Goal: Task Accomplishment & Management: Manage account settings

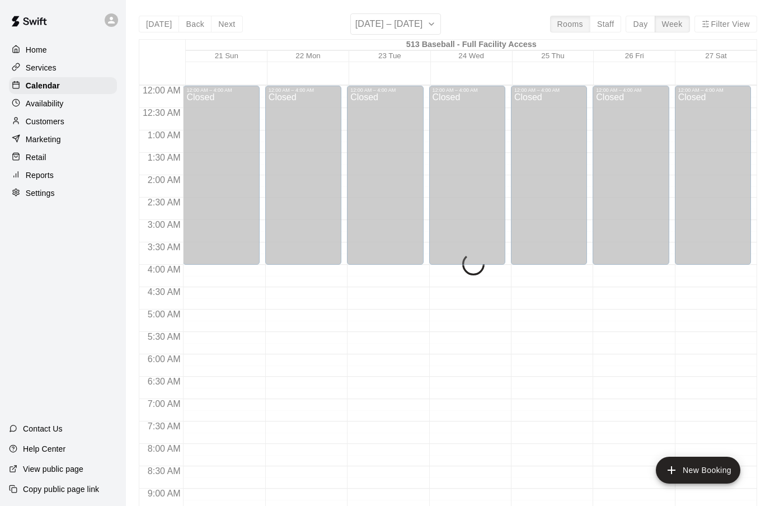
scroll to position [504, 0]
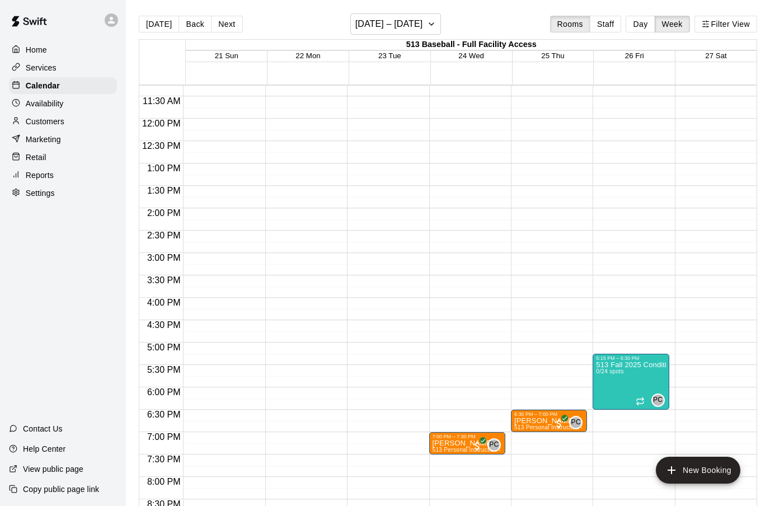
click at [471, 416] on div "12:00 AM – 4:00 AM Closed 7:00 PM – 7:30 PM [PERSON_NAME] 513 Personal Instruct…" at bounding box center [467, 118] width 76 height 1074
click at [691, 468] on button "New Booking" at bounding box center [698, 470] width 84 height 27
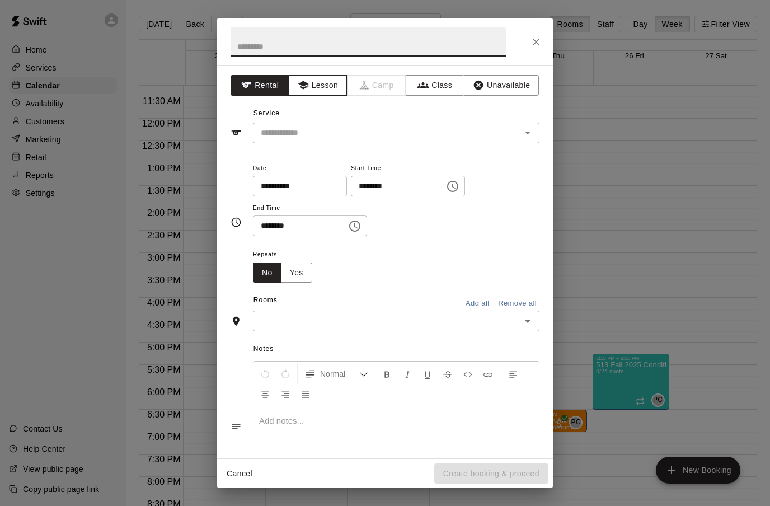
click at [326, 93] on button "Lesson" at bounding box center [318, 85] width 59 height 21
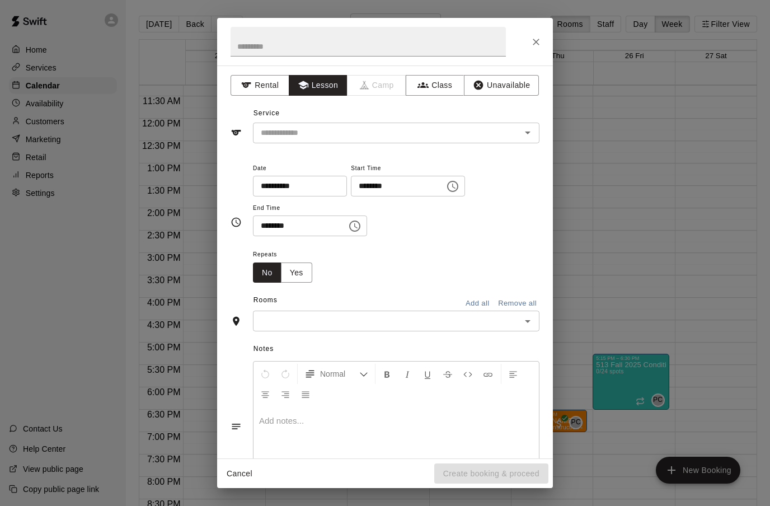
click at [535, 133] on button "Open" at bounding box center [528, 133] width 16 height 16
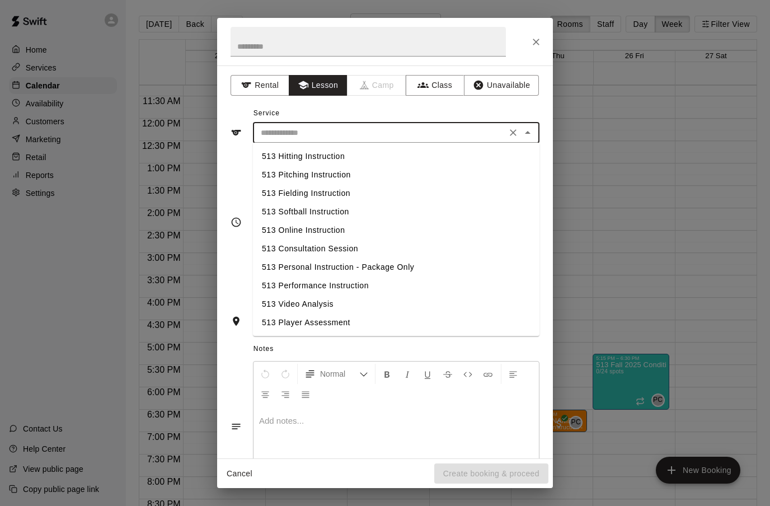
click at [335, 159] on li "513 Hitting Instruction" at bounding box center [396, 156] width 286 height 18
type input "**********"
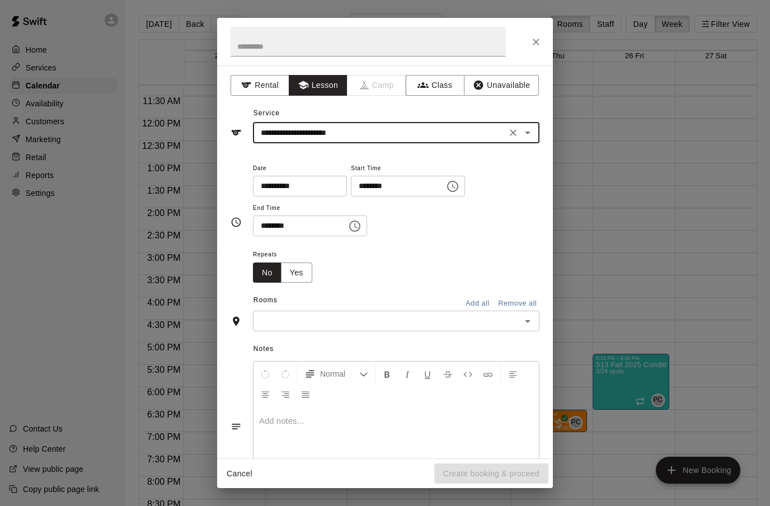
click at [446, 186] on icon "Choose time, selected time is 11:00 AM" at bounding box center [452, 186] width 13 height 13
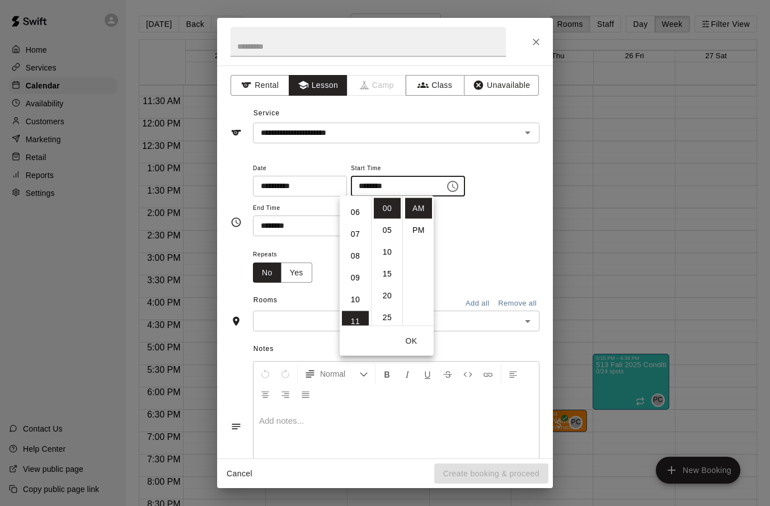
scroll to position [126, 0]
click at [354, 217] on li "06" at bounding box center [355, 213] width 27 height 21
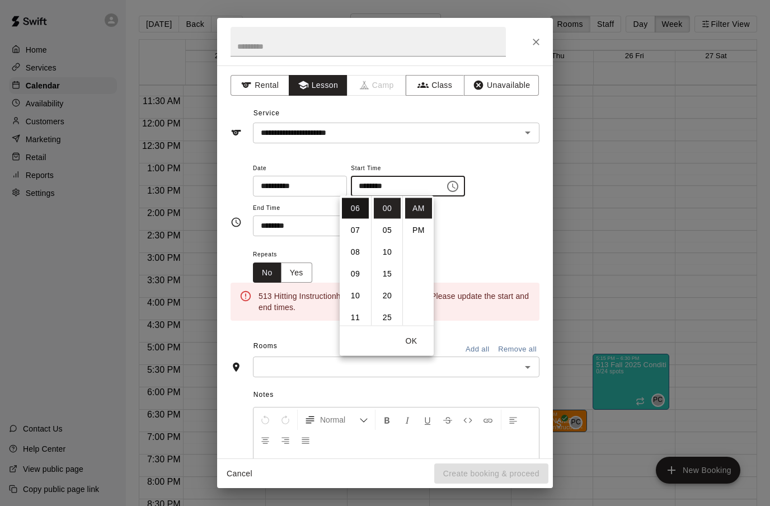
scroll to position [131, 0]
click at [422, 228] on li "PM" at bounding box center [418, 230] width 27 height 21
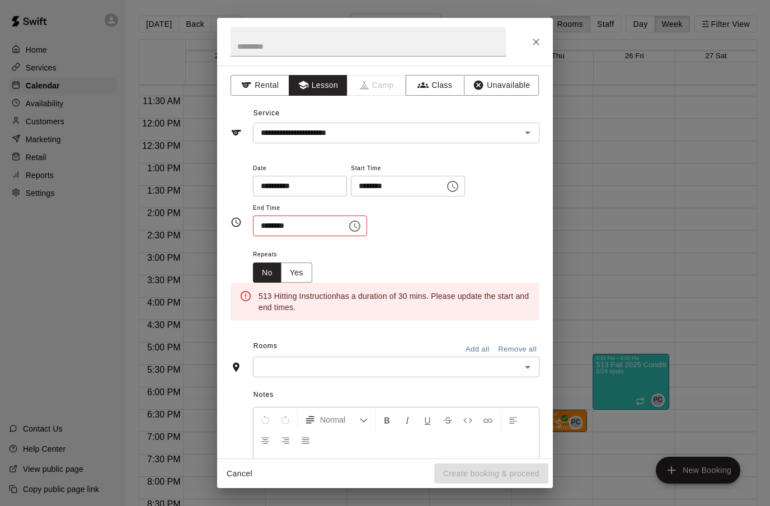
scroll to position [0, 0]
click at [446, 188] on icon "Choose time, selected time is 6:00 PM" at bounding box center [452, 186] width 13 height 13
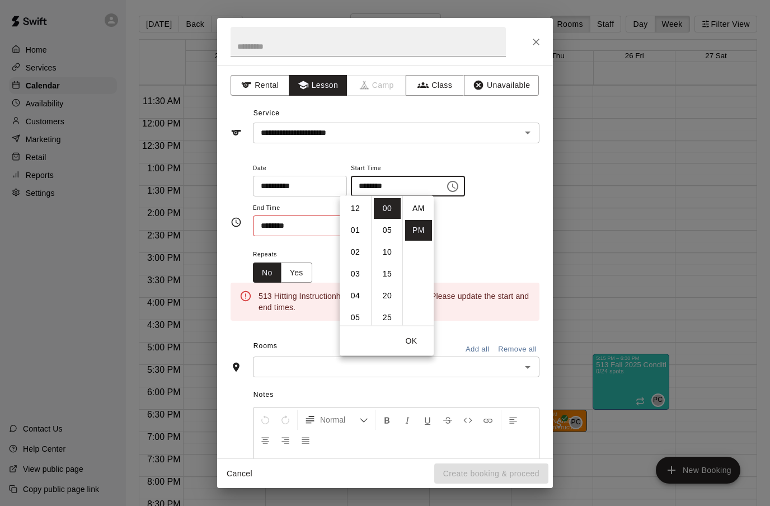
scroll to position [20, 0]
click at [386, 284] on li "30" at bounding box center [387, 277] width 27 height 21
type input "********"
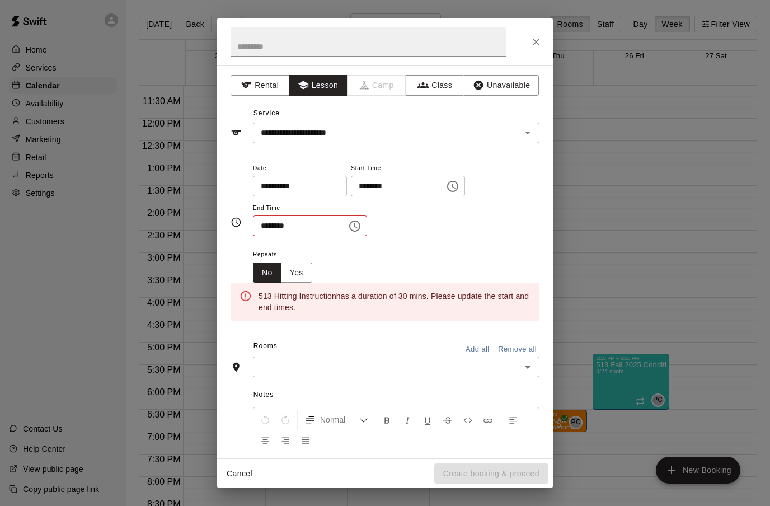
click at [315, 226] on input "********" at bounding box center [296, 225] width 86 height 21
click at [349, 229] on icon "Choose time, selected time is 11:30 AM" at bounding box center [354, 225] width 13 height 13
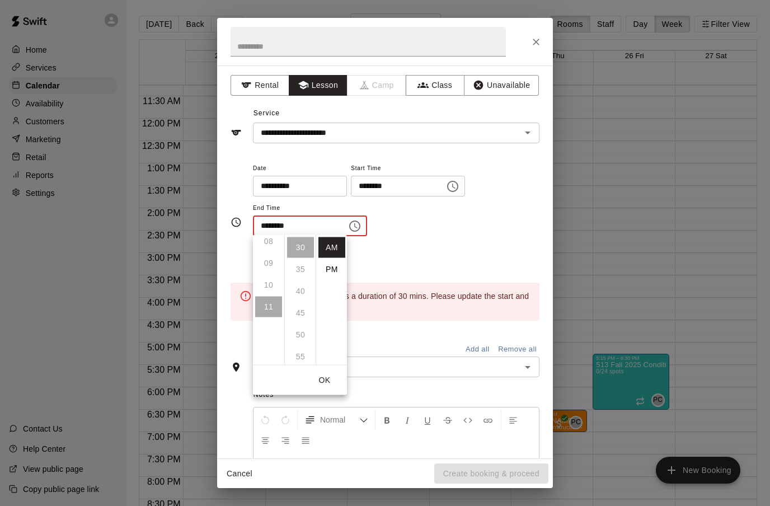
scroll to position [180, 0]
click at [337, 273] on li "PM" at bounding box center [331, 269] width 27 height 21
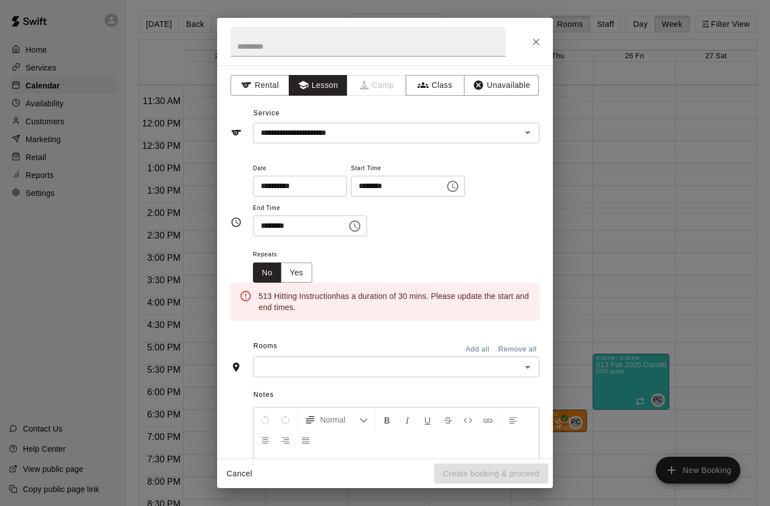
scroll to position [0, 0]
click at [293, 224] on input "********" at bounding box center [296, 225] width 86 height 21
click at [349, 229] on icon "Choose time, selected time is 11:30 PM" at bounding box center [354, 225] width 13 height 13
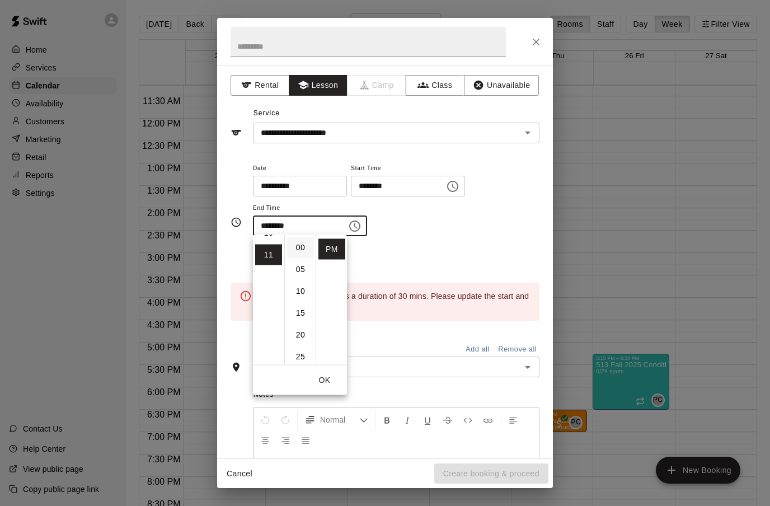
click at [310, 243] on li "00" at bounding box center [300, 247] width 27 height 21
click at [270, 266] on li "07" at bounding box center [268, 265] width 27 height 21
type input "********"
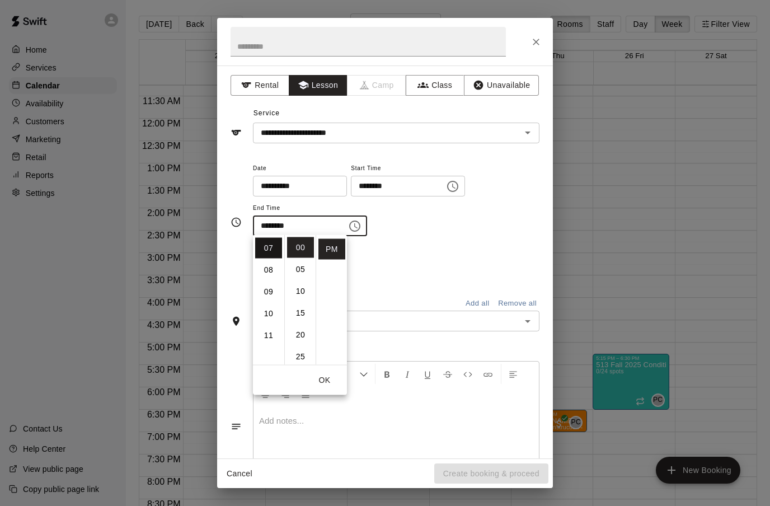
scroll to position [153, 0]
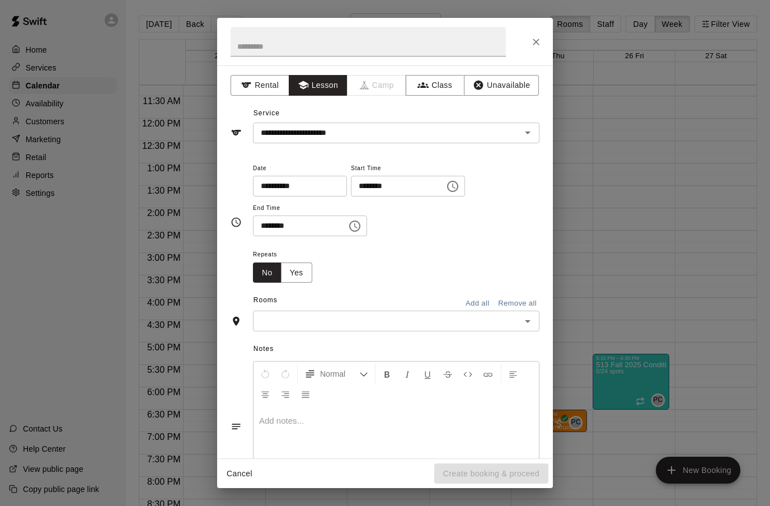
click at [525, 260] on div "Repeats No Yes" at bounding box center [396, 264] width 286 height 35
click at [526, 323] on icon "Open" at bounding box center [527, 320] width 13 height 13
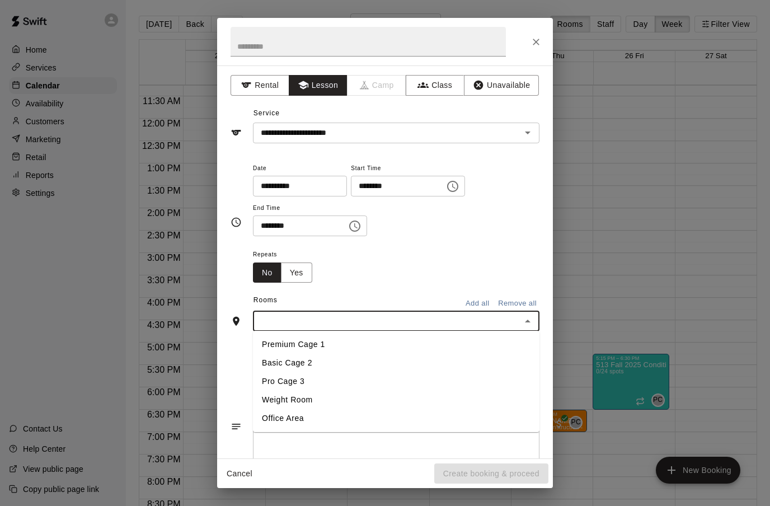
click at [318, 354] on li "Basic Cage 2" at bounding box center [396, 363] width 286 height 18
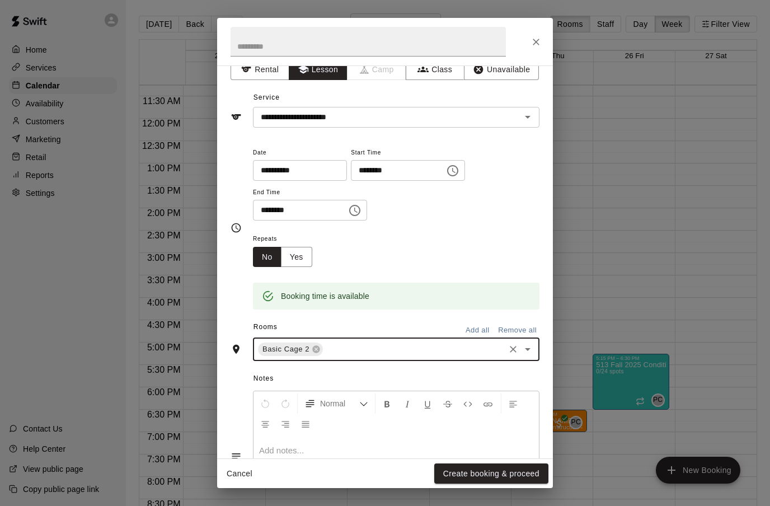
scroll to position [15, 0]
click at [299, 44] on input "text" at bounding box center [368, 42] width 275 height 30
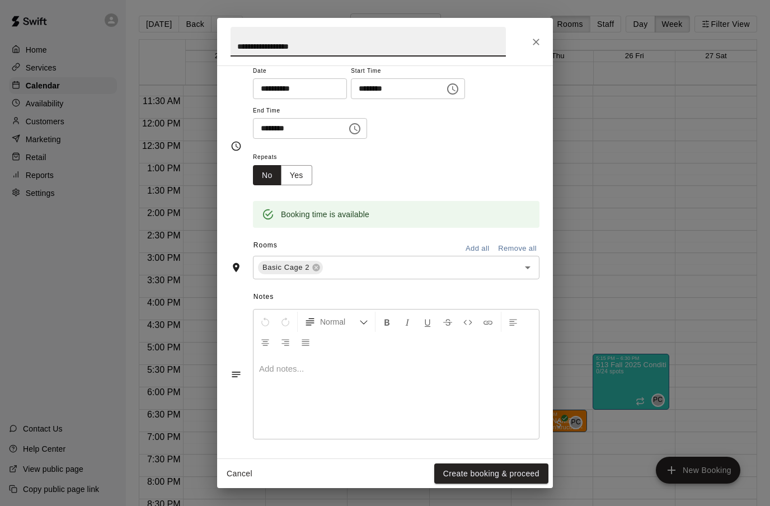
scroll to position [96, 0]
type input "**********"
click at [654, 246] on div "**********" at bounding box center [385, 253] width 770 height 506
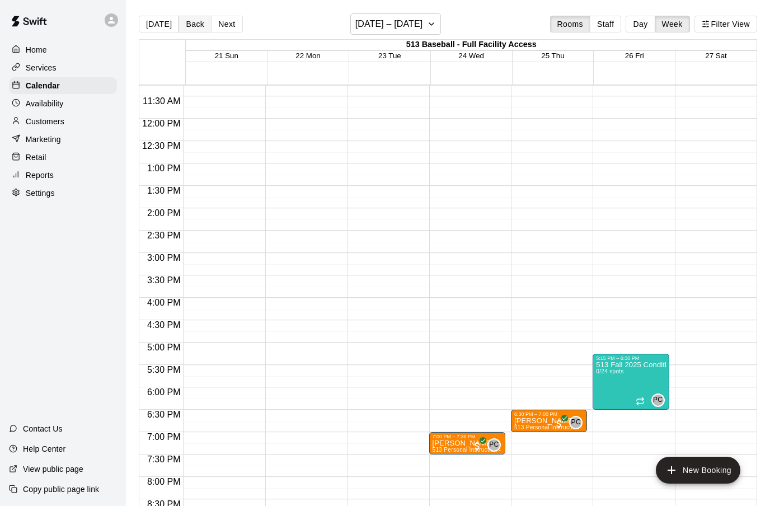
click at [197, 28] on button "Back" at bounding box center [194, 24] width 33 height 17
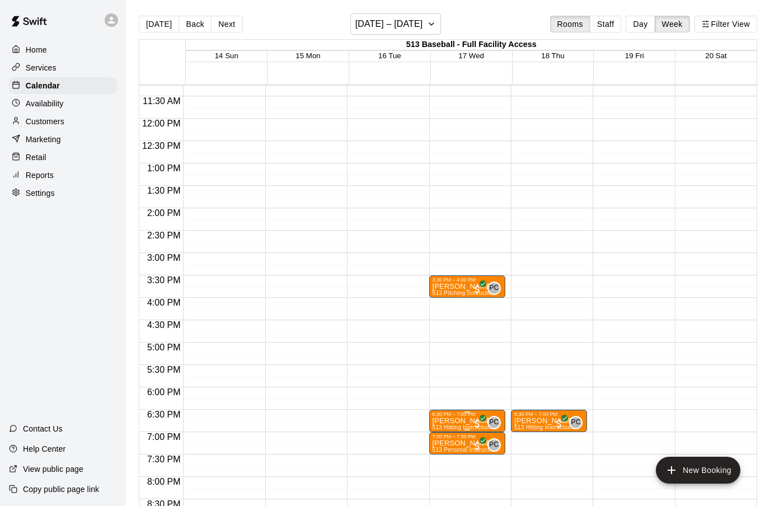
click at [465, 421] on p "[PERSON_NAME]" at bounding box center [462, 421] width 61 height 0
click at [448, 441] on button "edit" at bounding box center [445, 432] width 22 height 22
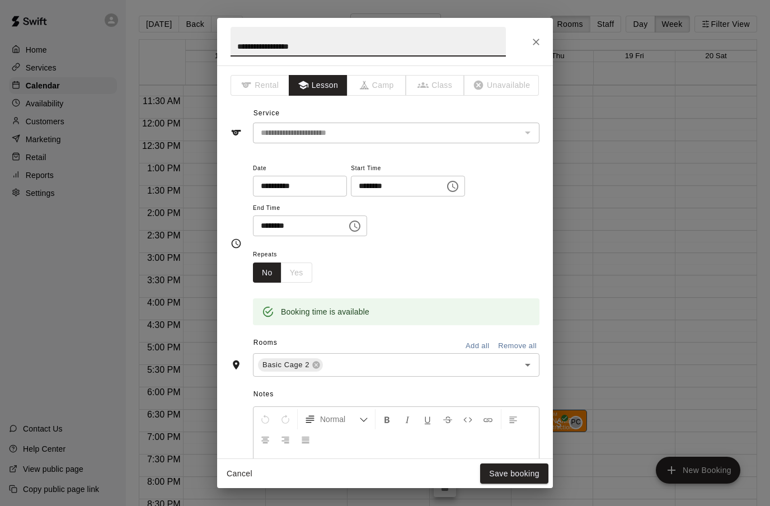
type input "**********"
click at [311, 280] on div "No Yes" at bounding box center [282, 272] width 59 height 21
click at [526, 474] on button "Save booking" at bounding box center [514, 473] width 68 height 21
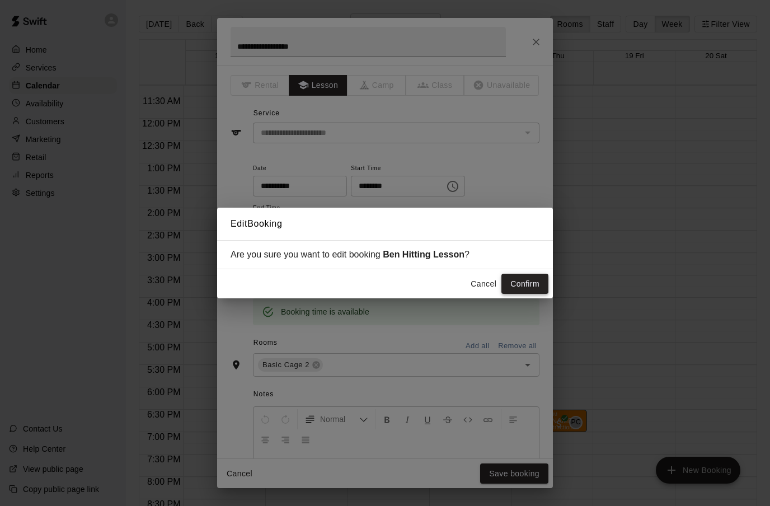
click at [533, 284] on button "Confirm" at bounding box center [524, 284] width 47 height 21
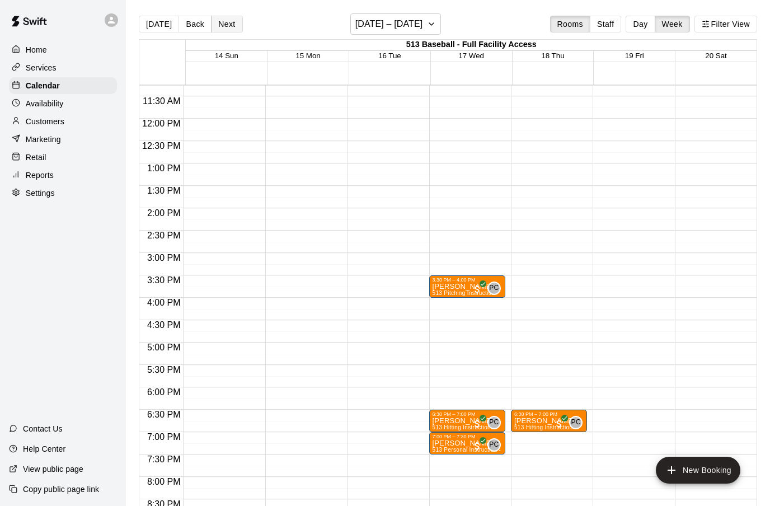
click at [230, 25] on button "Next" at bounding box center [226, 24] width 31 height 17
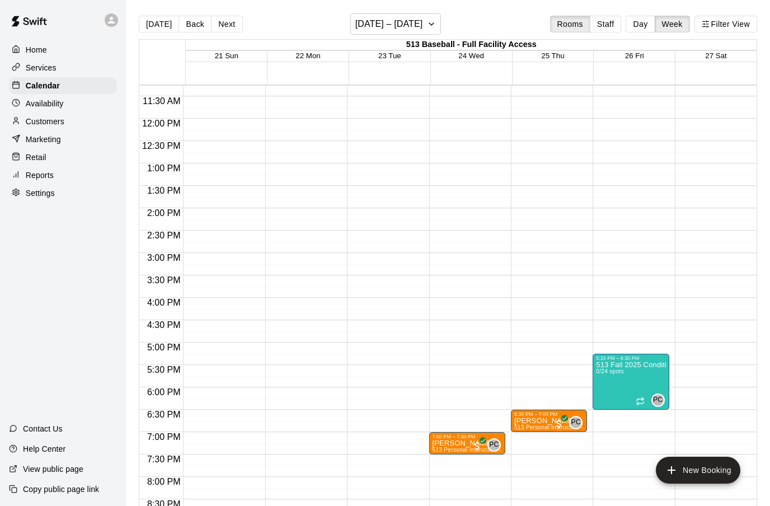
click at [468, 419] on div "12:00 AM – 4:00 AM Closed 7:00 PM – 7:30 PM [PERSON_NAME] 513 Personal Instruct…" at bounding box center [467, 118] width 76 height 1074
click at [704, 474] on button "New Booking" at bounding box center [698, 470] width 84 height 27
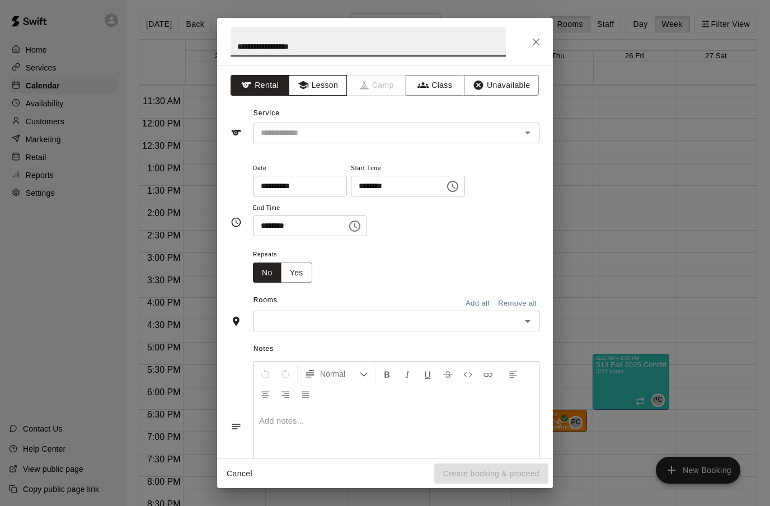
type input "**********"
click at [335, 84] on button "Lesson" at bounding box center [318, 85] width 59 height 21
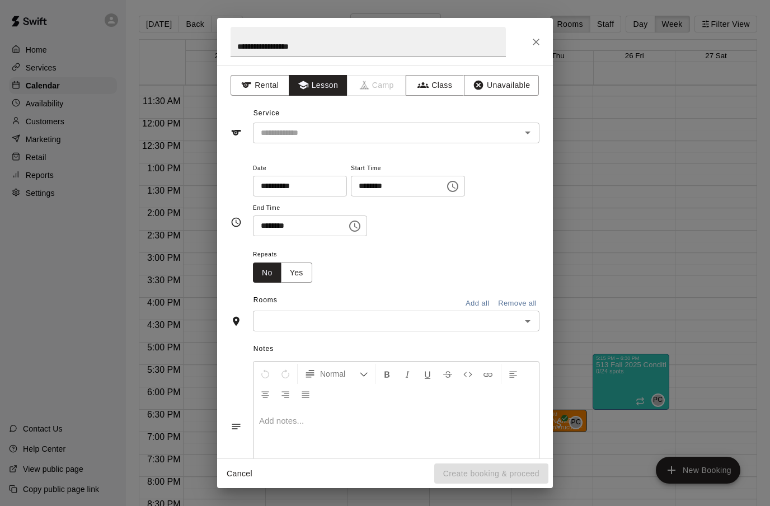
click at [314, 134] on input "text" at bounding box center [379, 133] width 247 height 14
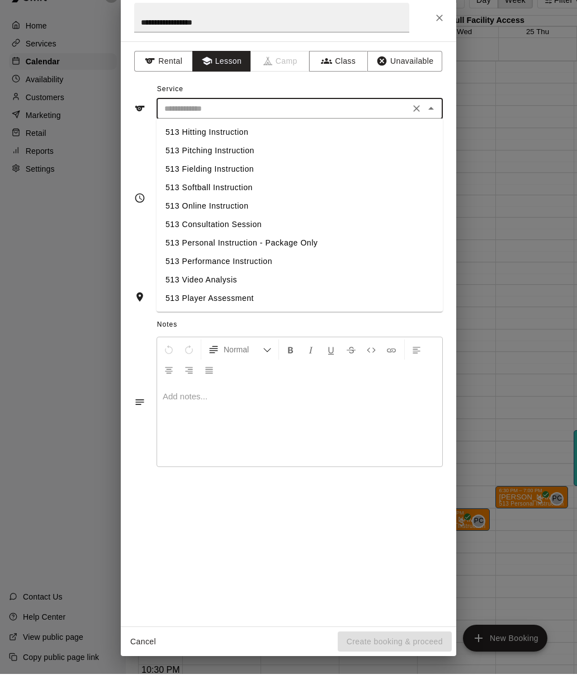
scroll to position [64, 0]
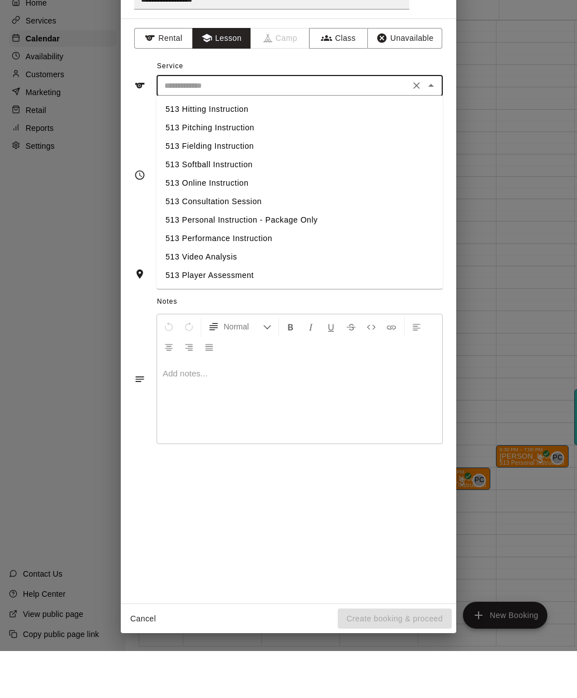
click at [229, 147] on li "513 Hitting Instruction" at bounding box center [300, 156] width 286 height 18
type input "**********"
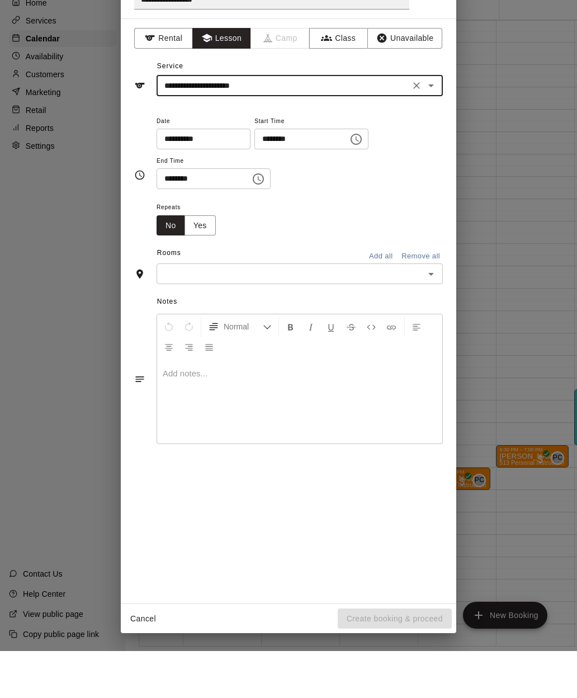
click at [356, 184] on icon "Choose time, selected time is 11:00 AM" at bounding box center [357, 186] width 3 height 5
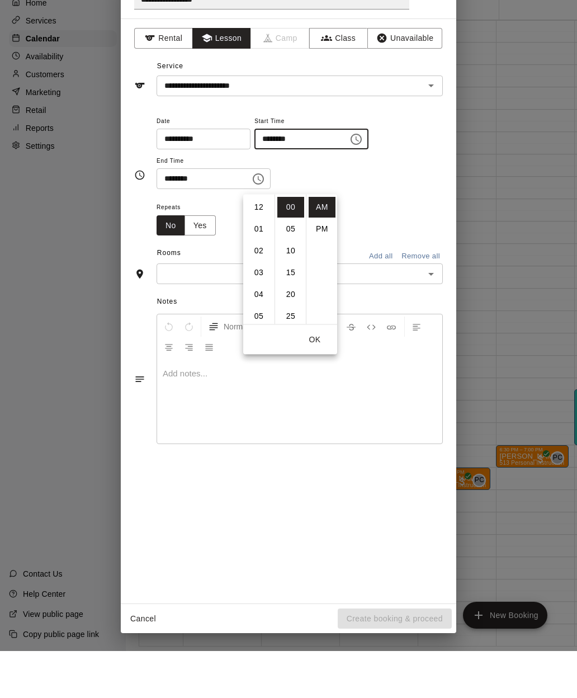
scroll to position [238, 0]
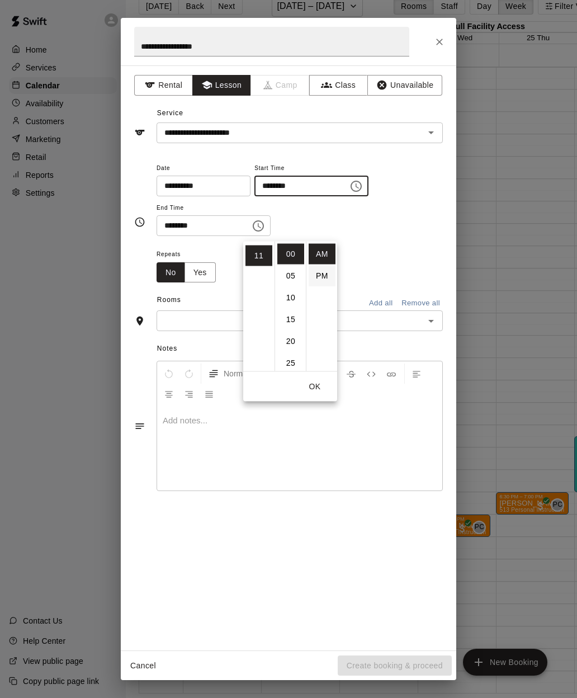
click at [325, 266] on li "PM" at bounding box center [322, 276] width 27 height 21
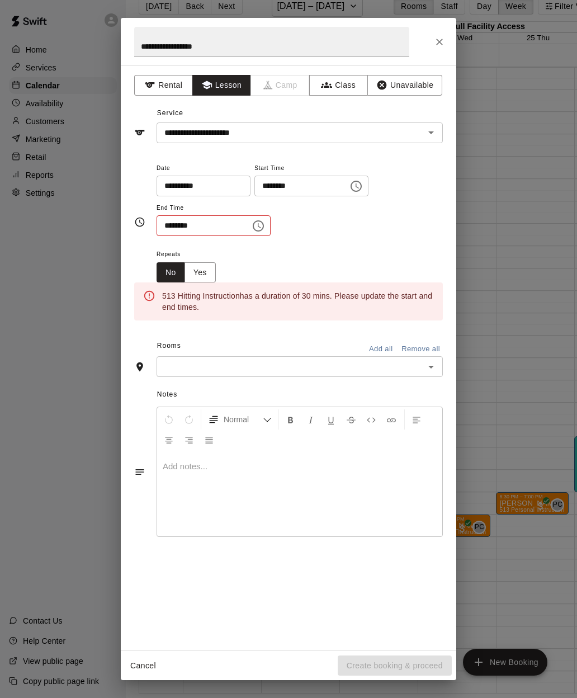
scroll to position [0, 0]
click at [279, 187] on input "********" at bounding box center [298, 186] width 86 height 21
click at [350, 186] on icon "Choose time, selected time is 11:00 PM" at bounding box center [356, 186] width 13 height 13
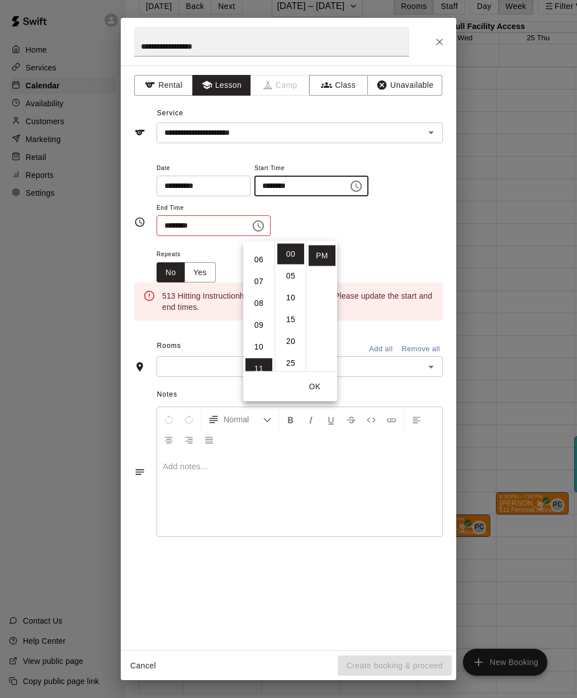
scroll to position [123, 0]
click at [262, 252] on li "06" at bounding box center [259, 262] width 27 height 21
click at [291, 291] on li "30" at bounding box center [291, 301] width 27 height 21
type input "********"
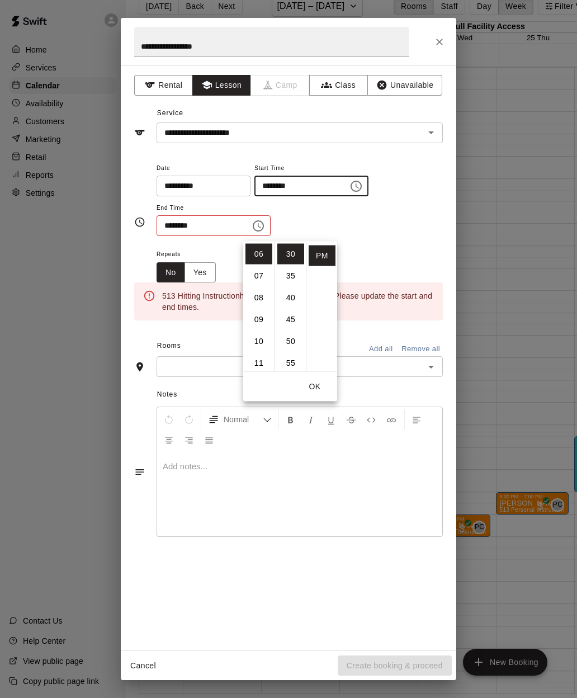
click at [223, 230] on input "********" at bounding box center [200, 225] width 86 height 21
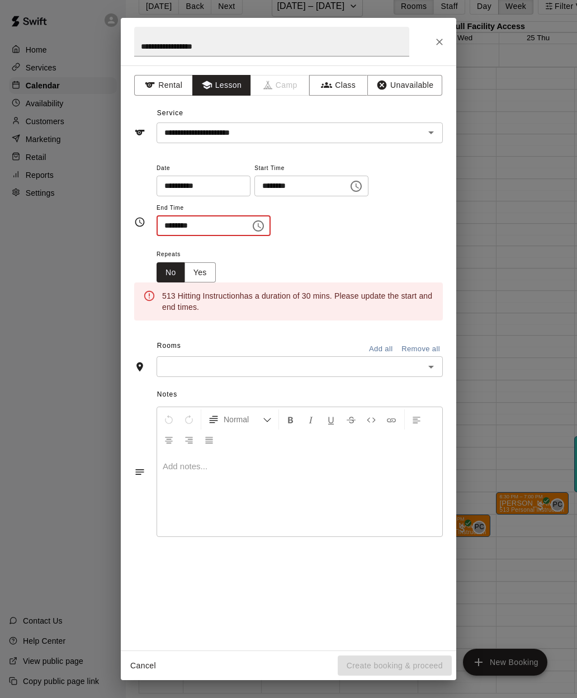
click at [252, 226] on icon "Choose time, selected time is 11:30 AM" at bounding box center [258, 225] width 13 height 13
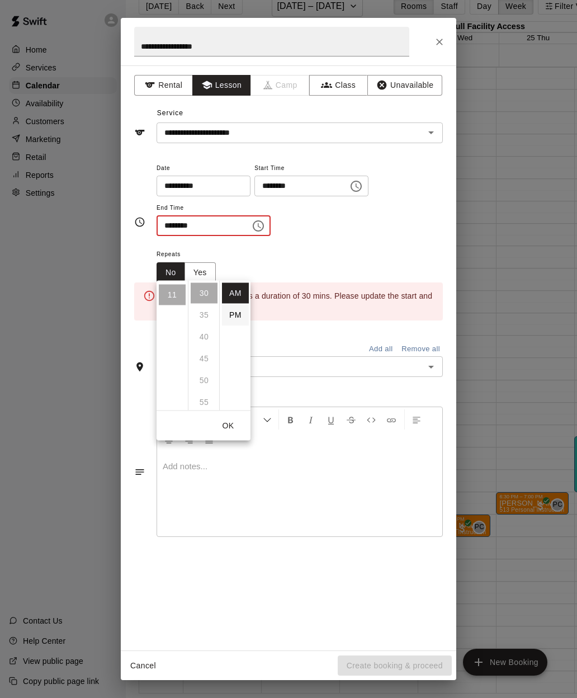
click at [241, 305] on li "PM" at bounding box center [235, 315] width 27 height 21
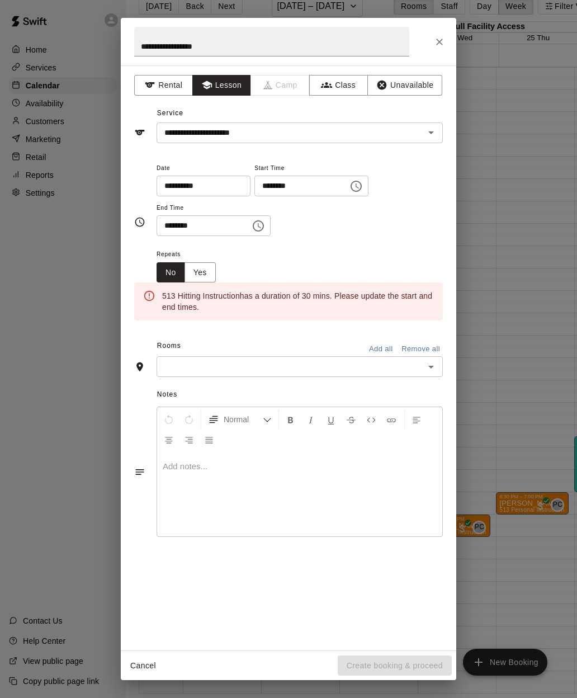
scroll to position [0, 0]
click at [211, 230] on input "********" at bounding box center [200, 225] width 86 height 21
click at [253, 227] on icon "Choose time, selected time is 11:30 PM" at bounding box center [258, 225] width 11 height 11
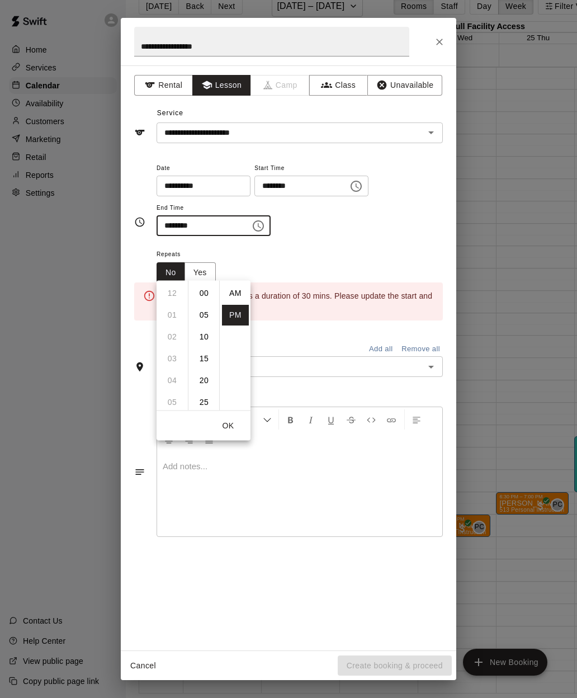
scroll to position [20, 0]
click at [208, 280] on li "00" at bounding box center [204, 290] width 27 height 21
click at [176, 282] on li "07" at bounding box center [172, 292] width 27 height 21
type input "********"
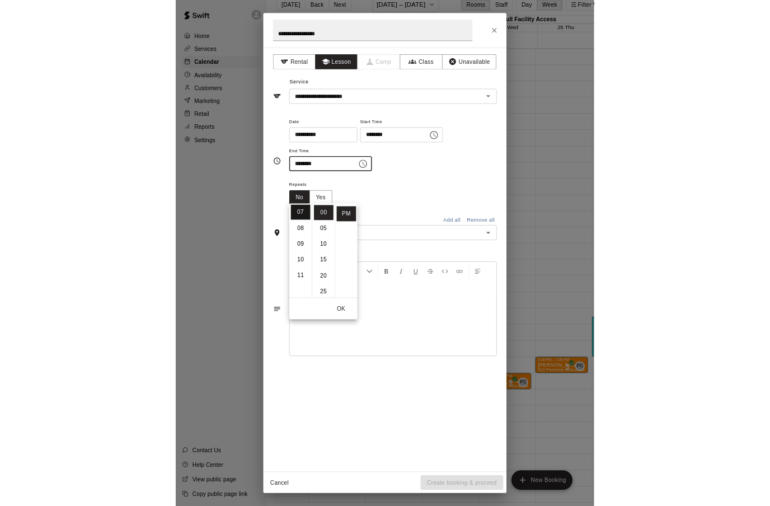
scroll to position [153, 0]
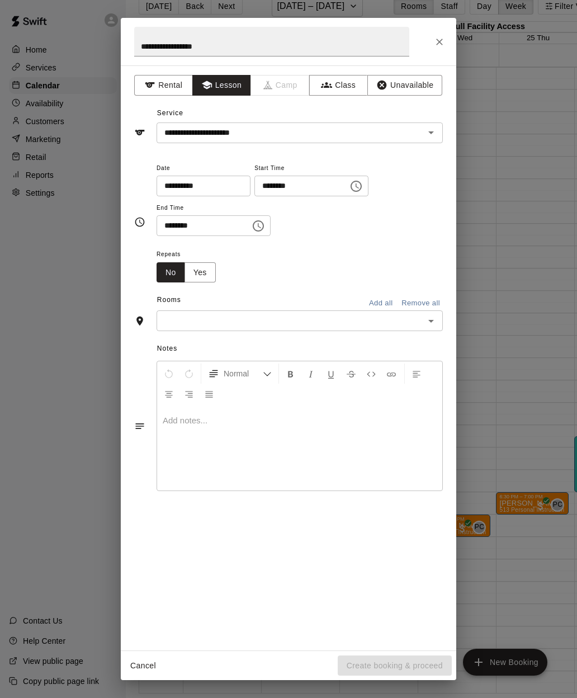
click at [323, 237] on div "**********" at bounding box center [300, 204] width 286 height 87
click at [195, 271] on button "Yes" at bounding box center [200, 272] width 31 height 21
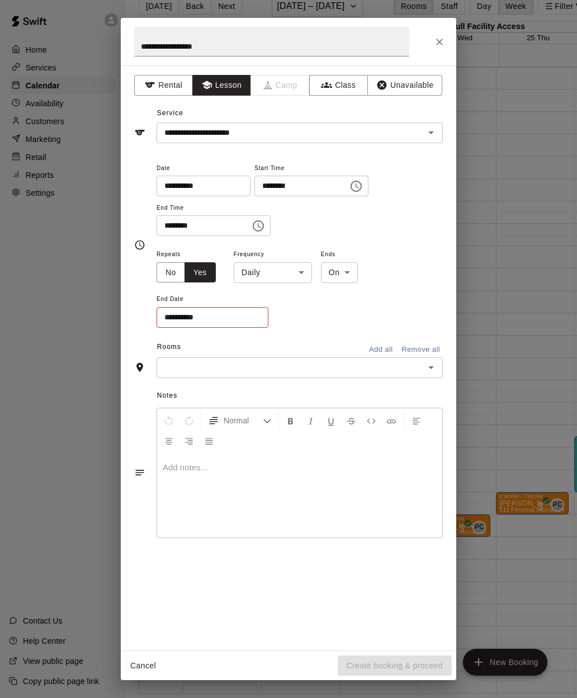
click at [300, 273] on body "Home Services Calendar Availability Customers Marketing Retail Reports Settings…" at bounding box center [288, 340] width 577 height 716
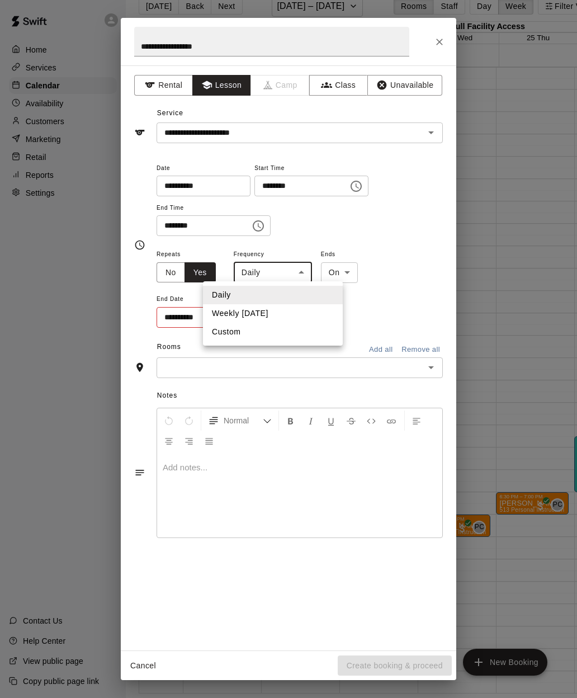
click at [194, 188] on div at bounding box center [288, 349] width 577 height 698
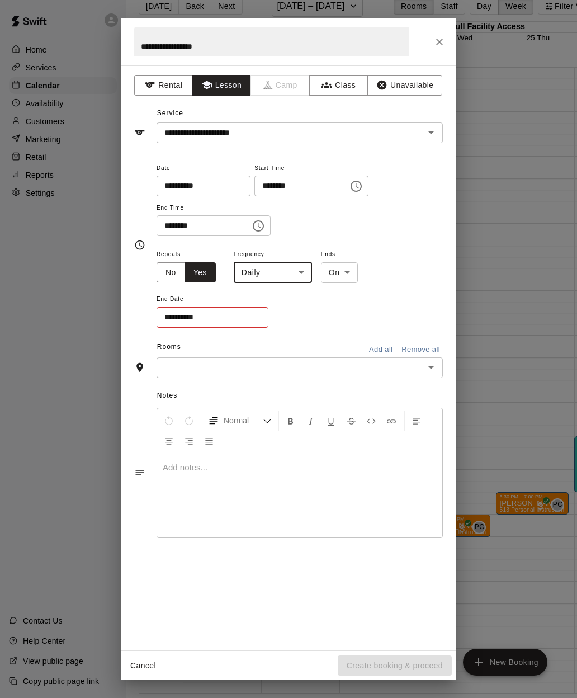
click at [222, 189] on input "**********" at bounding box center [200, 186] width 86 height 21
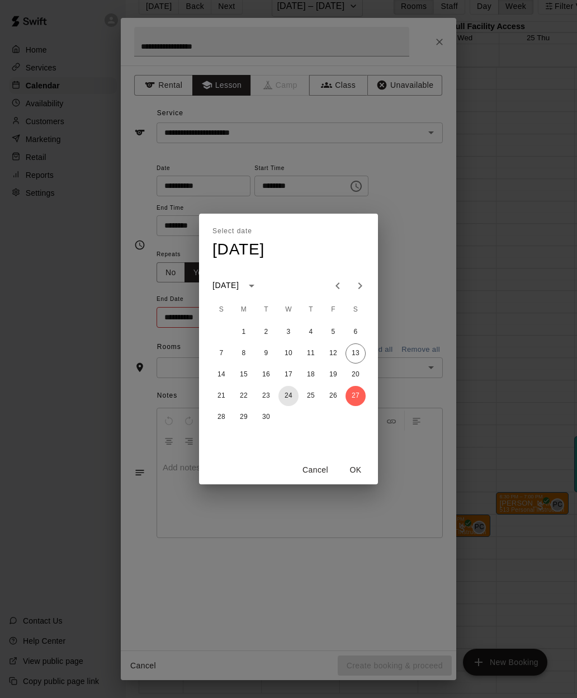
click at [292, 399] on button "24" at bounding box center [289, 396] width 20 height 20
type input "**********"
click at [358, 470] on button "OK" at bounding box center [356, 470] width 36 height 21
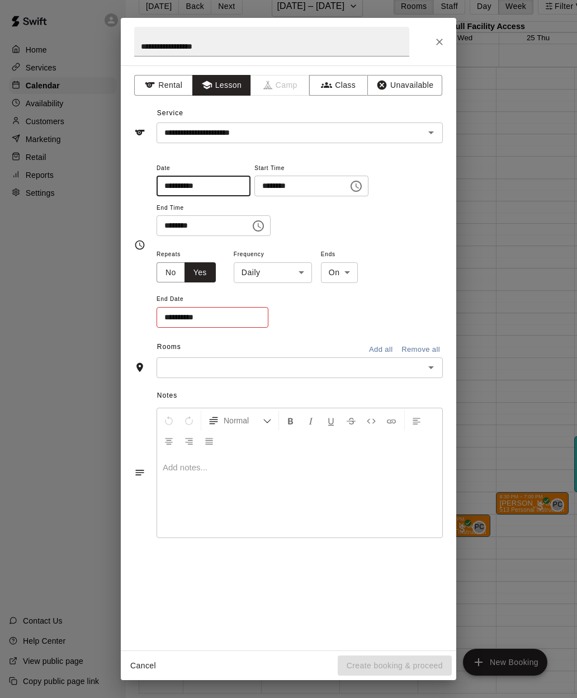
click at [304, 272] on body "Home Services Calendar Availability Customers Marketing Retail Reports Settings…" at bounding box center [288, 340] width 577 height 716
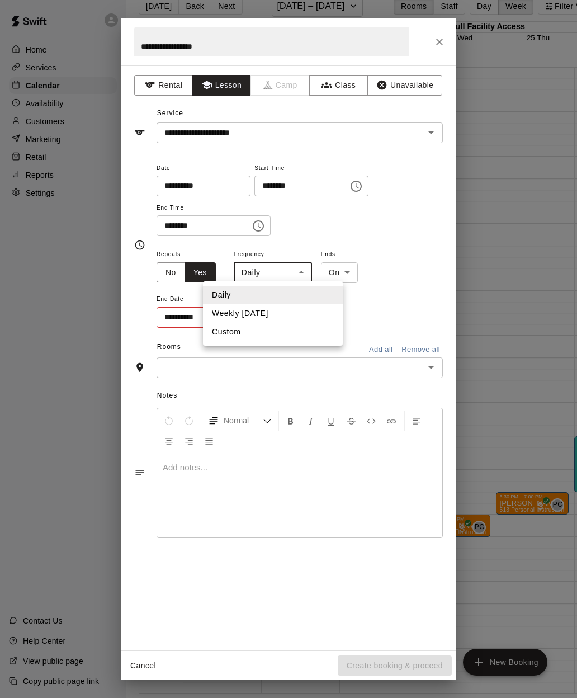
click at [265, 317] on li "Weekly [DATE]" at bounding box center [273, 313] width 140 height 18
type input "******"
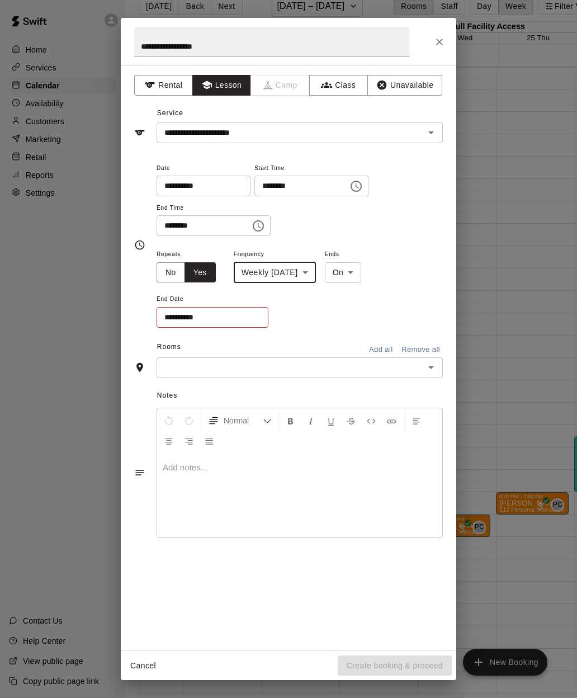
click at [233, 317] on input "**********" at bounding box center [209, 317] width 104 height 21
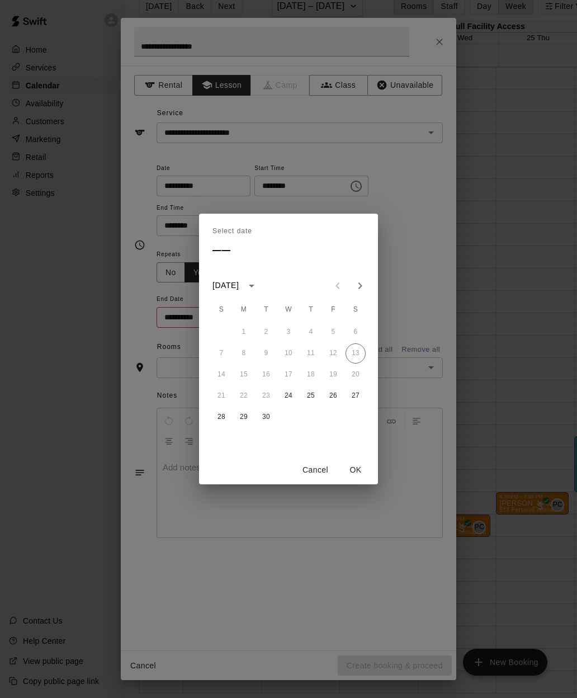
click at [364, 286] on icon "Next month" at bounding box center [360, 285] width 13 height 13
click at [293, 415] on button "29" at bounding box center [289, 417] width 20 height 20
type input "**********"
click at [420, 283] on div "Select date Wed, Oct [DATE] S M T W T F S 1 2 3 4 5 6 7 8 9 10 11 12 13 14 15 1…" at bounding box center [288, 349] width 577 height 698
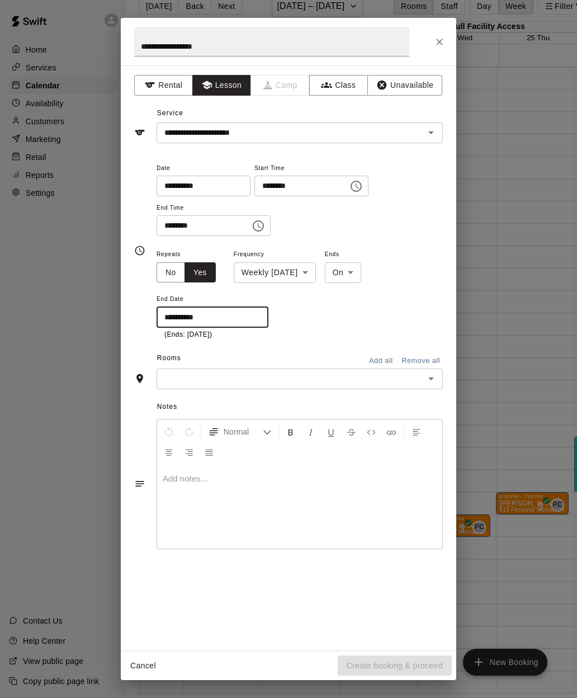
click at [432, 379] on icon "Open" at bounding box center [431, 378] width 13 height 13
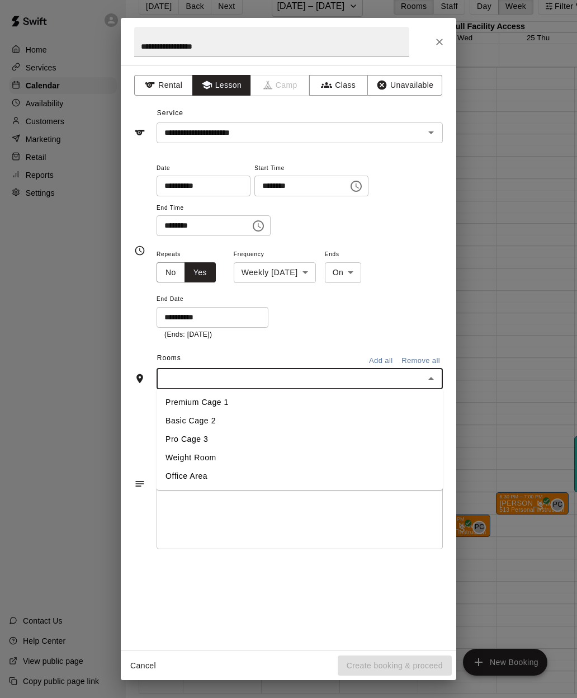
click at [213, 426] on li "Basic Cage 2" at bounding box center [300, 421] width 286 height 18
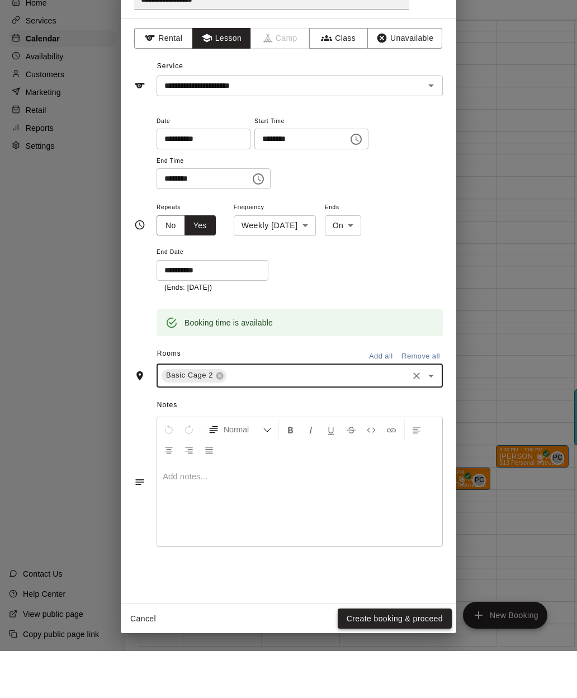
click at [410, 505] on button "Create booking & proceed" at bounding box center [395, 666] width 114 height 21
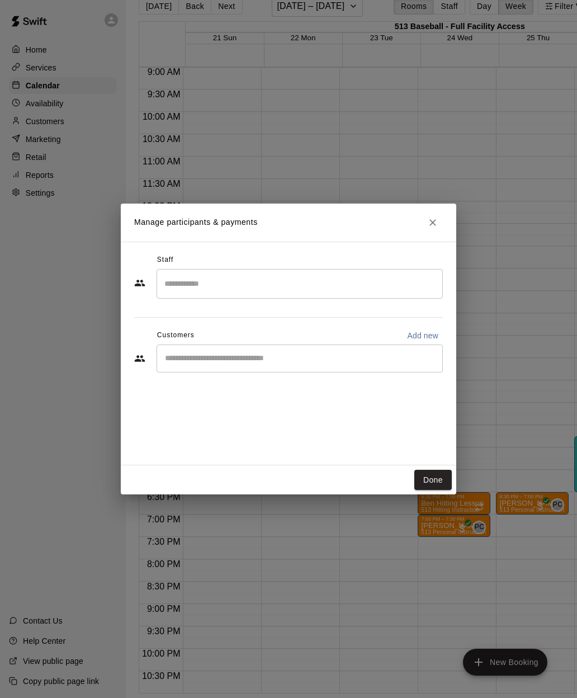
click at [189, 276] on input "Search staff" at bounding box center [300, 284] width 276 height 20
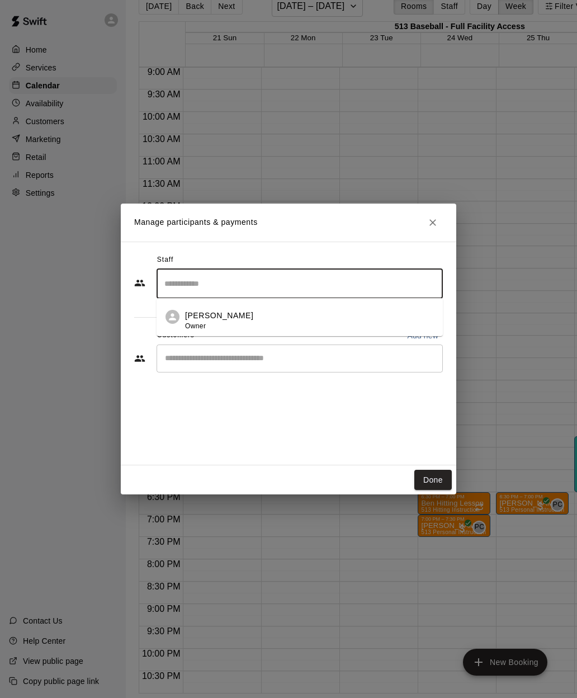
click at [228, 323] on div "[PERSON_NAME] Owner" at bounding box center [219, 321] width 68 height 22
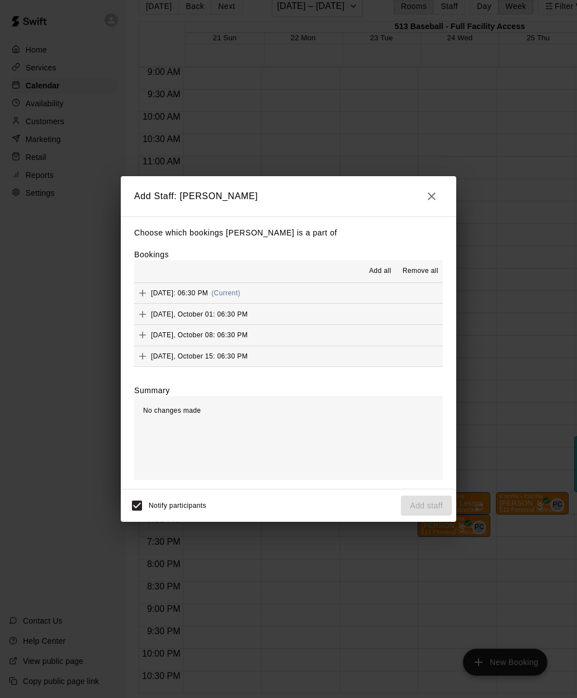
click at [384, 277] on button "Add all" at bounding box center [381, 271] width 36 height 18
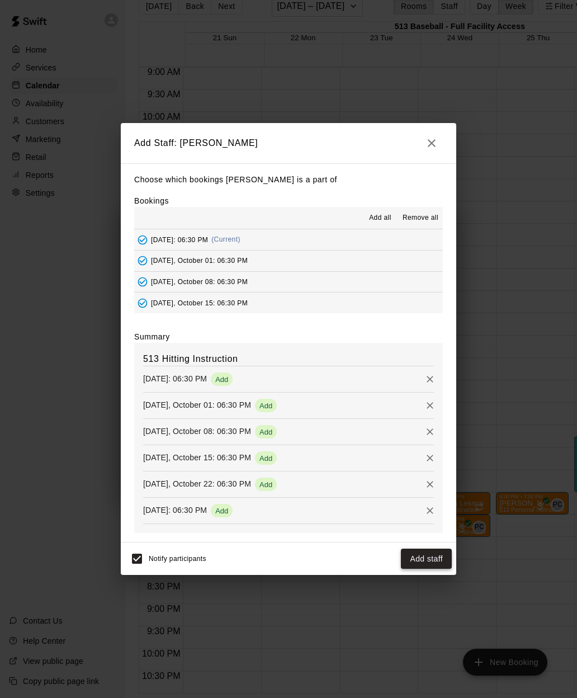
click at [427, 505] on button "Add staff" at bounding box center [426, 559] width 51 height 21
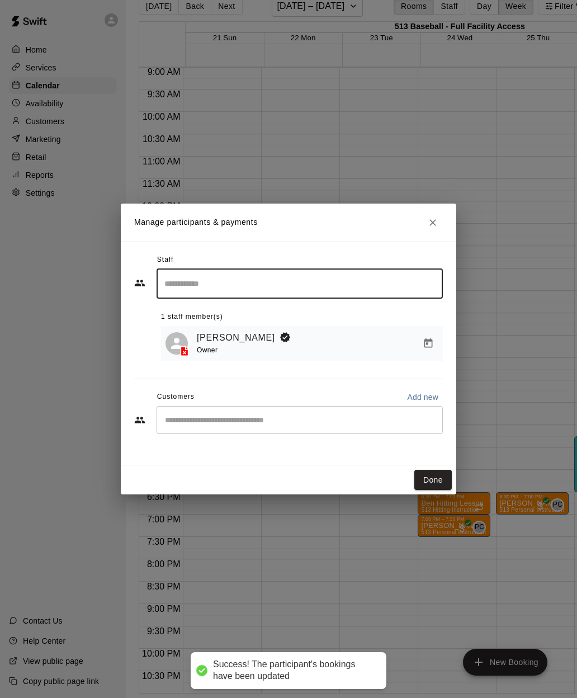
click at [231, 424] on input "Start typing to search customers..." at bounding box center [300, 420] width 276 height 11
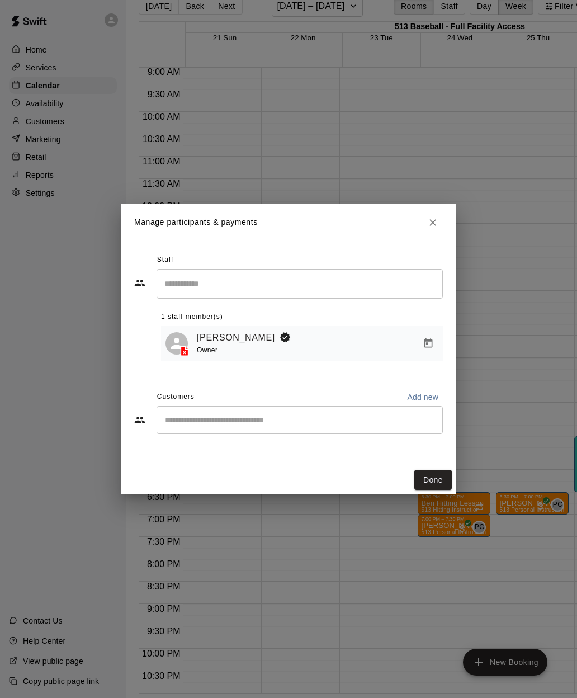
click at [386, 500] on div "Manage participants & payments Staff ​ 1 staff member(s) [PERSON_NAME] Owner Cu…" at bounding box center [288, 349] width 577 height 698
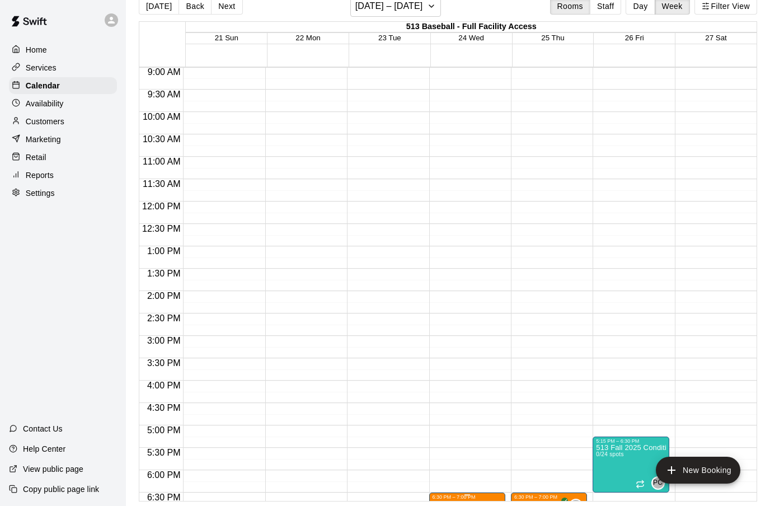
click at [468, 505] on span "513 Hitting Instruction" at bounding box center [461, 510] width 58 height 6
click at [449, 464] on img "edit" at bounding box center [445, 459] width 13 height 13
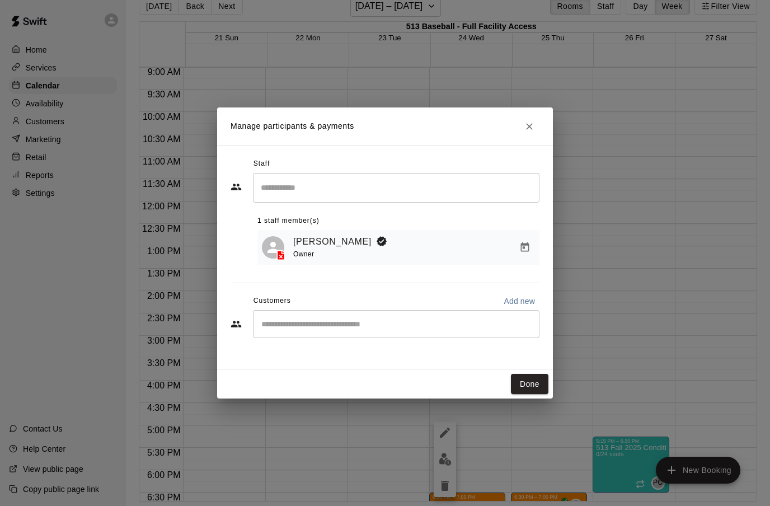
click at [368, 328] on input "Start typing to search customers..." at bounding box center [396, 323] width 276 height 11
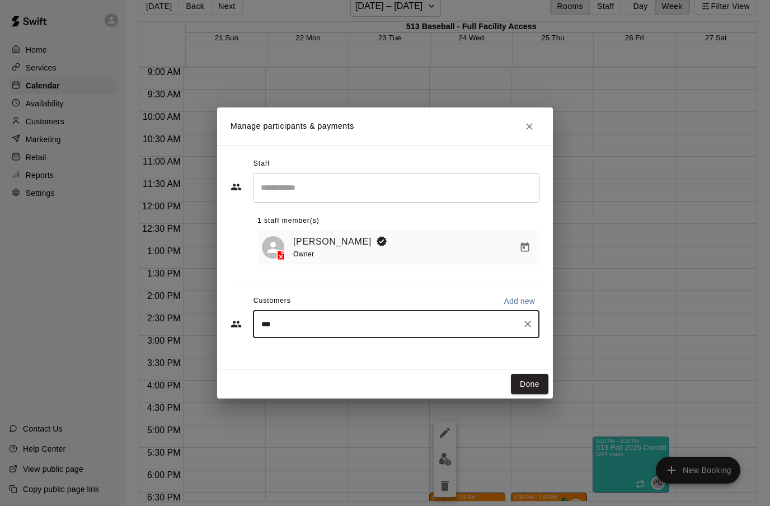
type input "****"
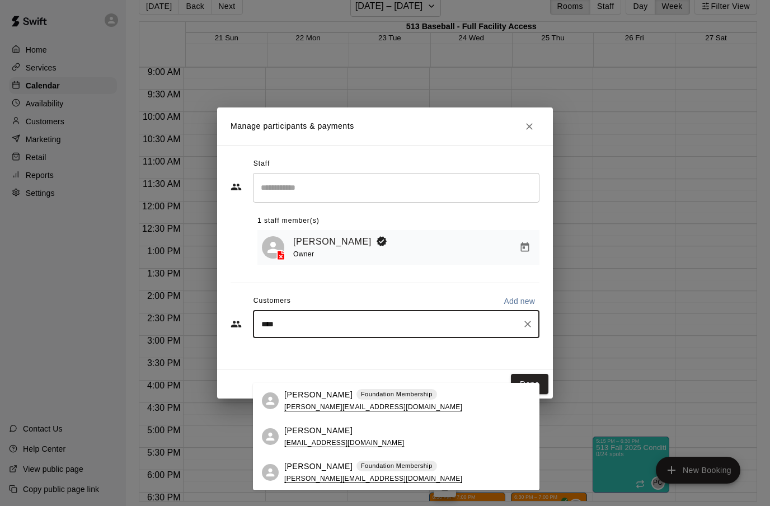
click at [326, 474] on span "[PERSON_NAME][EMAIL_ADDRESS][DOMAIN_NAME]" at bounding box center [373, 478] width 178 height 8
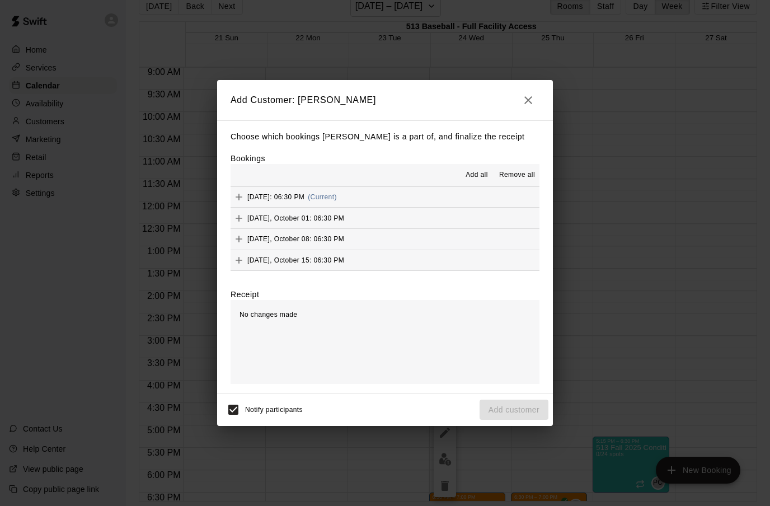
click at [486, 181] on button "Add all" at bounding box center [477, 175] width 36 height 18
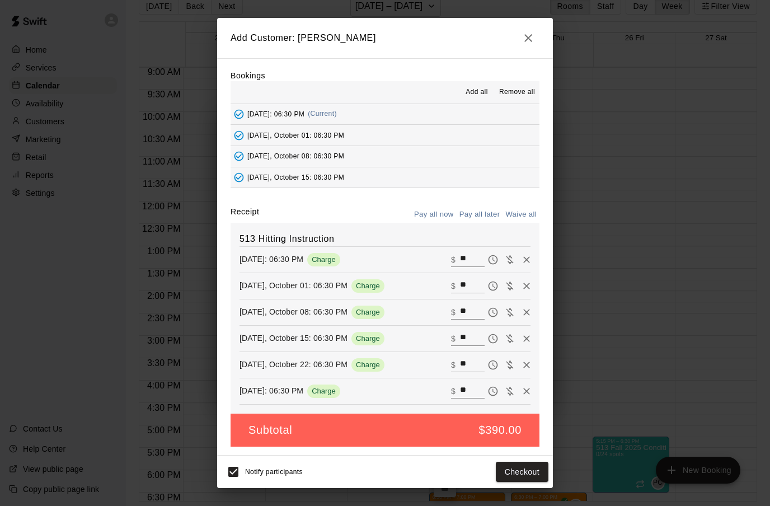
scroll to position [20, 0]
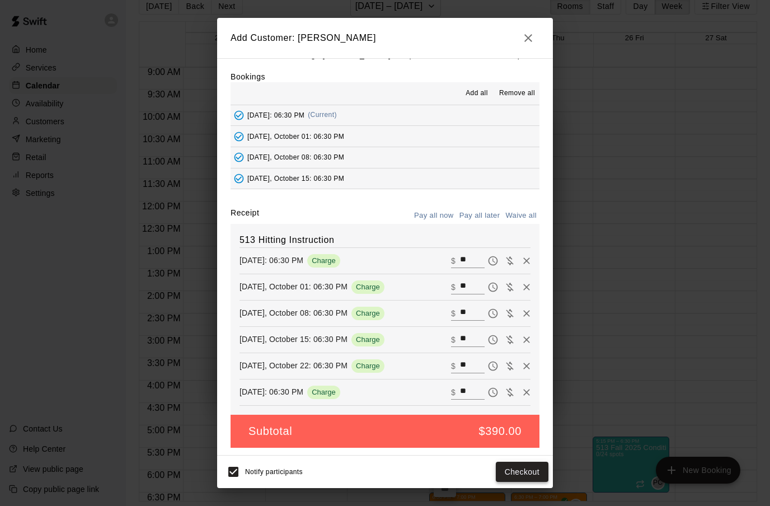
click at [526, 472] on button "Checkout" at bounding box center [522, 472] width 53 height 21
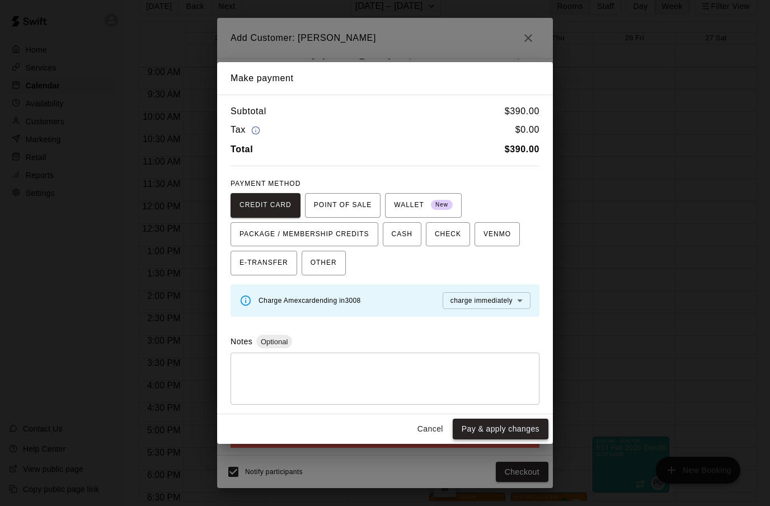
click at [522, 429] on button "Pay & apply changes" at bounding box center [501, 429] width 96 height 21
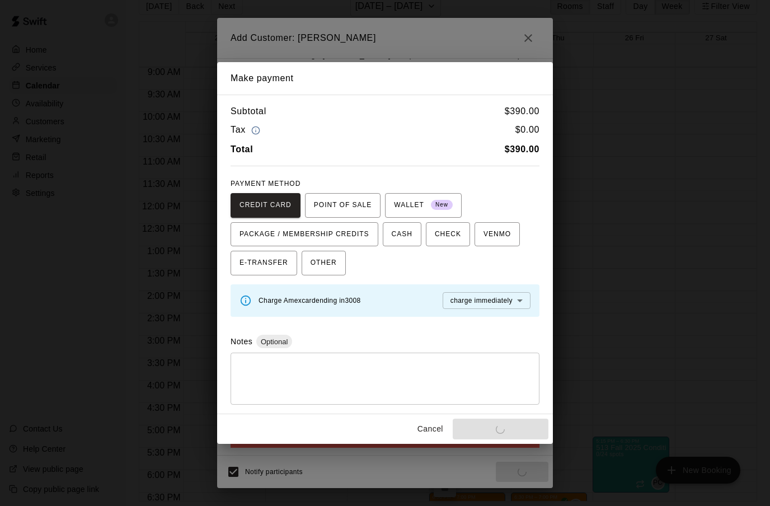
scroll to position [0, 0]
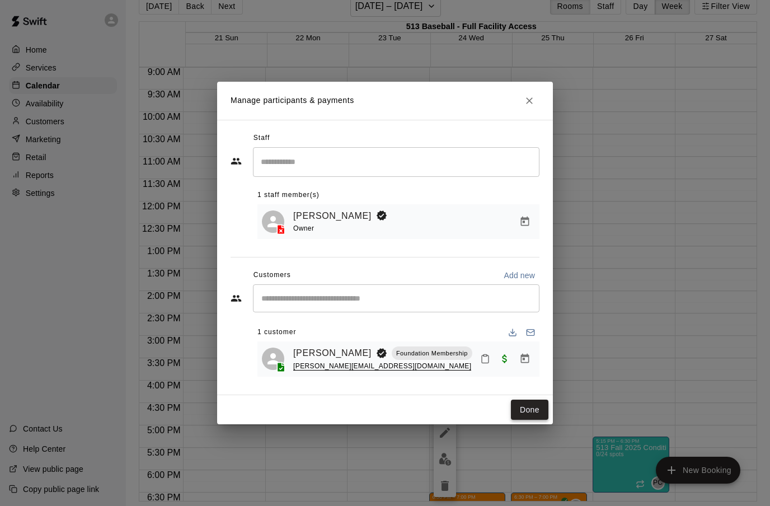
click at [527, 416] on button "Done" at bounding box center [529, 409] width 37 height 21
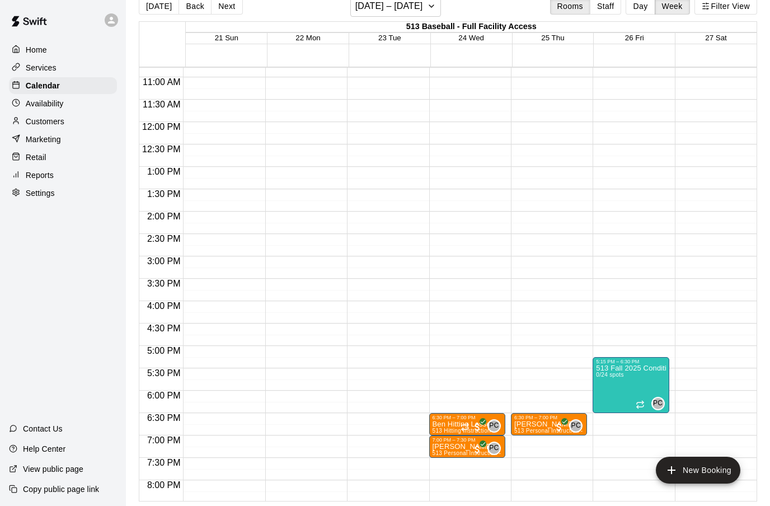
scroll to position [484, 0]
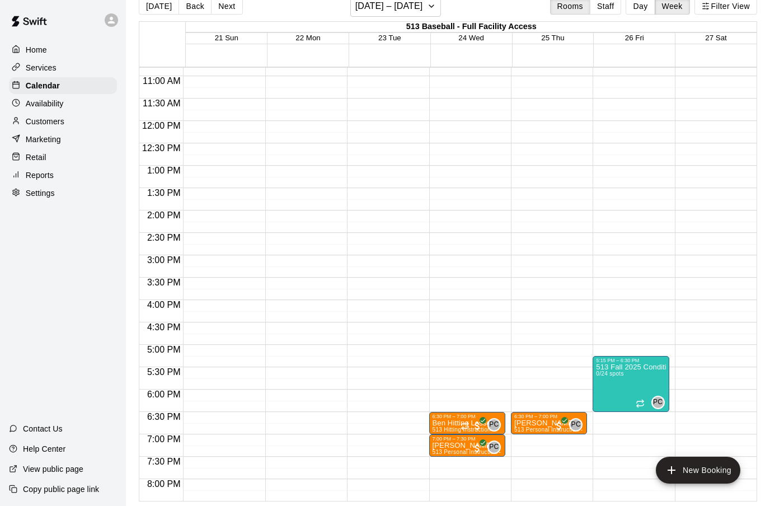
click at [40, 103] on p "Availability" at bounding box center [45, 103] width 38 height 11
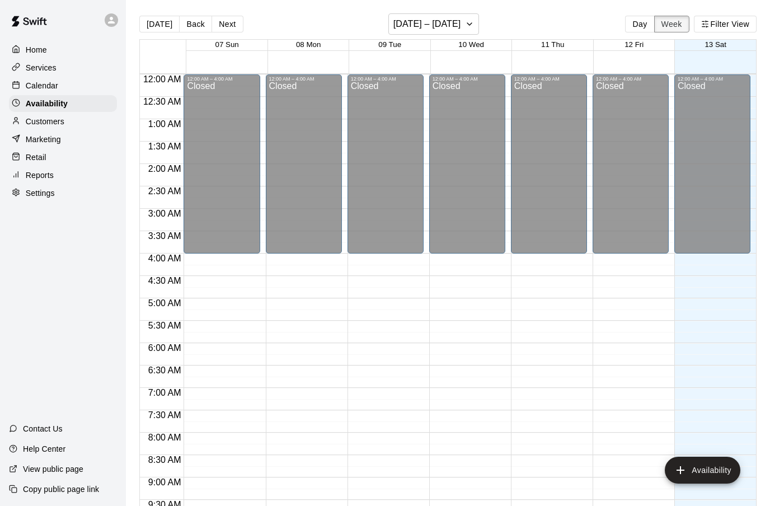
click at [674, 27] on button "Week" at bounding box center [671, 24] width 35 height 17
click at [225, 25] on button "Next" at bounding box center [226, 24] width 31 height 17
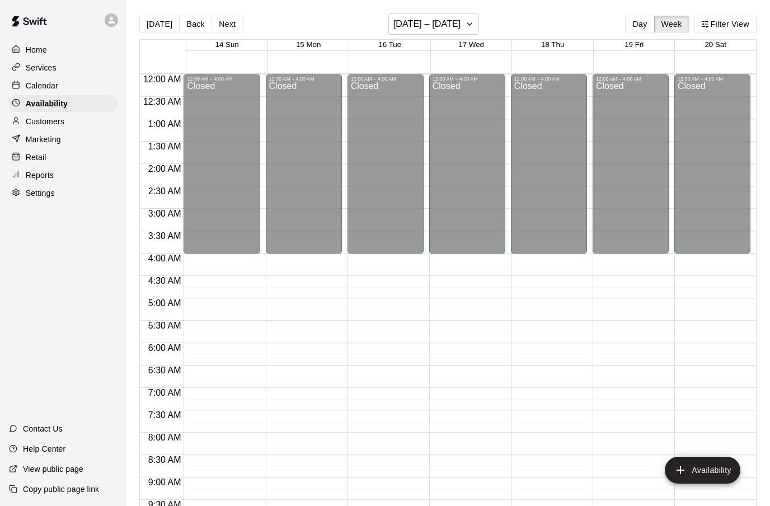
click at [225, 25] on button "Next" at bounding box center [226, 24] width 31 height 17
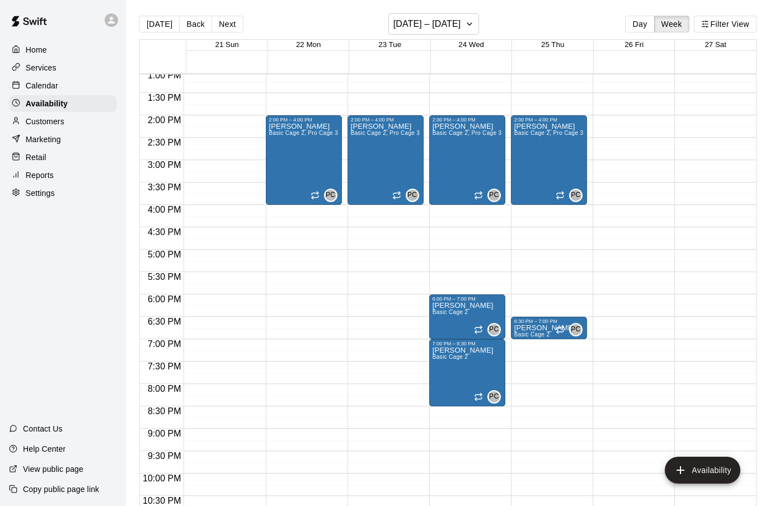
scroll to position [585, 0]
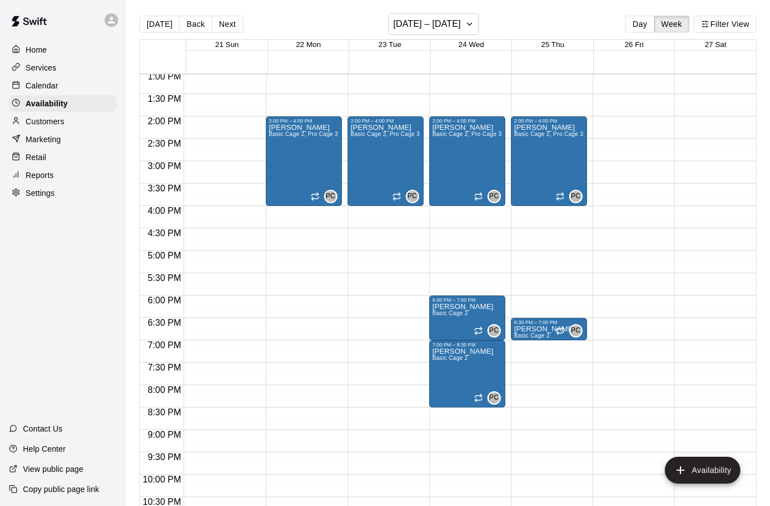
click at [234, 24] on button "Next" at bounding box center [226, 24] width 31 height 17
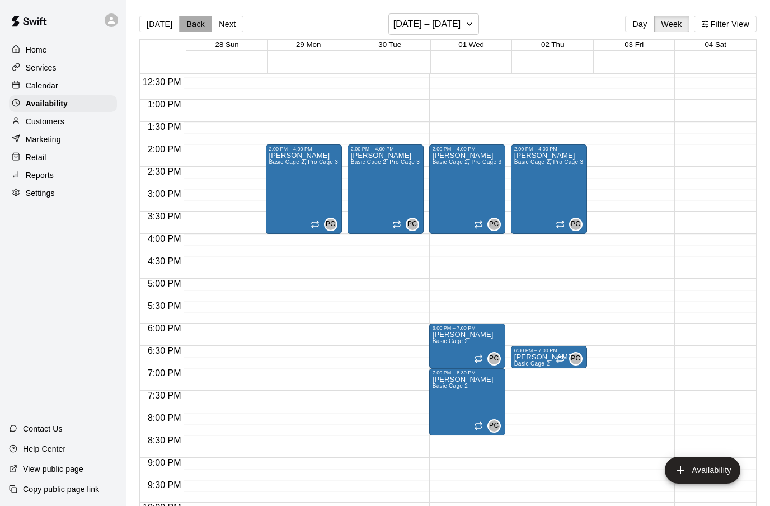
click at [196, 27] on button "Back" at bounding box center [195, 24] width 33 height 17
click at [194, 27] on button "Back" at bounding box center [195, 24] width 33 height 17
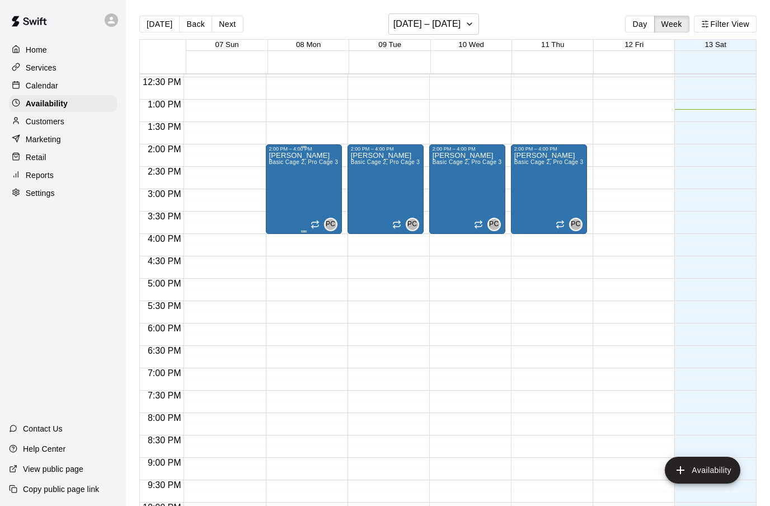
click at [309, 209] on div "[PERSON_NAME] Basic Cage 2, Pro Cage 3, Weight Room" at bounding box center [303, 405] width 69 height 506
click at [281, 169] on icon "edit" at bounding box center [281, 164] width 13 height 13
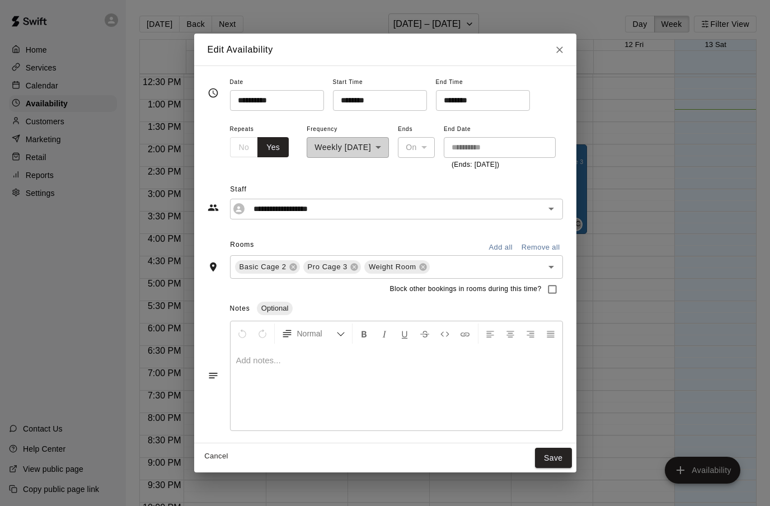
click at [350, 266] on icon at bounding box center [353, 266] width 7 height 7
click at [358, 267] on icon at bounding box center [361, 266] width 7 height 7
click at [555, 462] on button "Save" at bounding box center [553, 458] width 37 height 21
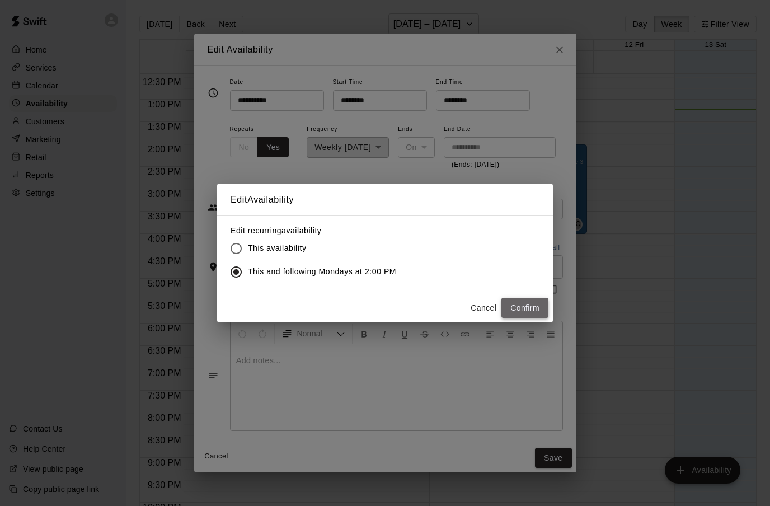
click at [530, 313] on button "Confirm" at bounding box center [524, 308] width 47 height 21
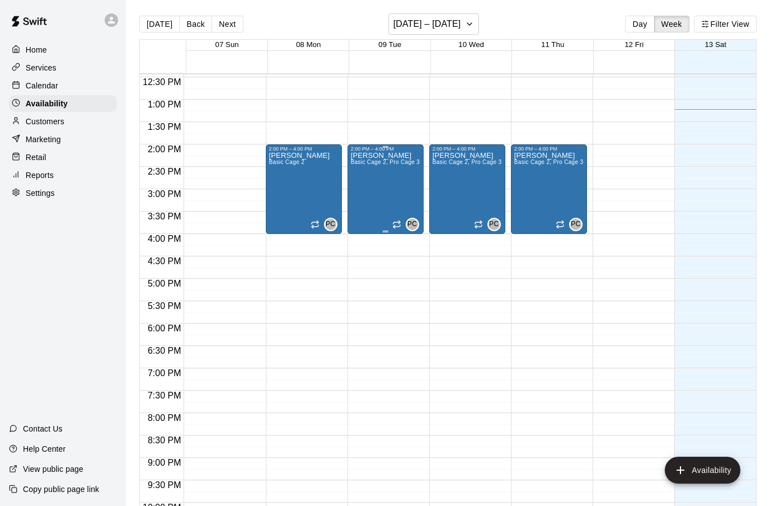
click at [389, 190] on div "[PERSON_NAME] Basic Cage 2, Pro Cage 3, Weight Room" at bounding box center [385, 405] width 69 height 506
click at [364, 164] on icon "edit" at bounding box center [363, 164] width 10 height 10
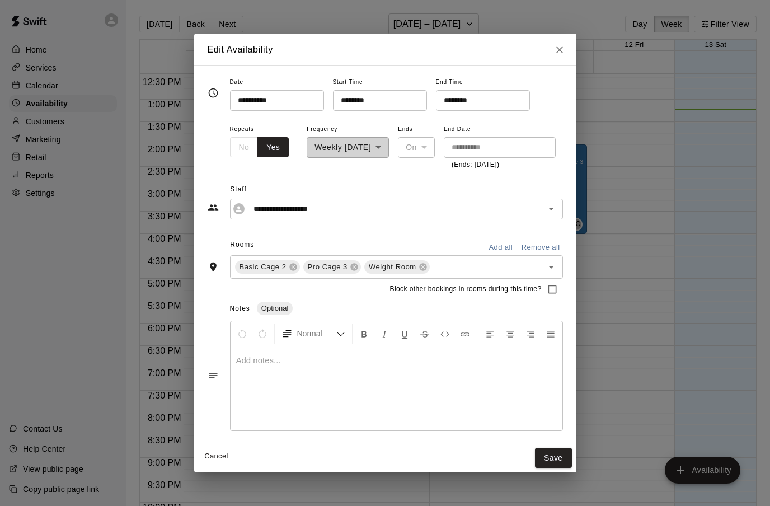
click at [419, 267] on icon at bounding box center [422, 266] width 7 height 7
click at [350, 266] on icon at bounding box center [353, 266] width 7 height 7
click at [556, 458] on button "Save" at bounding box center [553, 458] width 37 height 21
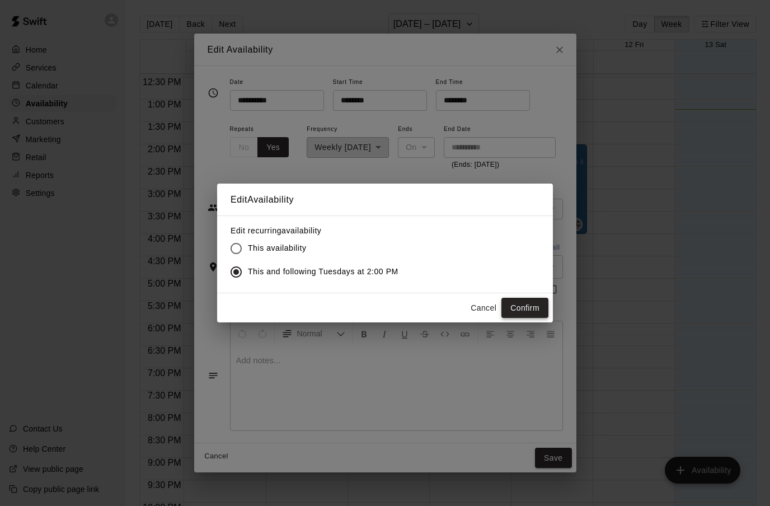
click at [531, 314] on button "Confirm" at bounding box center [524, 308] width 47 height 21
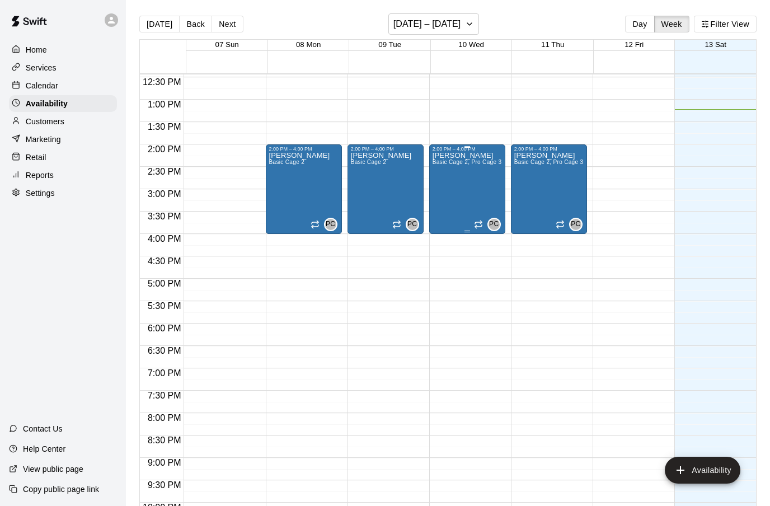
click at [487, 203] on div "[PERSON_NAME] Basic Cage 2, Pro Cage 3, Weight Room" at bounding box center [466, 405] width 69 height 506
click at [450, 164] on icon "edit" at bounding box center [444, 164] width 13 height 13
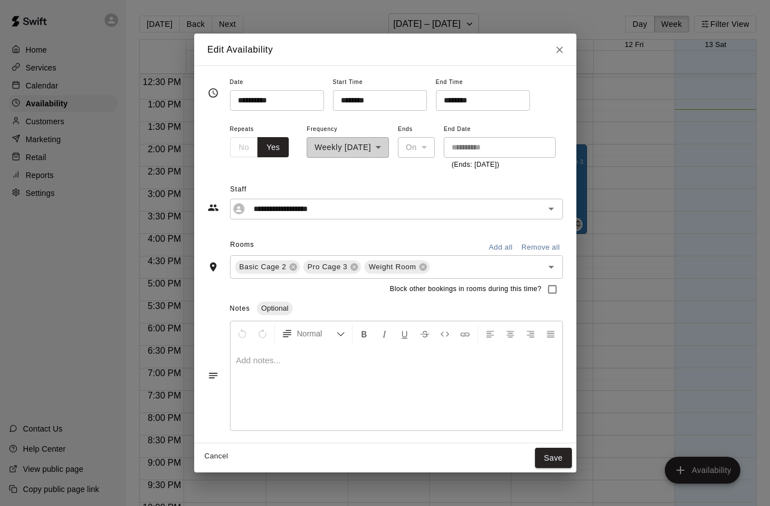
click at [419, 267] on icon at bounding box center [423, 266] width 9 height 9
click at [350, 266] on icon at bounding box center [354, 266] width 9 height 9
click at [563, 463] on button "Save" at bounding box center [553, 458] width 37 height 21
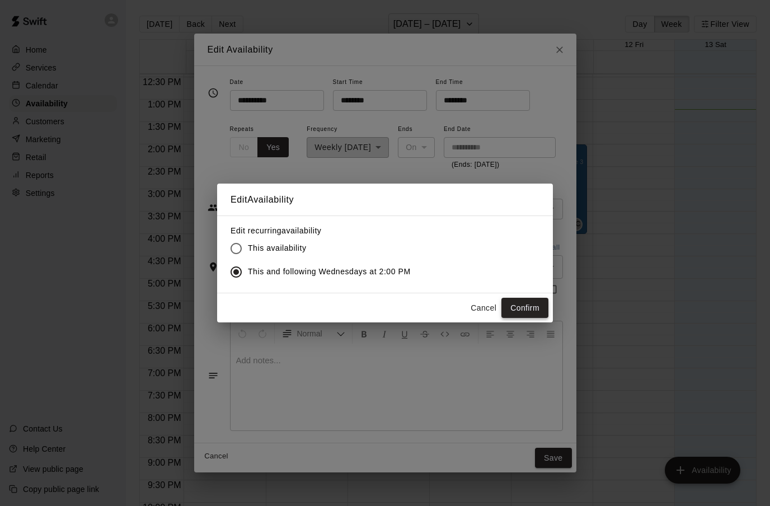
click at [532, 315] on button "Confirm" at bounding box center [524, 308] width 47 height 21
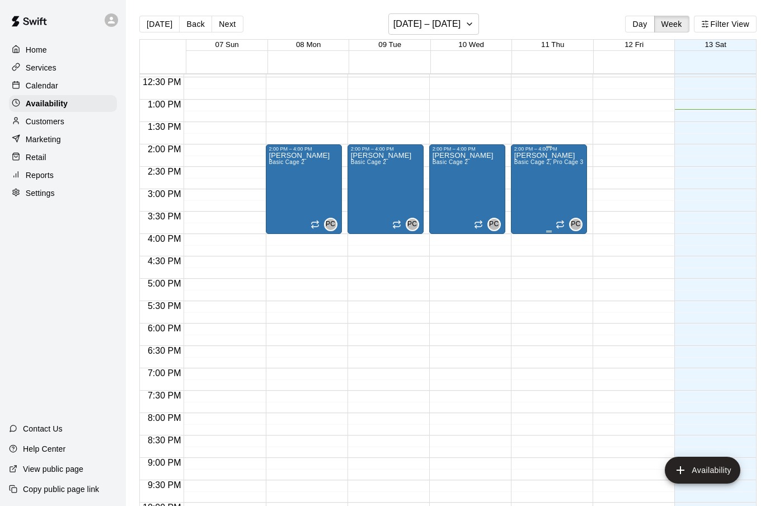
click at [558, 208] on div "[PERSON_NAME] Basic Cage 2, Pro Cage 3, Weight Room" at bounding box center [548, 405] width 69 height 506
click at [526, 168] on icon "edit" at bounding box center [525, 164] width 13 height 13
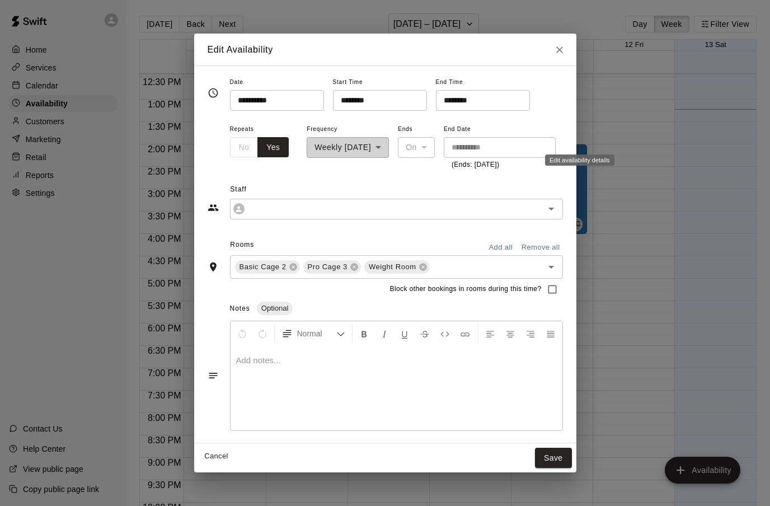
type input "**********"
click at [419, 265] on icon at bounding box center [422, 266] width 7 height 7
click at [350, 264] on icon at bounding box center [353, 266] width 7 height 7
click at [552, 455] on button "Save" at bounding box center [553, 458] width 37 height 21
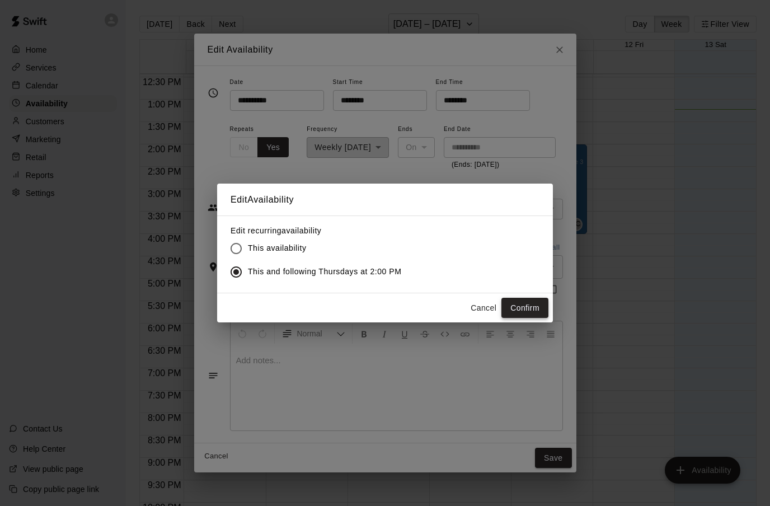
click at [516, 307] on button "Confirm" at bounding box center [524, 308] width 47 height 21
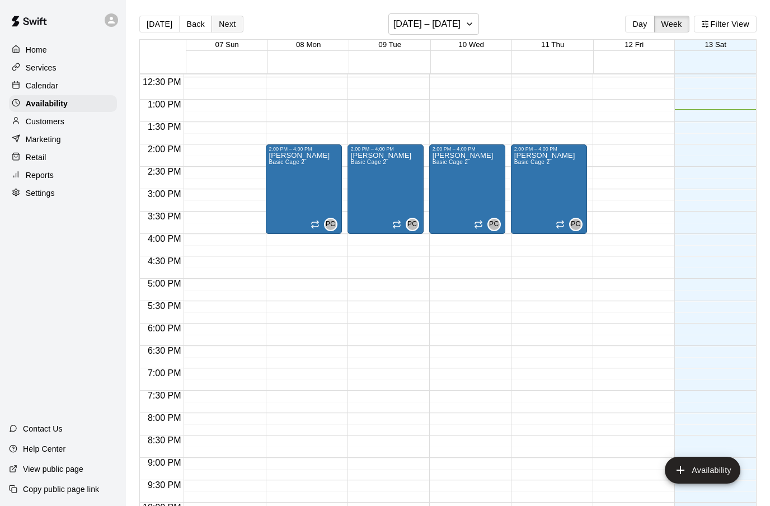
click at [225, 26] on button "Next" at bounding box center [226, 24] width 31 height 17
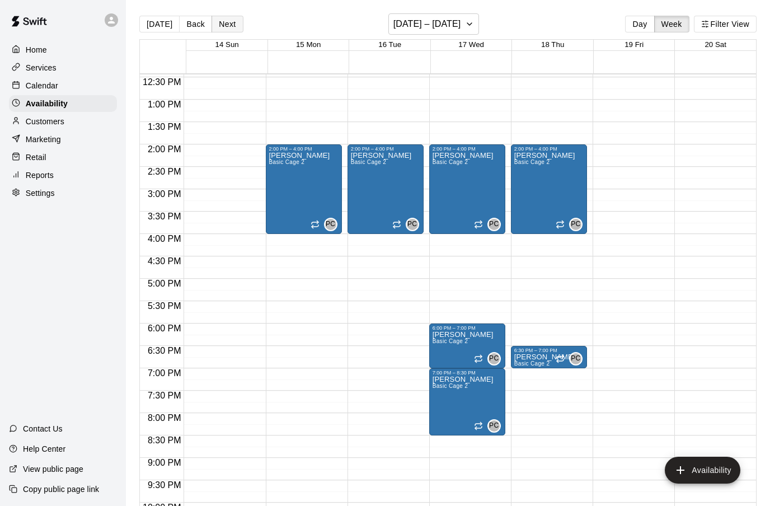
click at [225, 26] on button "Next" at bounding box center [226, 24] width 31 height 17
click at [225, 27] on button "Next" at bounding box center [226, 24] width 31 height 17
click at [54, 84] on p "Calendar" at bounding box center [42, 85] width 32 height 11
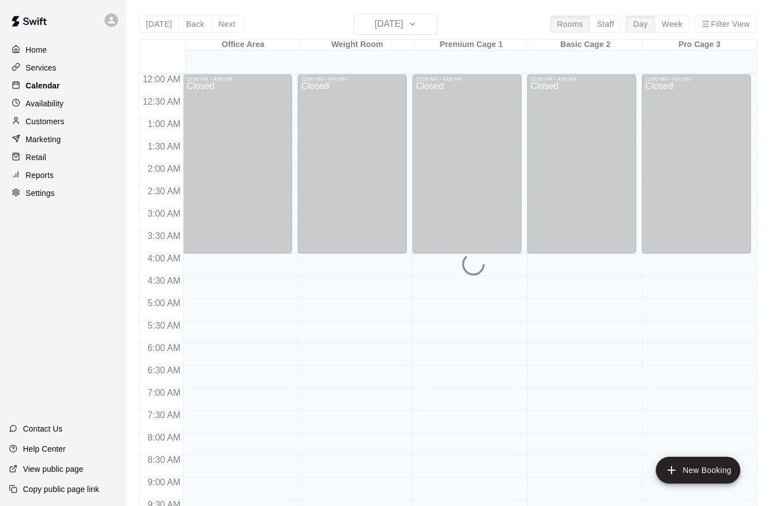
scroll to position [551, 0]
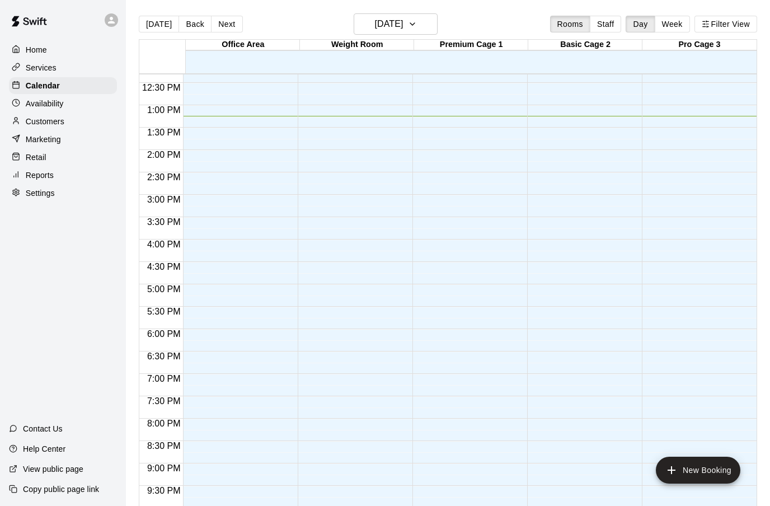
click at [678, 29] on button "Week" at bounding box center [672, 24] width 35 height 17
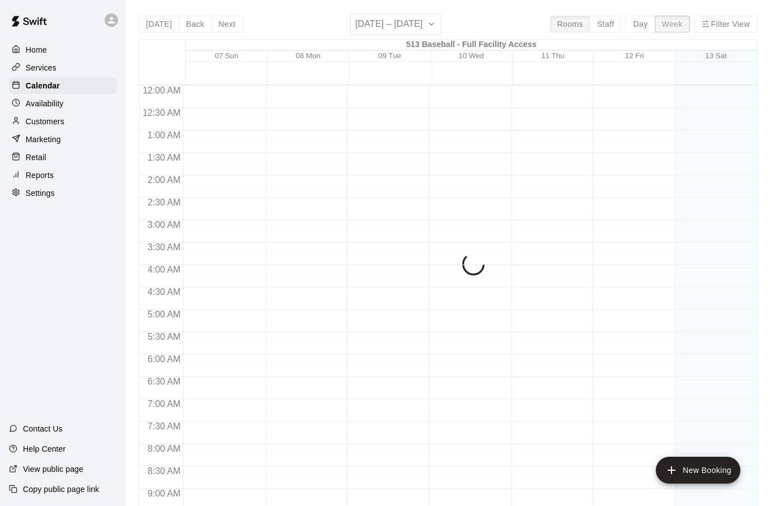
scroll to position [593, 0]
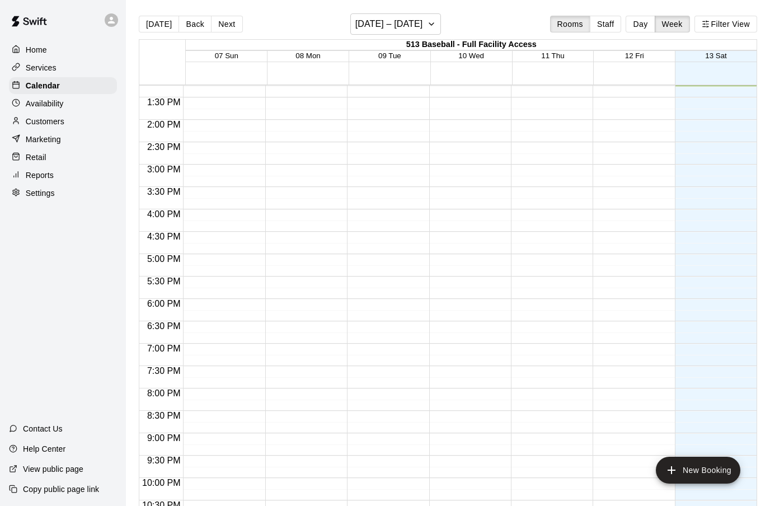
click at [224, 27] on button "Next" at bounding box center [226, 24] width 31 height 17
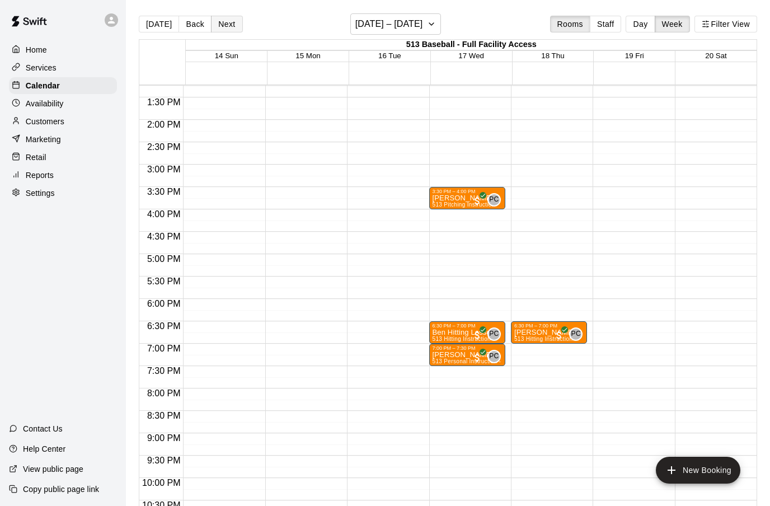
click at [218, 26] on button "Next" at bounding box center [226, 24] width 31 height 17
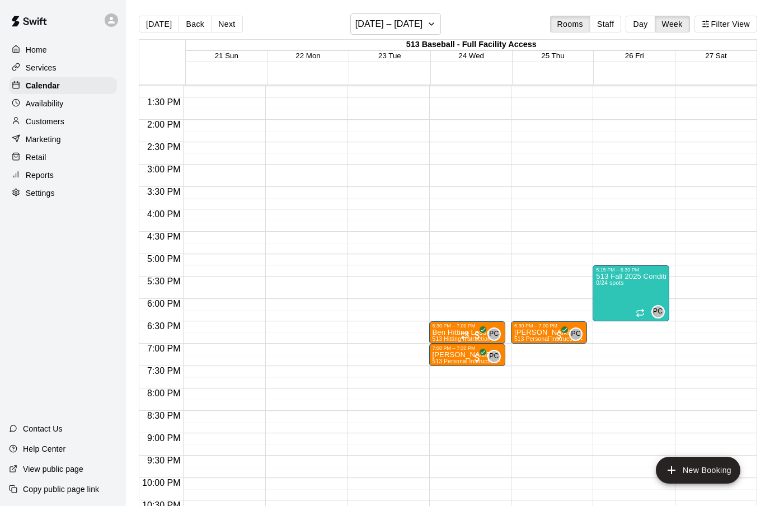
click at [225, 25] on button "Next" at bounding box center [226, 24] width 31 height 17
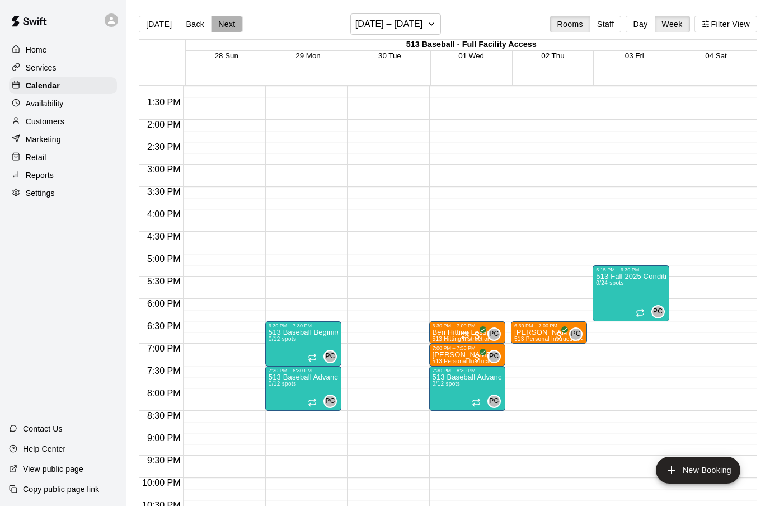
click at [225, 25] on button "Next" at bounding box center [226, 24] width 31 height 17
click at [609, 341] on icon "delete" at bounding box center [608, 338] width 8 height 10
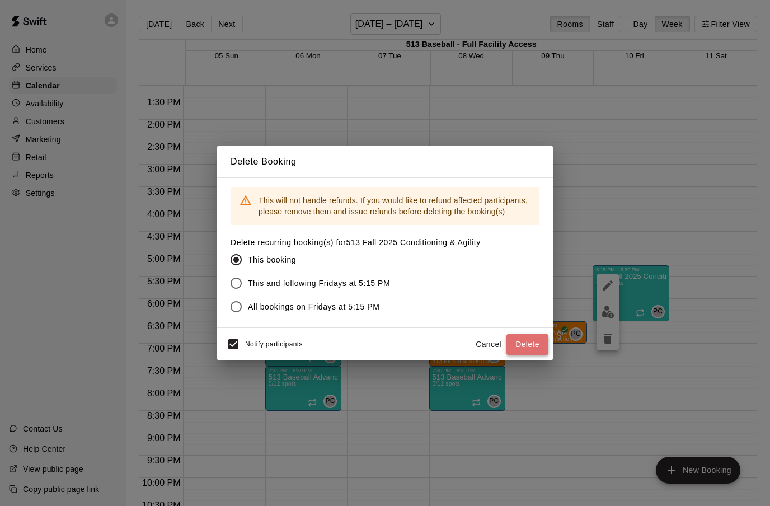
click at [522, 346] on button "Delete" at bounding box center [527, 344] width 42 height 21
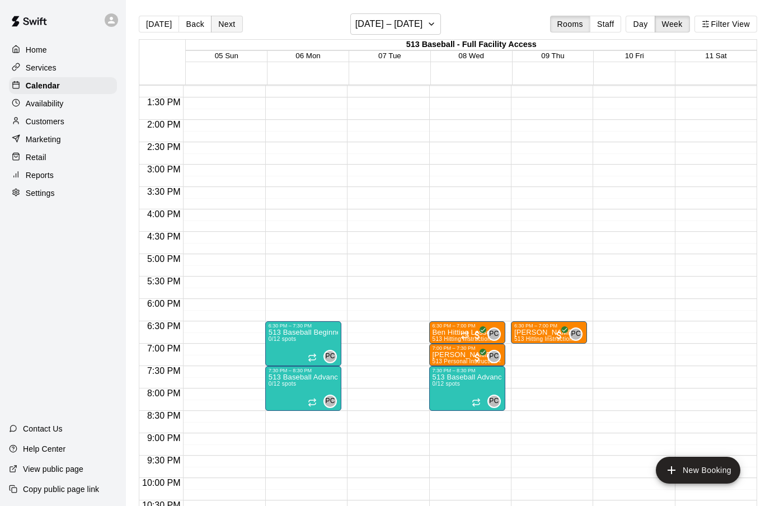
click at [219, 25] on button "Next" at bounding box center [226, 24] width 31 height 17
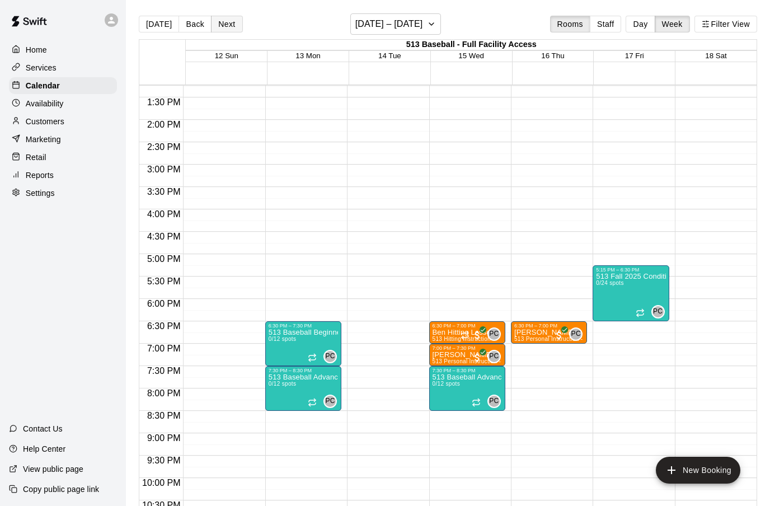
click at [219, 25] on button "Next" at bounding box center [226, 24] width 31 height 17
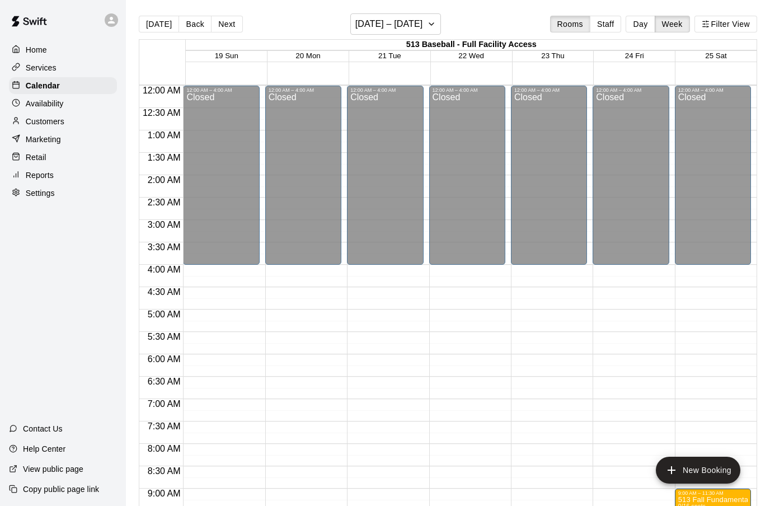
scroll to position [39, 0]
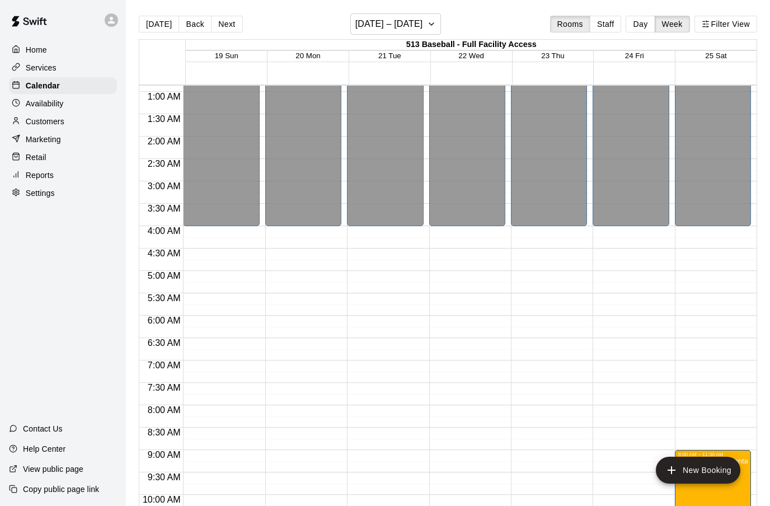
click at [49, 67] on p "Services" at bounding box center [41, 67] width 31 height 11
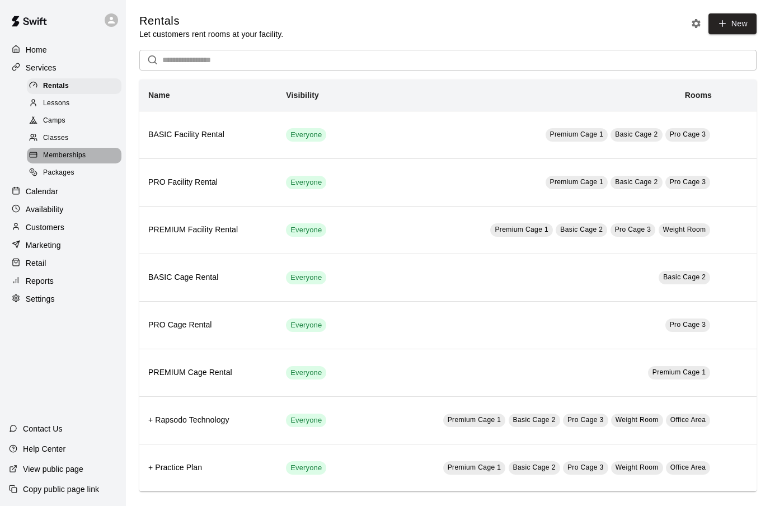
click at [64, 160] on span "Memberships" at bounding box center [64, 155] width 43 height 11
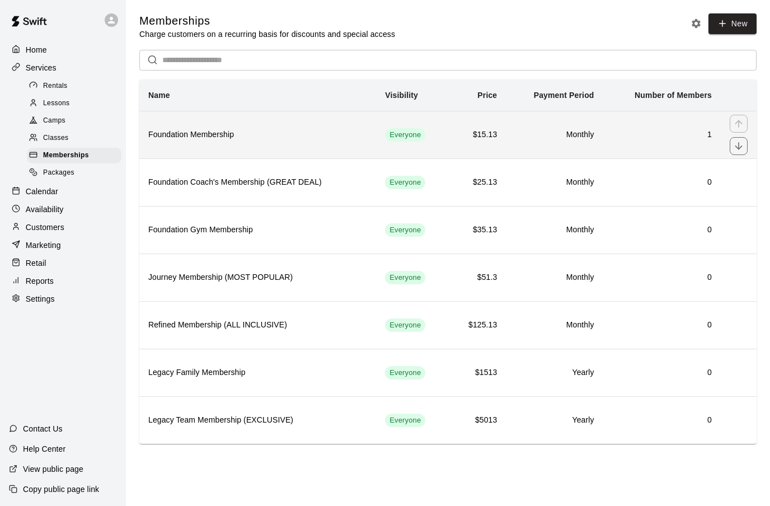
click at [253, 142] on th "Foundation Membership" at bounding box center [257, 135] width 237 height 48
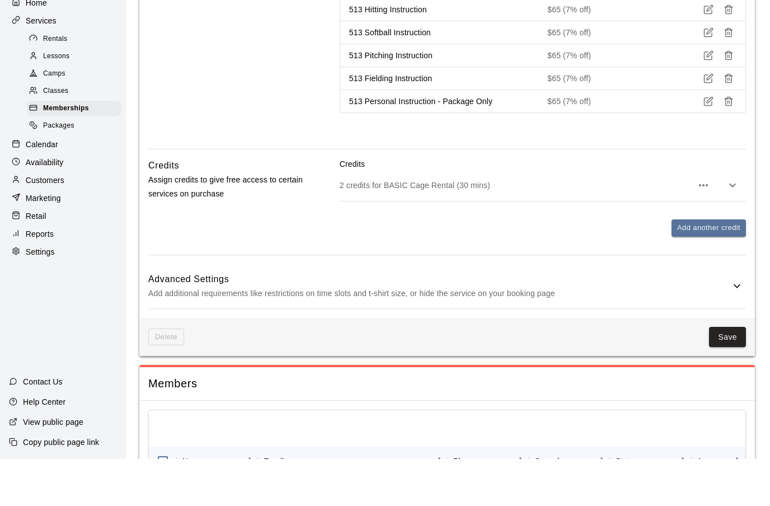
scroll to position [1769, 0]
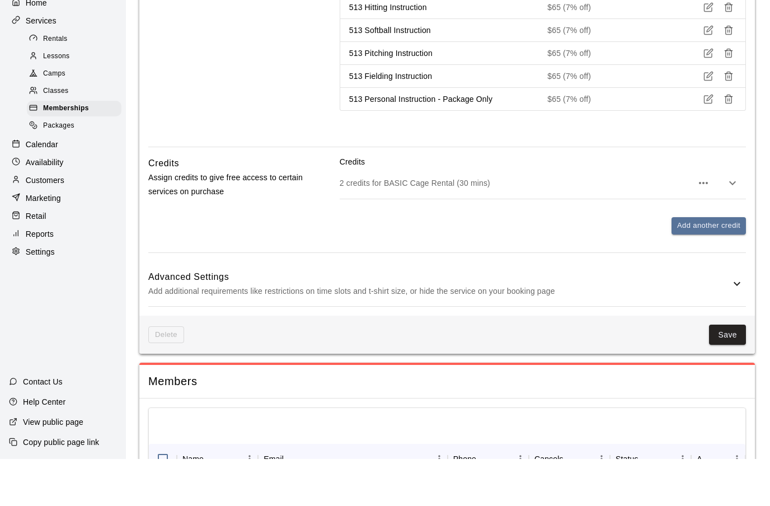
click at [704, 228] on icon "button" at bounding box center [703, 229] width 13 height 13
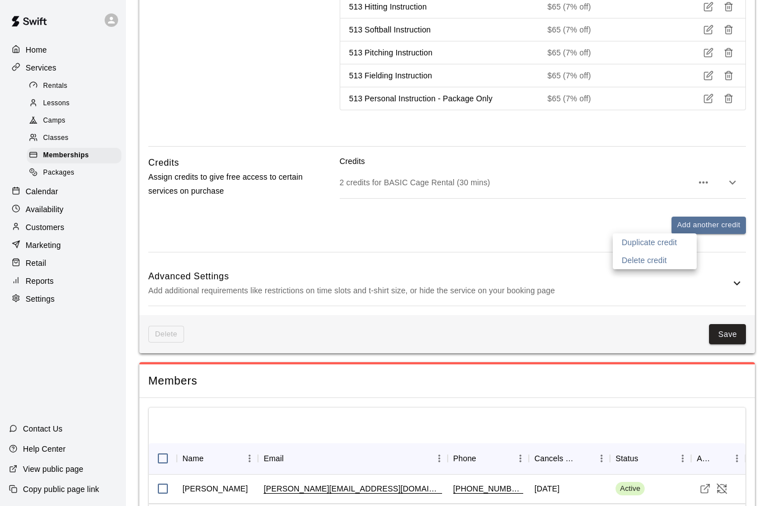
click at [732, 227] on div at bounding box center [385, 253] width 770 height 506
click at [731, 189] on icon "button" at bounding box center [732, 182] width 13 height 13
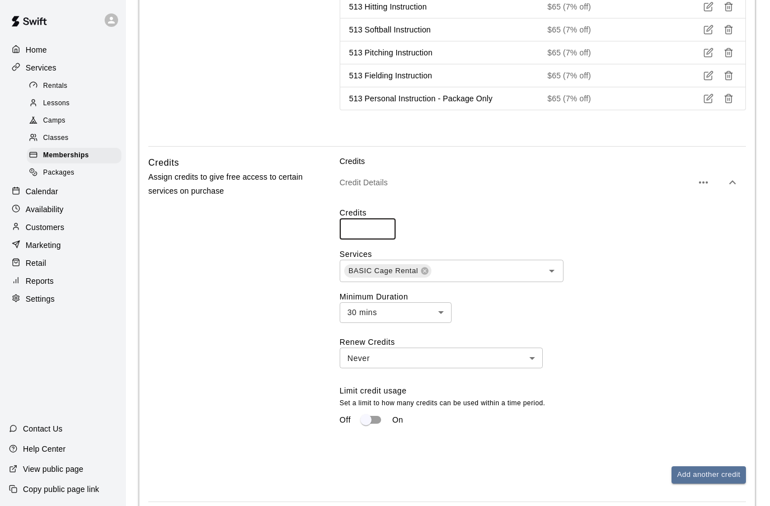
click at [354, 239] on input "*" at bounding box center [368, 228] width 56 height 21
type input "*"
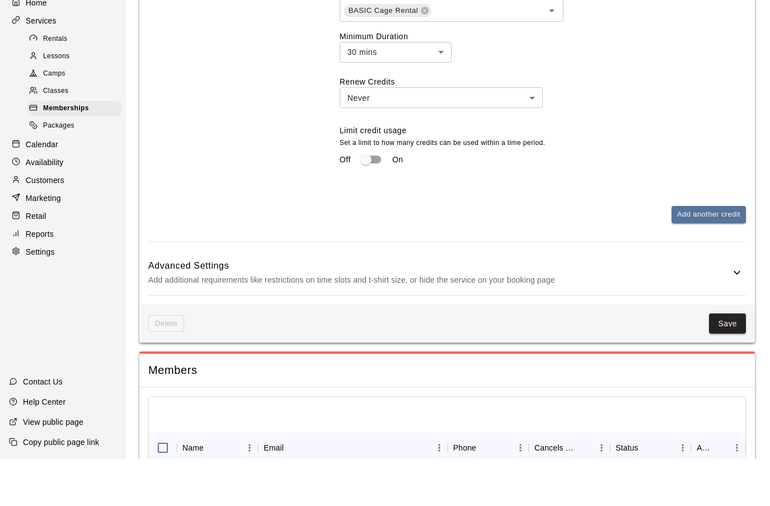
scroll to position [2131, 0]
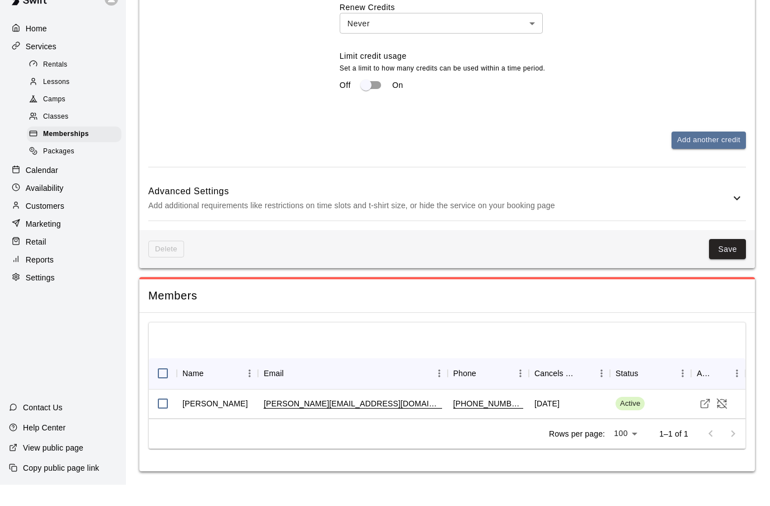
click at [737, 226] on icon at bounding box center [736, 219] width 13 height 13
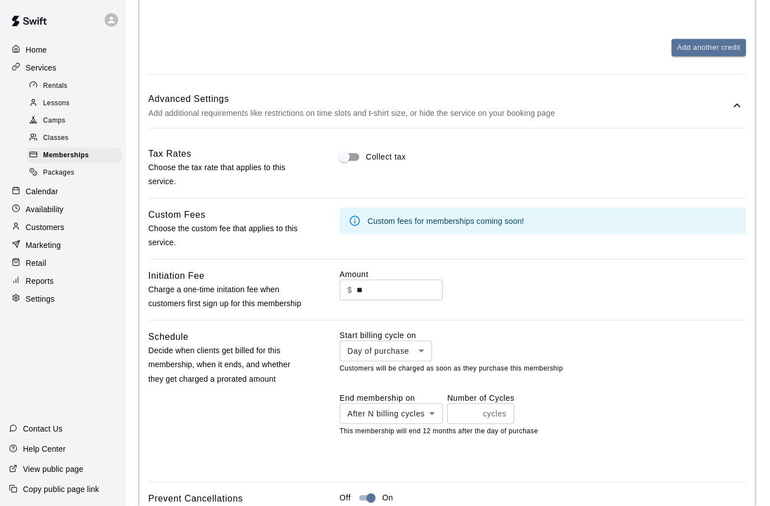
scroll to position [2245, 0]
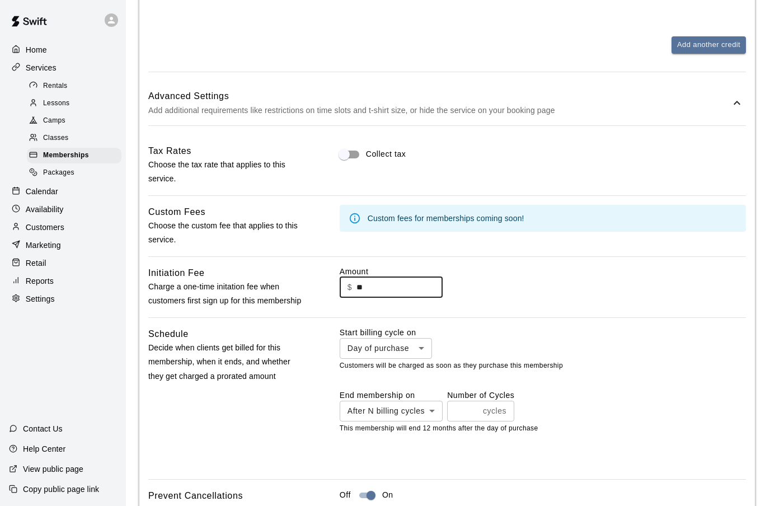
click at [373, 298] on input "**" at bounding box center [399, 287] width 86 height 21
type input "*"
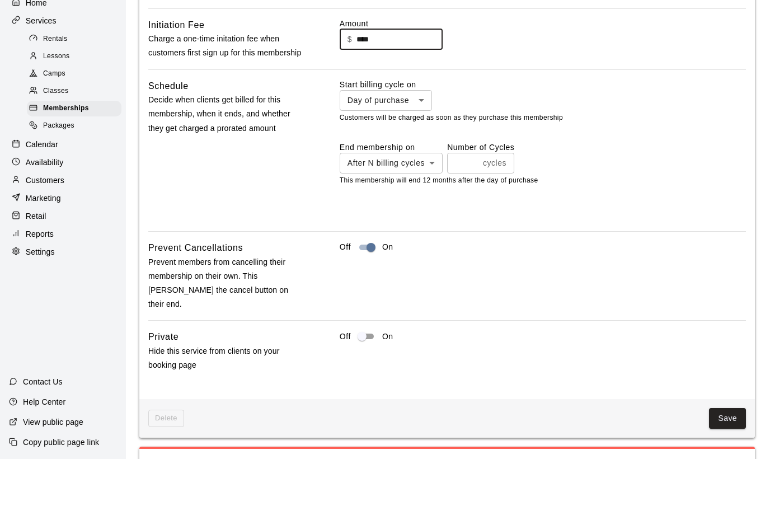
scroll to position [2451, 0]
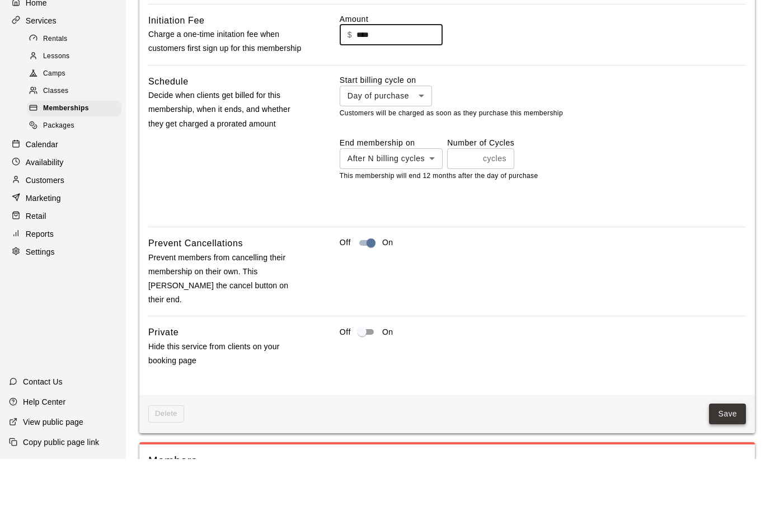
type input "****"
click at [724, 450] on button "Save" at bounding box center [727, 460] width 37 height 21
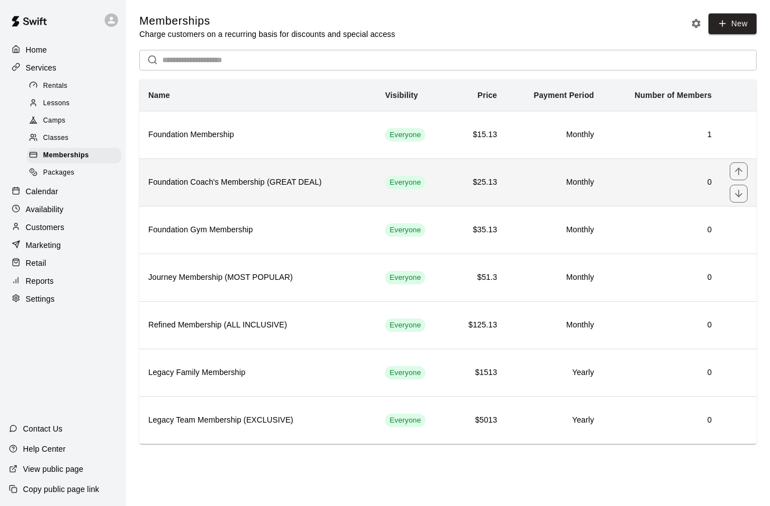
click at [338, 187] on h6 "Foundation Coach's Membership (GREAT DEAL)" at bounding box center [257, 182] width 219 height 12
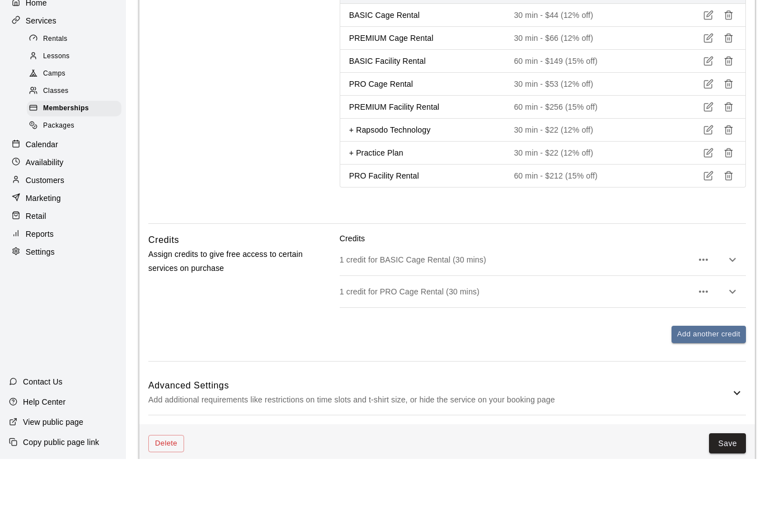
scroll to position [1430, 0]
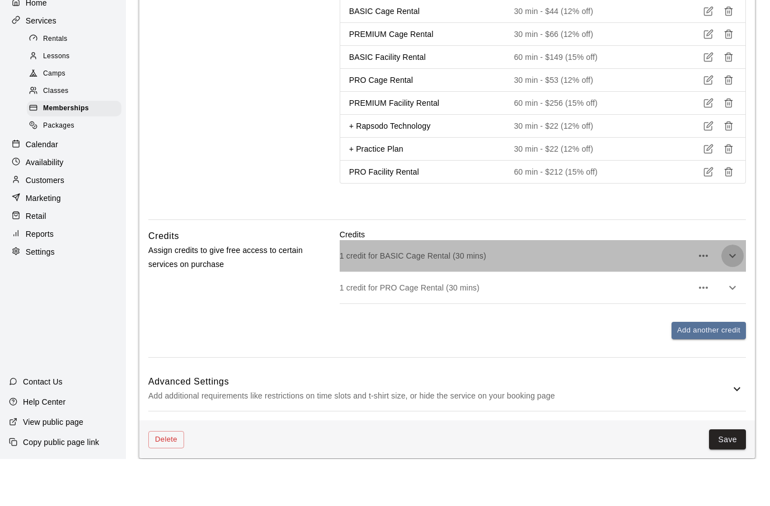
click at [732, 305] on icon "button" at bounding box center [732, 303] width 7 height 4
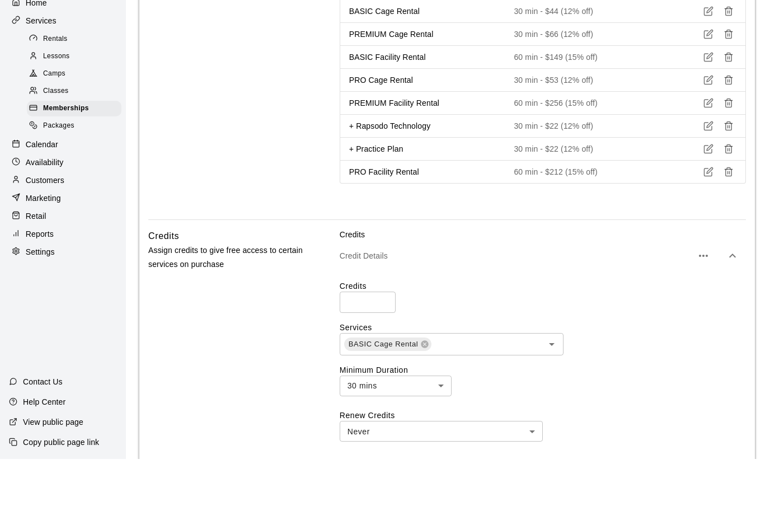
scroll to position [1477, 0]
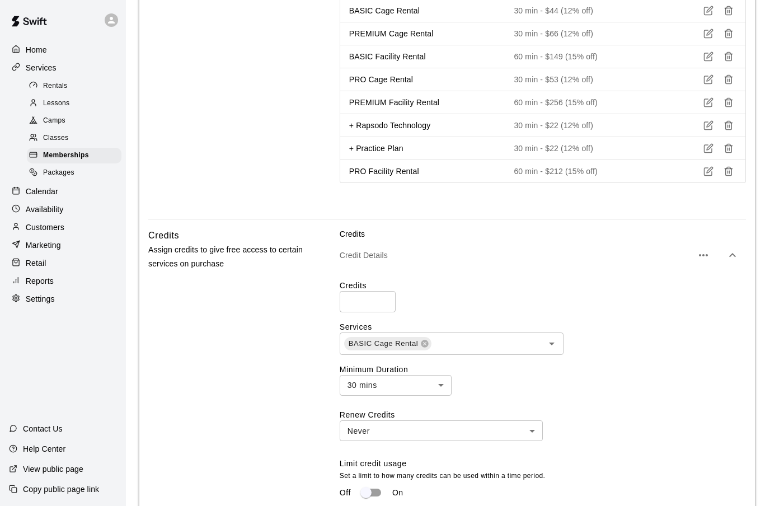
click at [354, 312] on input "*" at bounding box center [368, 301] width 56 height 21
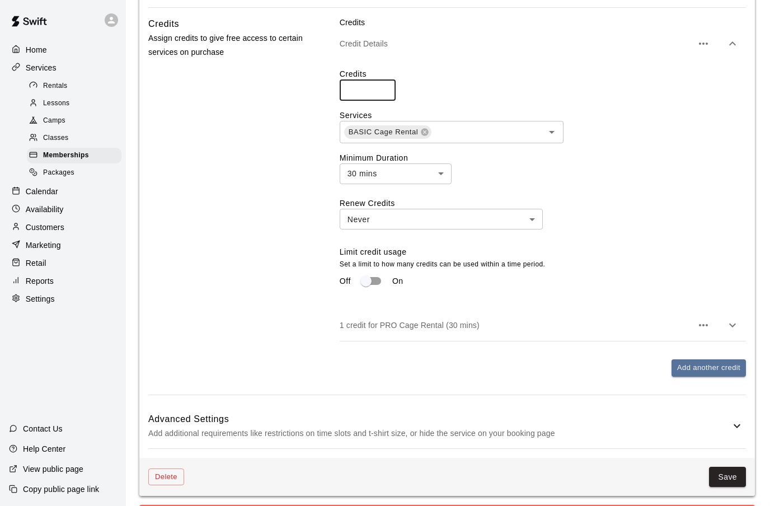
scroll to position [1679, 0]
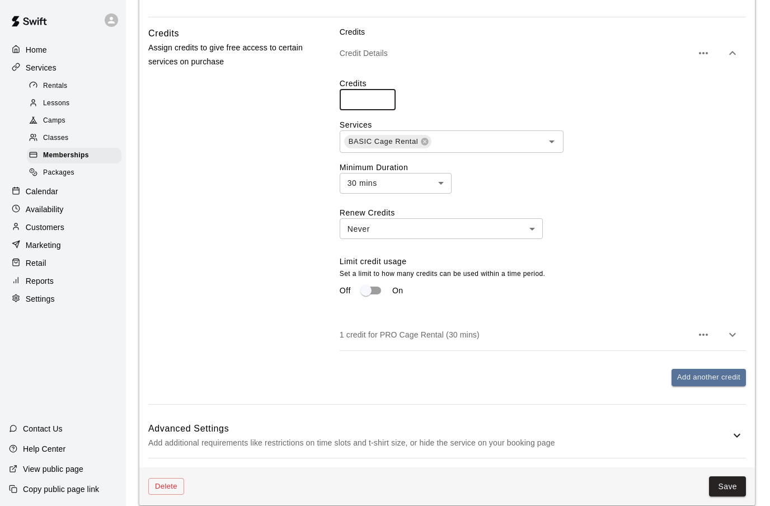
click at [733, 341] on icon "button" at bounding box center [732, 334] width 13 height 13
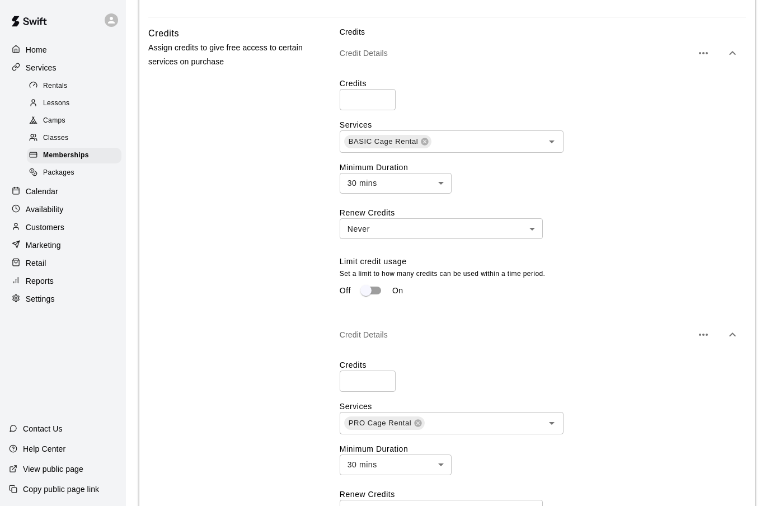
scroll to position [1680, 0]
click at [355, 109] on input "*" at bounding box center [368, 98] width 56 height 21
type input "*"
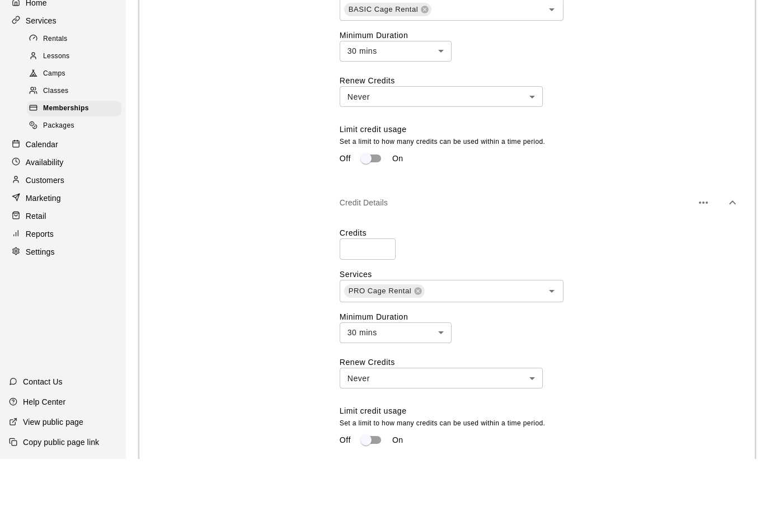
scroll to position [1791, 0]
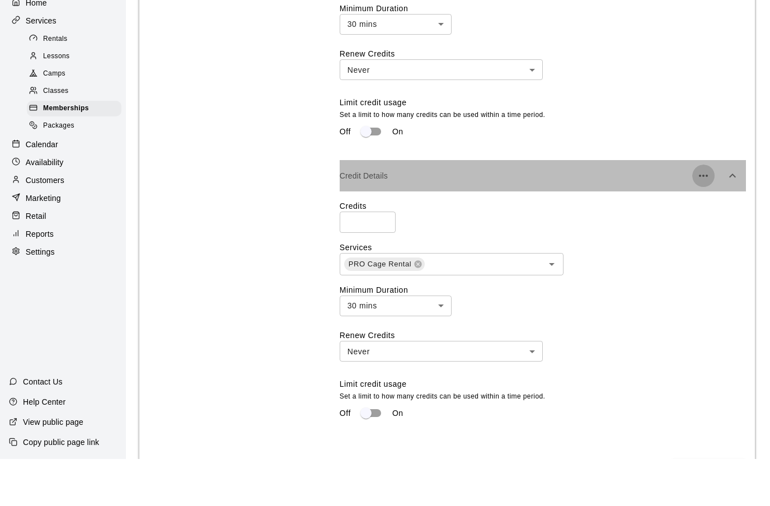
click at [702, 229] on icon "button" at bounding box center [703, 222] width 13 height 13
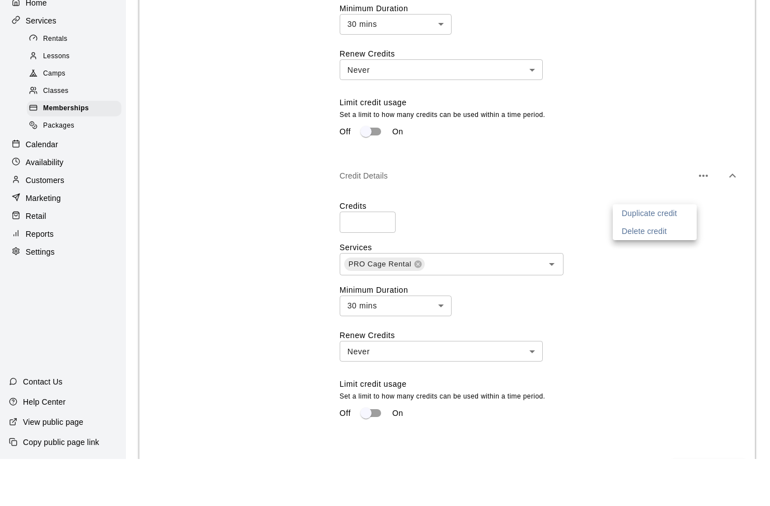
scroll to position [1838, 0]
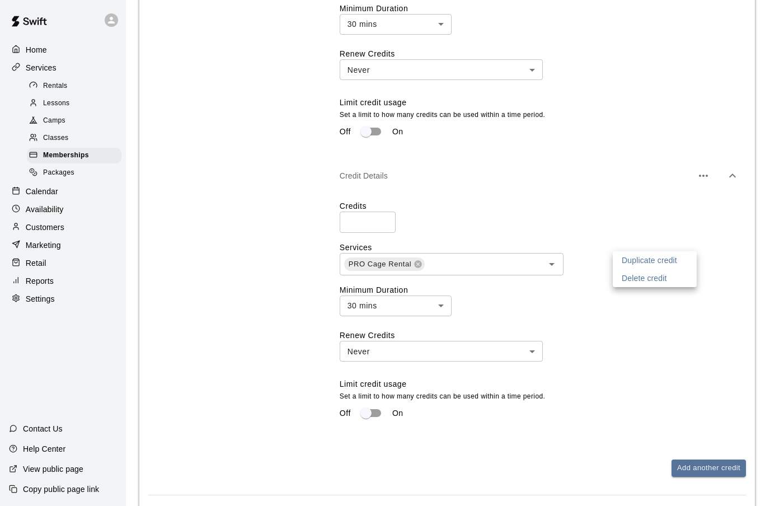
drag, startPoint x: 643, startPoint y: 280, endPoint x: 643, endPoint y: 369, distance: 89.5
click at [643, 280] on p "Delete credit" at bounding box center [644, 277] width 45 height 11
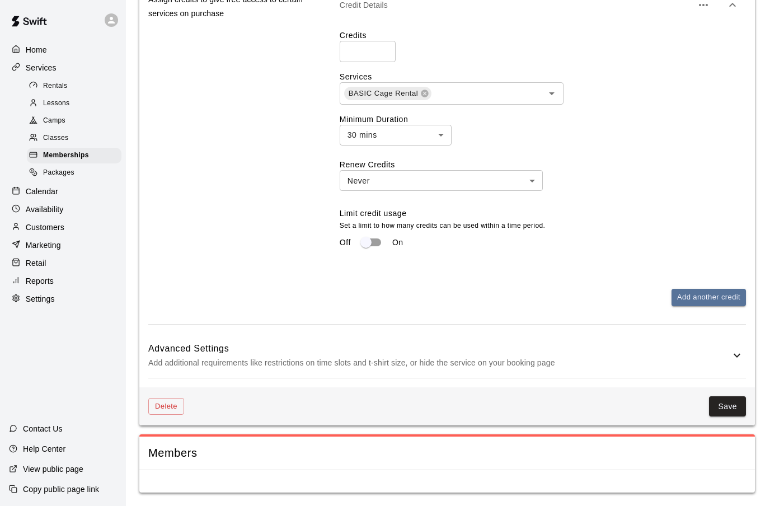
scroll to position [1794, 0]
click at [737, 355] on icon at bounding box center [736, 355] width 13 height 13
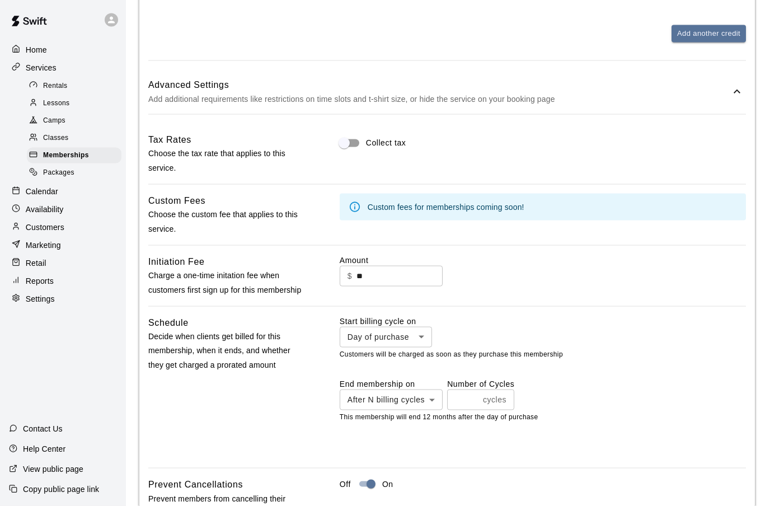
scroll to position [1993, 0]
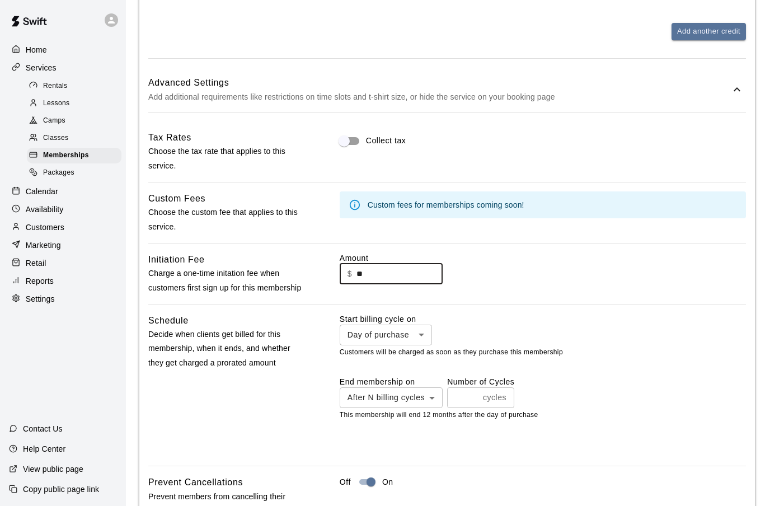
click at [383, 284] on input "**" at bounding box center [399, 274] width 86 height 21
type input "*"
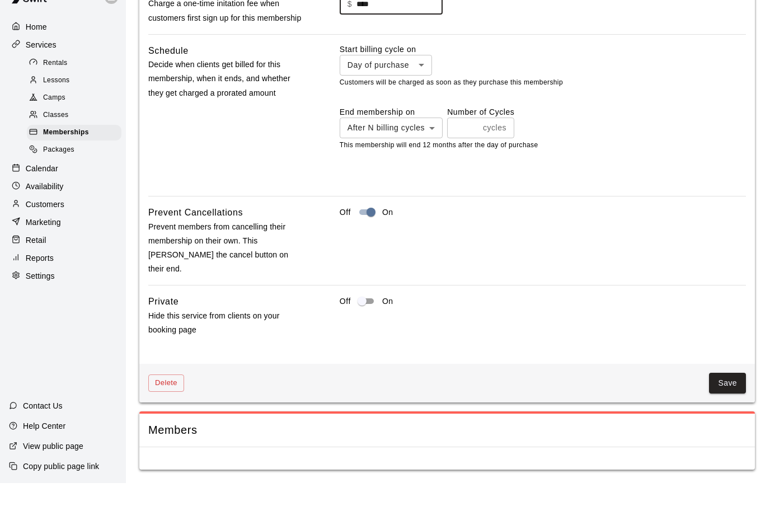
scroll to position [2288, 0]
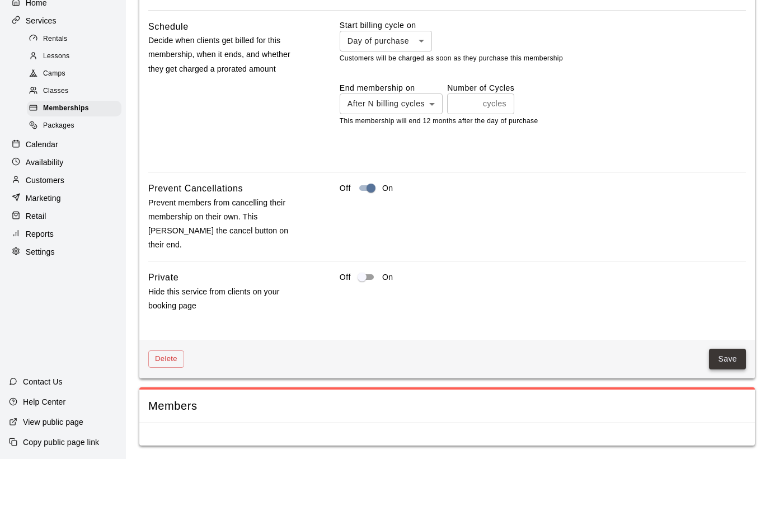
type input "****"
click at [724, 396] on button "Save" at bounding box center [727, 406] width 37 height 21
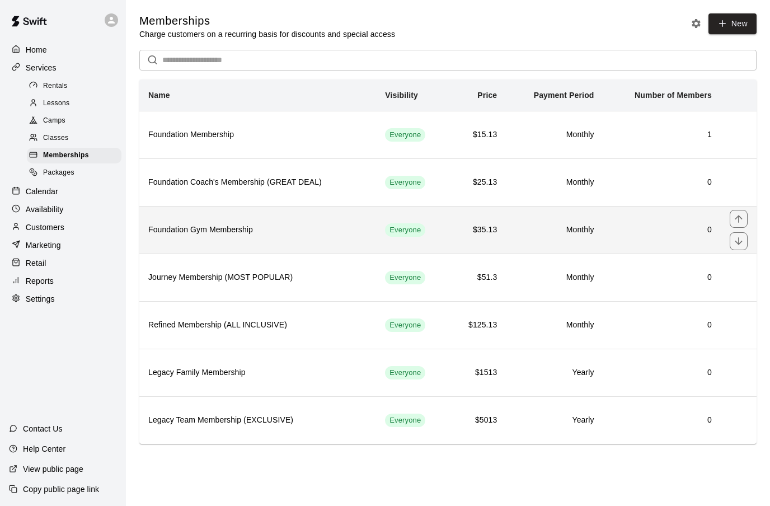
click at [289, 230] on h6 "Foundation Gym Membership" at bounding box center [257, 230] width 219 height 12
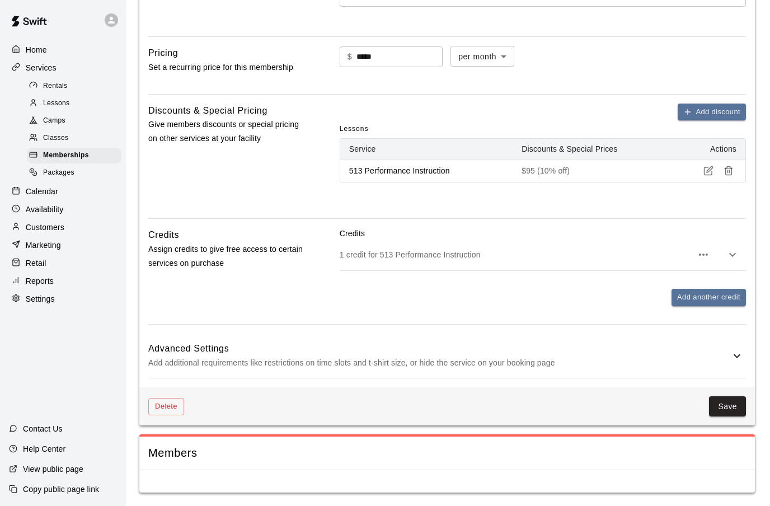
scroll to position [1459, 0]
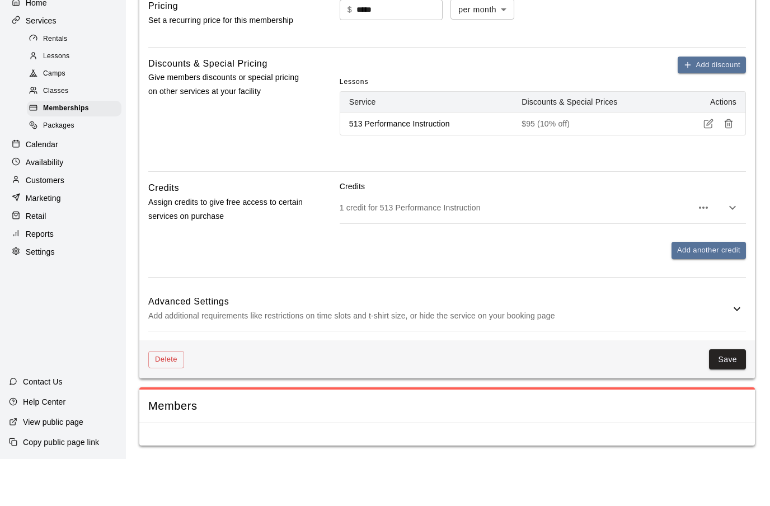
click at [737, 354] on icon at bounding box center [737, 356] width 7 height 4
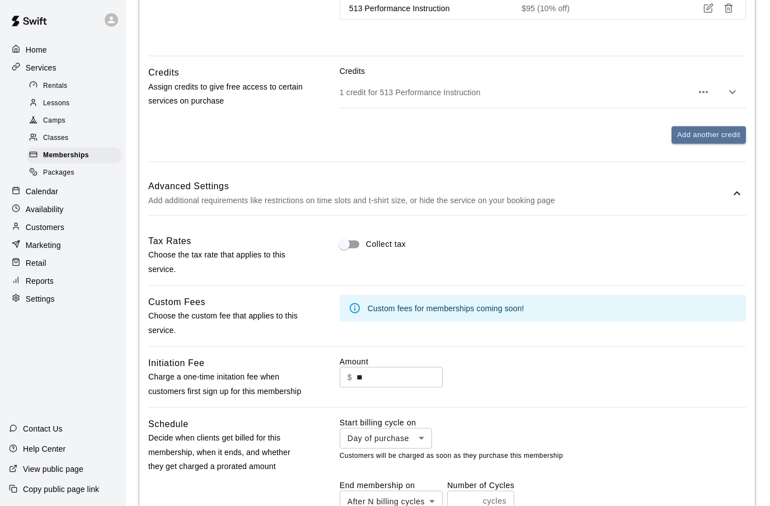
scroll to position [1552, 0]
click at [387, 387] on input "**" at bounding box center [399, 376] width 86 height 21
type input "*"
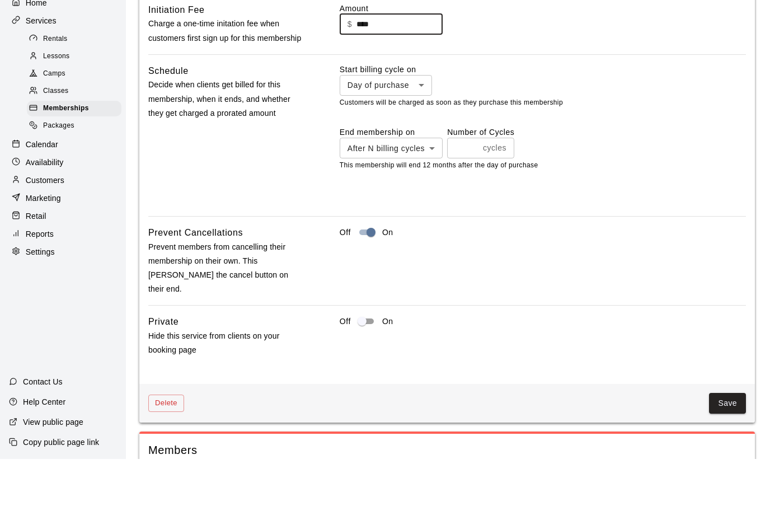
scroll to position [1953, 0]
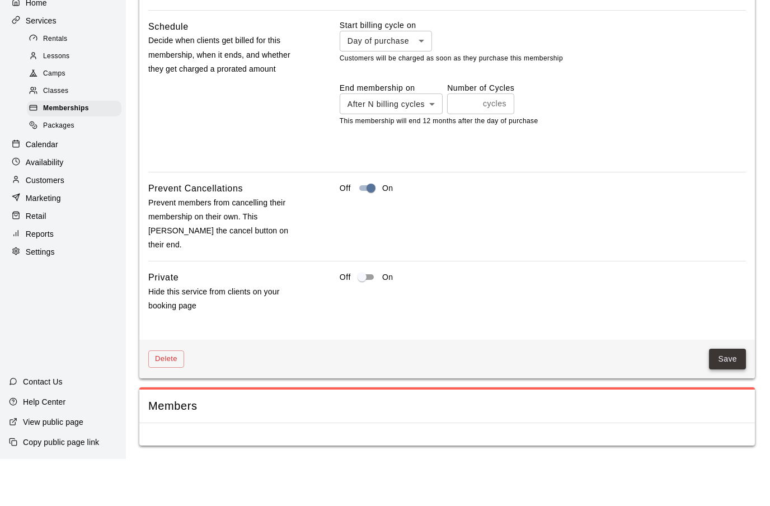
type input "****"
click at [732, 396] on button "Save" at bounding box center [727, 406] width 37 height 21
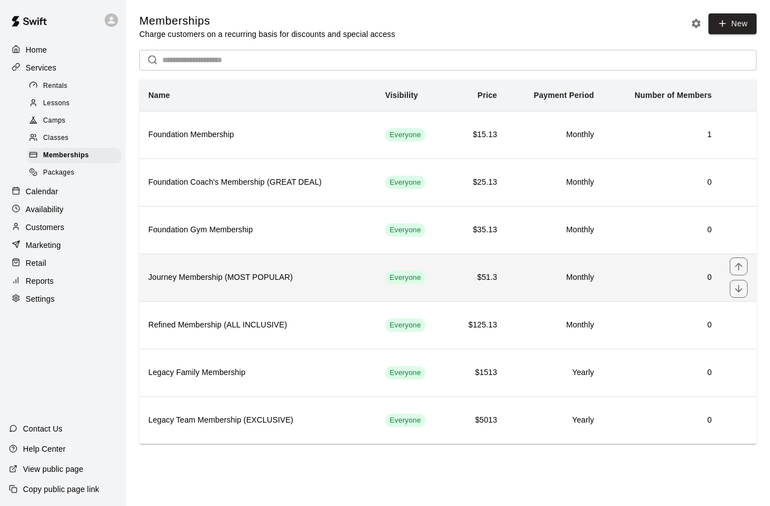
click at [335, 284] on h6 "Journey Membership (MOST POPULAR)" at bounding box center [257, 277] width 219 height 12
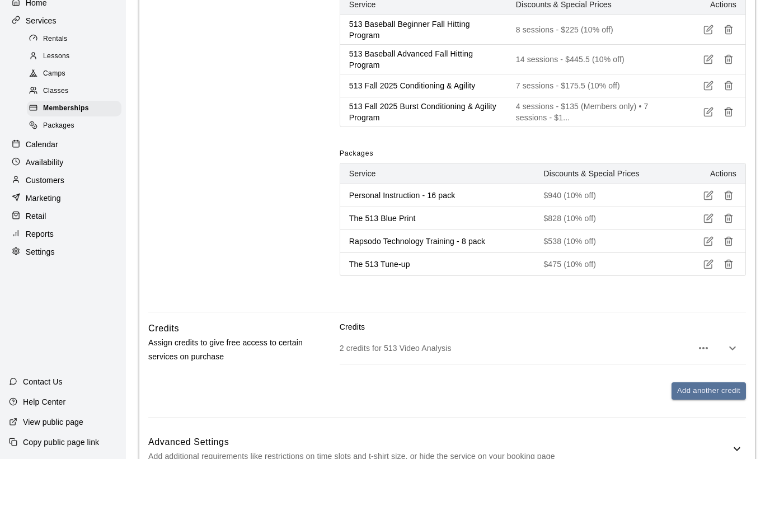
scroll to position [2000, 0]
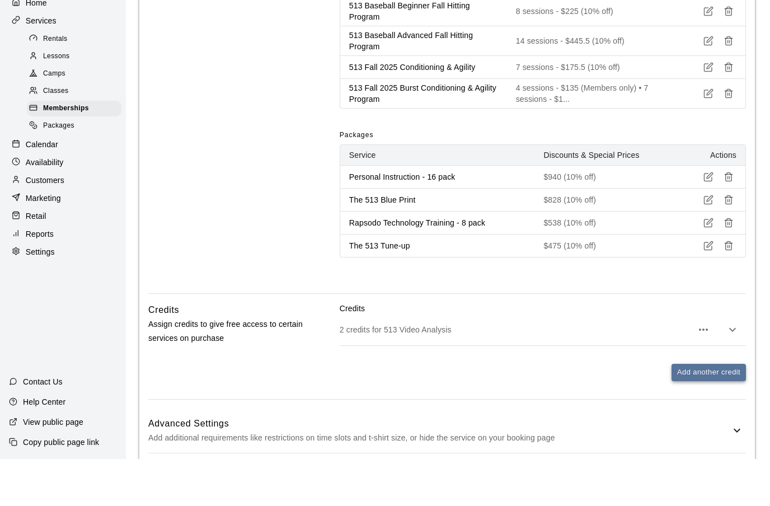
click at [717, 427] on button "Add another credit" at bounding box center [708, 419] width 74 height 17
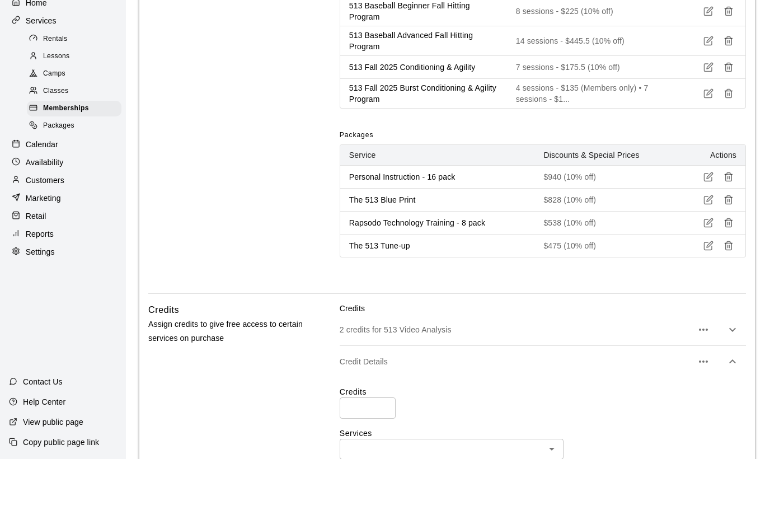
scroll to position [2048, 0]
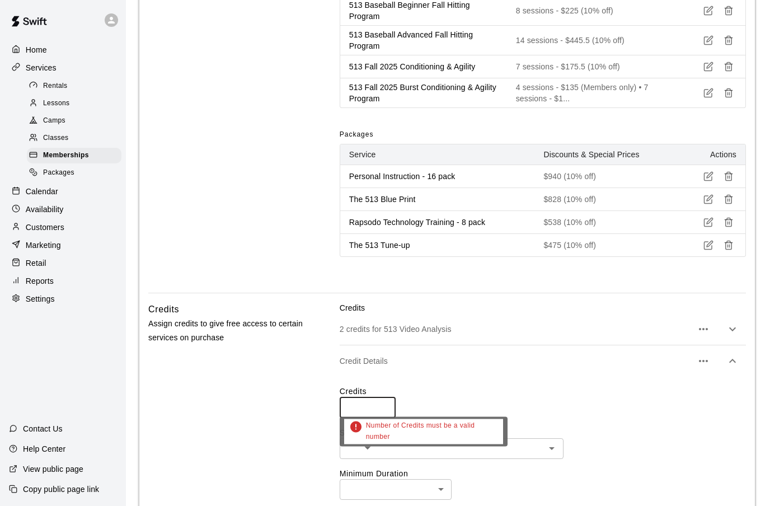
click at [350, 417] on input "number" at bounding box center [368, 407] width 56 height 21
type input "*"
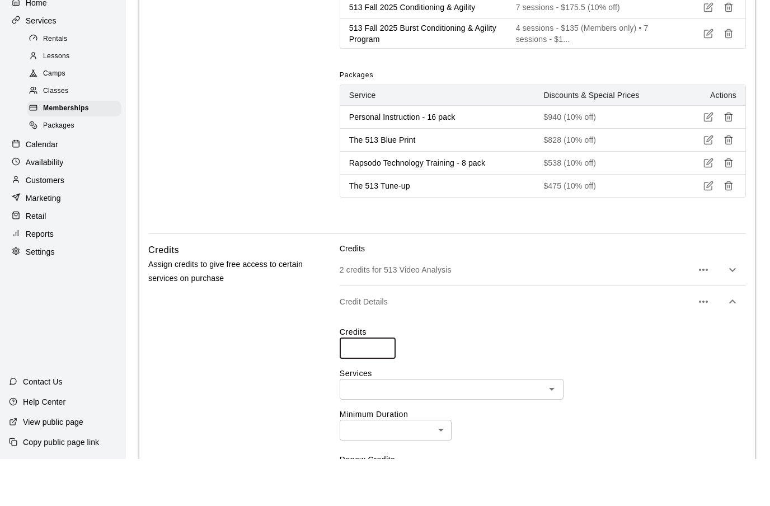
scroll to position [2061, 0]
click at [549, 441] on icon "Open" at bounding box center [551, 434] width 13 height 13
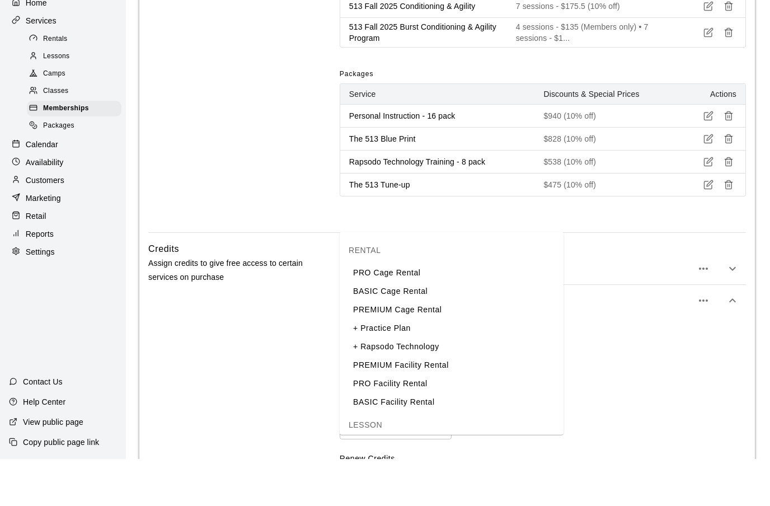
click at [406, 329] on li "BASIC Cage Rental" at bounding box center [452, 338] width 224 height 18
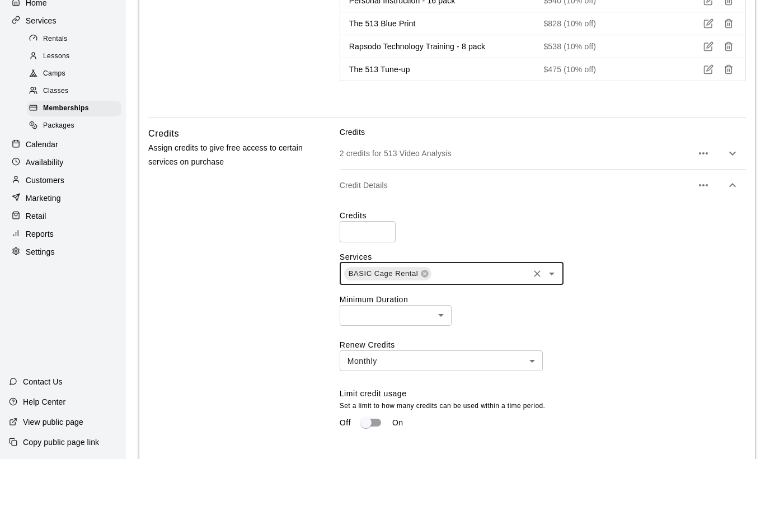
scroll to position [2181, 0]
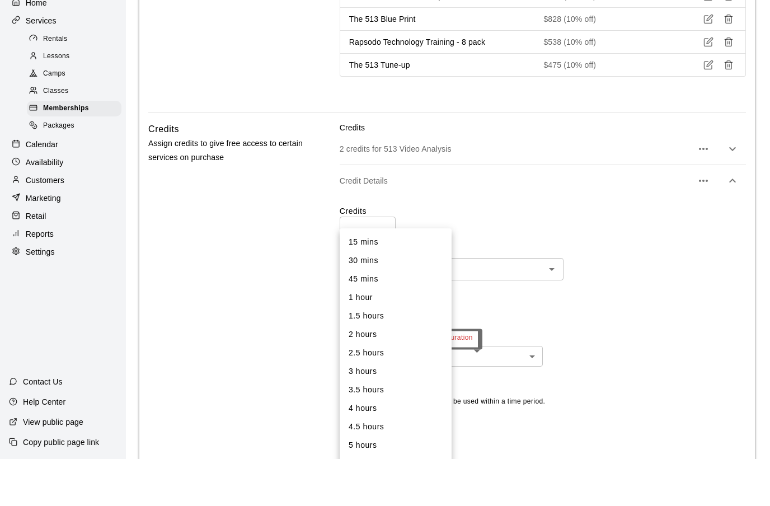
scroll to position [2228, 0]
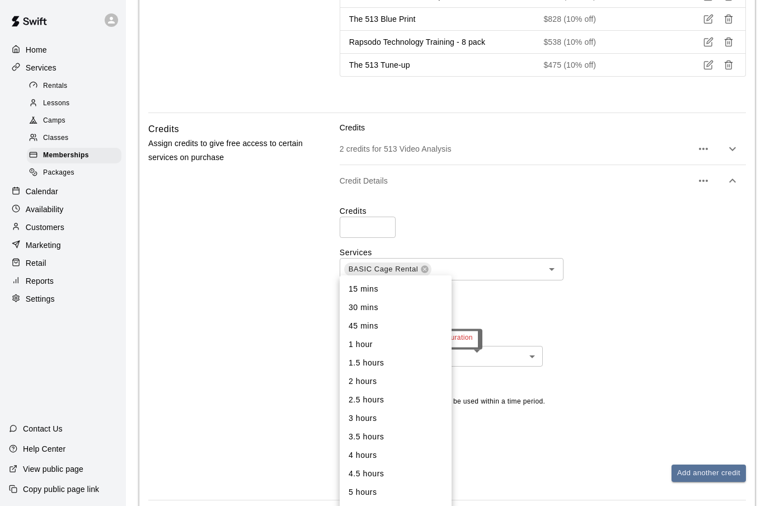
click at [374, 306] on li "30 mins" at bounding box center [396, 307] width 112 height 18
type input "**"
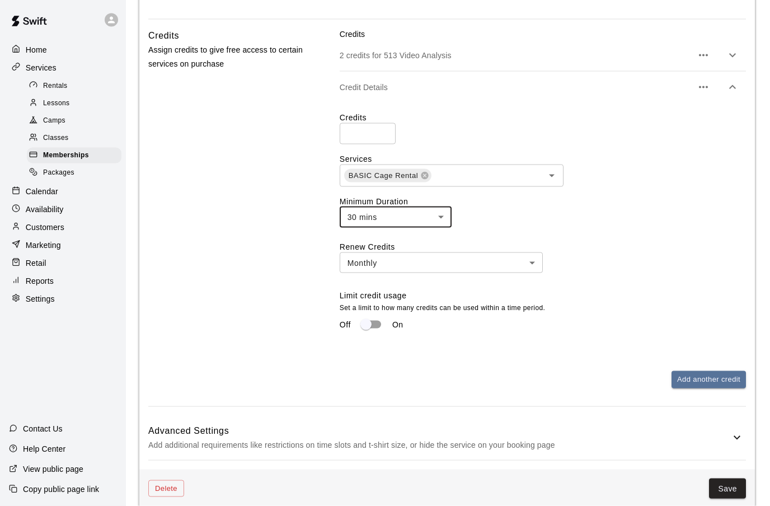
scroll to position [2322, 0]
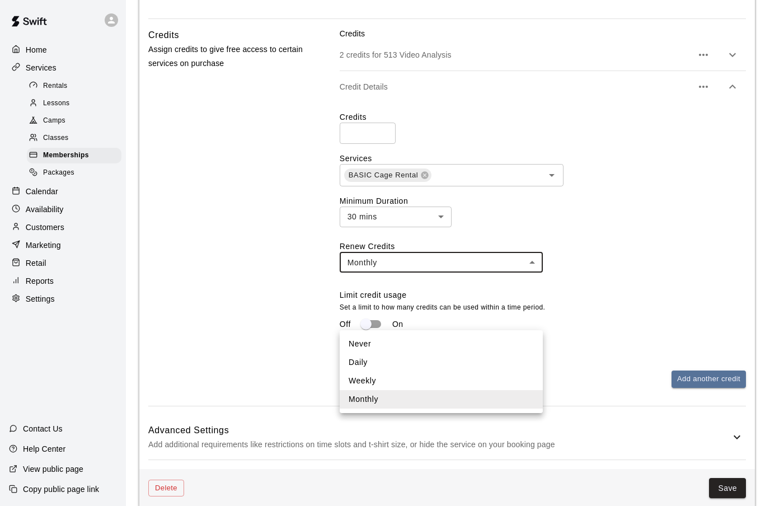
click at [405, 342] on li "Never" at bounding box center [441, 344] width 203 height 18
type input "*****"
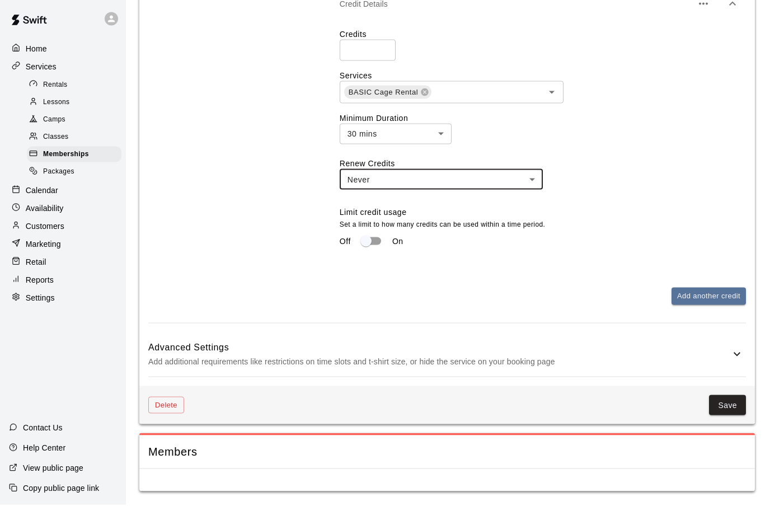
scroll to position [2414, 0]
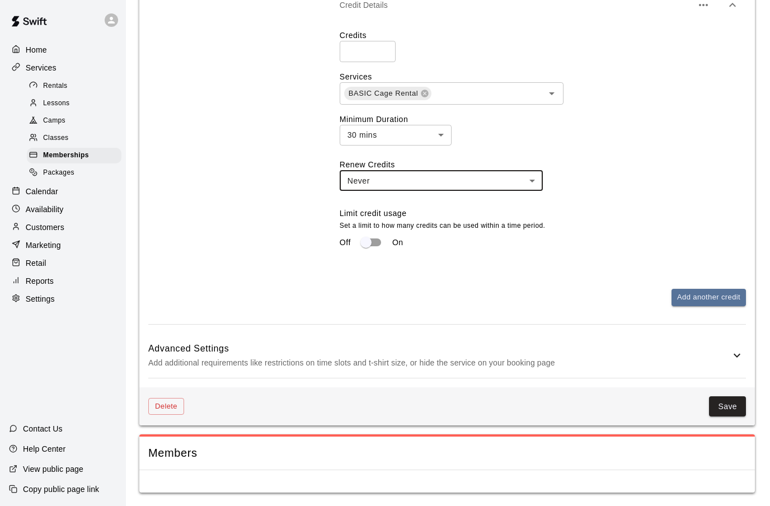
click at [738, 362] on icon at bounding box center [736, 355] width 13 height 13
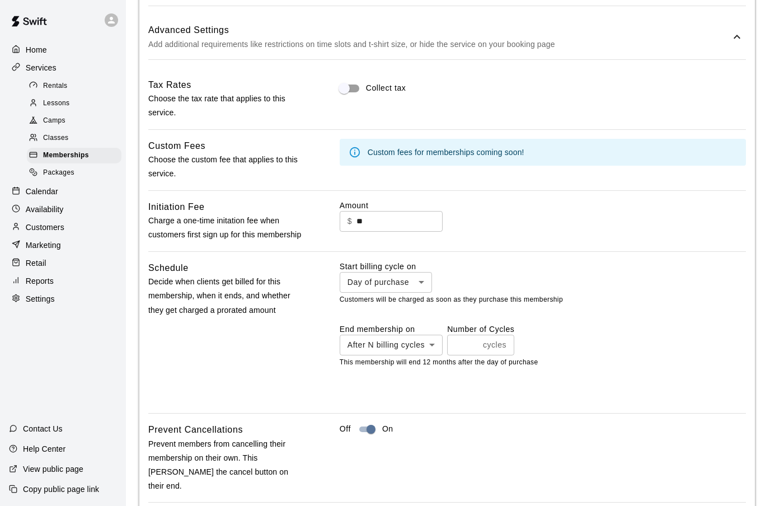
scroll to position [2723, 0]
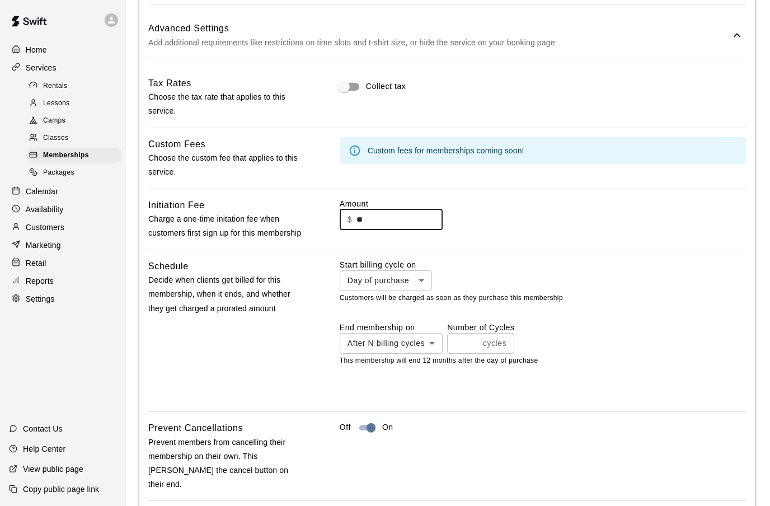
click at [374, 230] on input "**" at bounding box center [399, 219] width 86 height 21
type input "*"
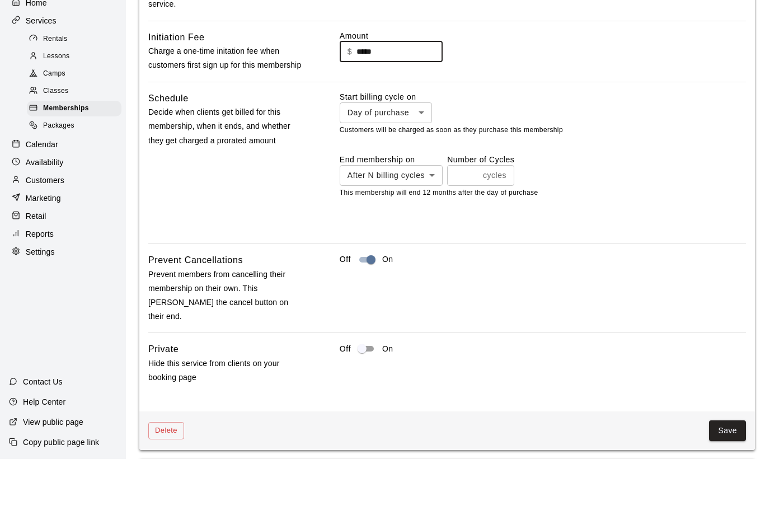
scroll to position [2856, 0]
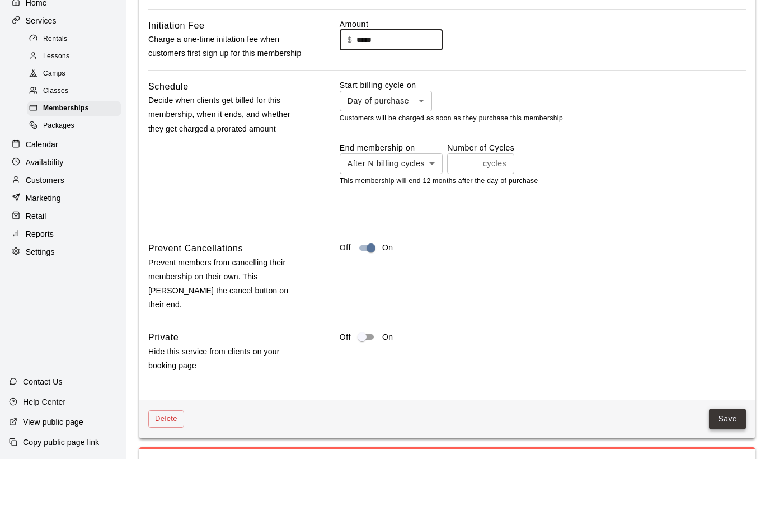
type input "*****"
click at [720, 459] on button "Save" at bounding box center [727, 465] width 37 height 21
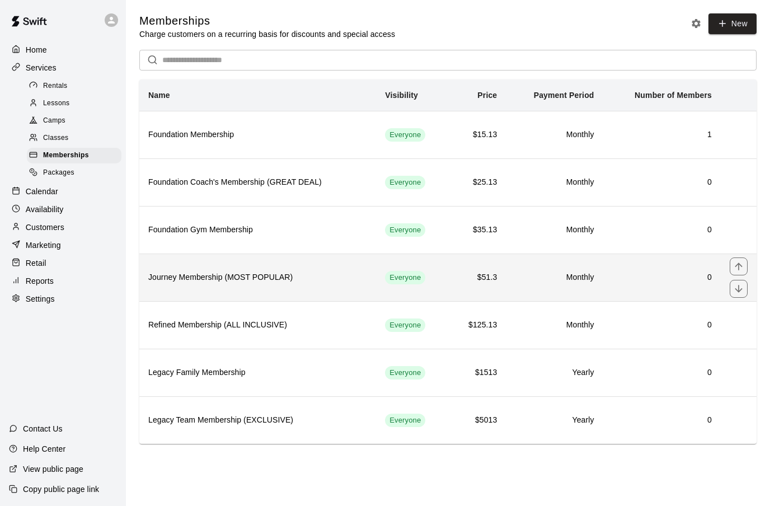
click at [296, 281] on h6 "Journey Membership (MOST POPULAR)" at bounding box center [257, 277] width 219 height 12
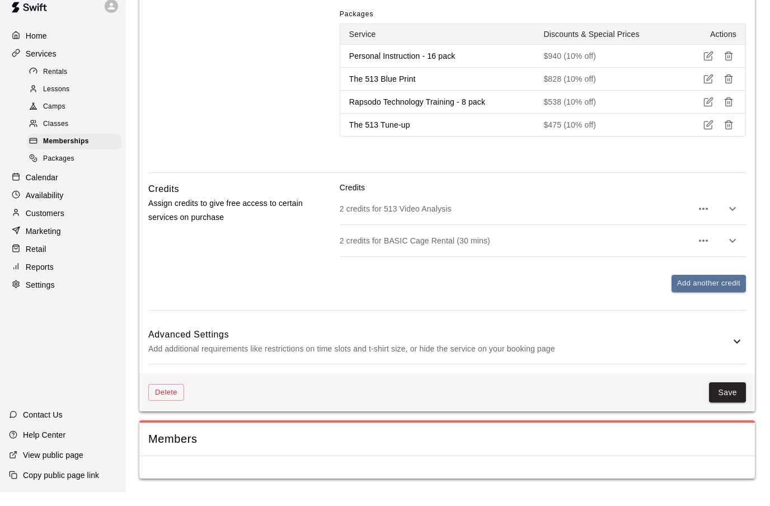
scroll to position [2210, 0]
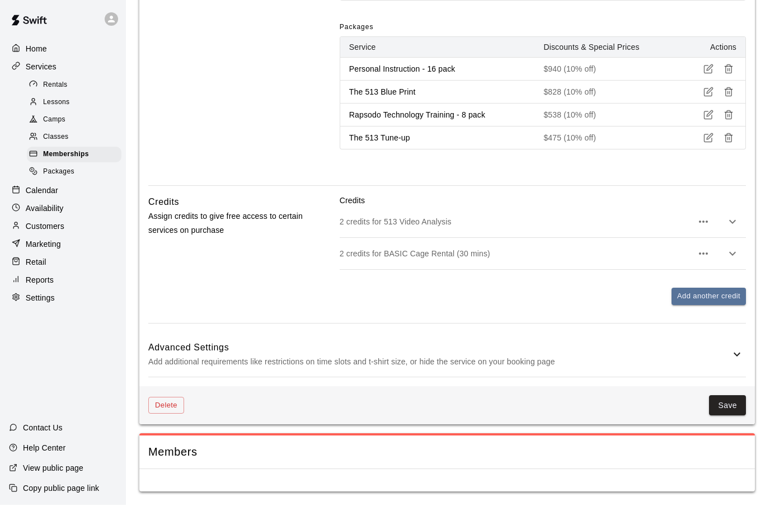
click at [728, 405] on button "Save" at bounding box center [727, 406] width 37 height 21
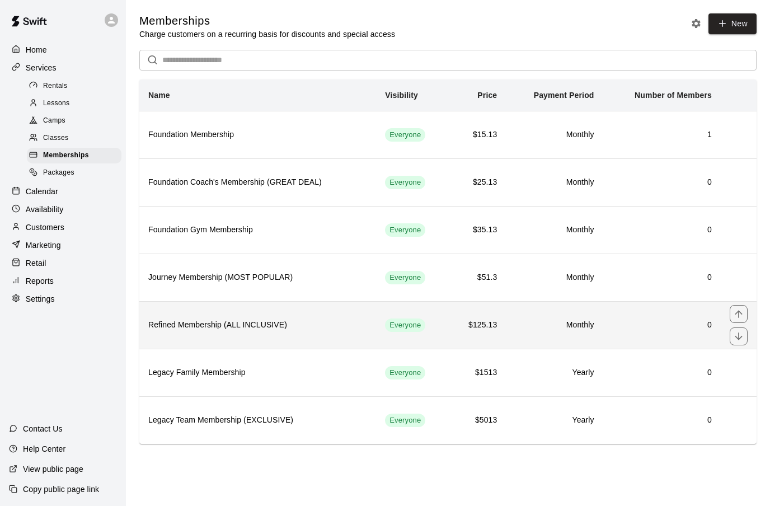
click at [302, 339] on th "Refined Membership (ALL INCLUSIVE)" at bounding box center [257, 325] width 237 height 48
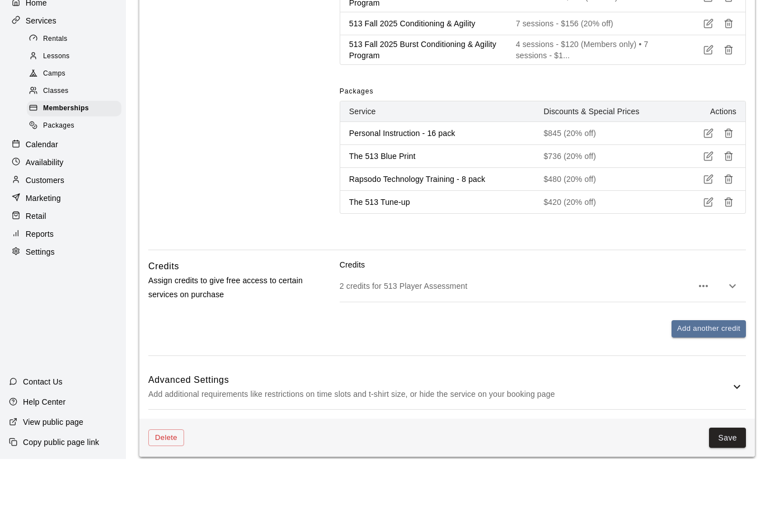
scroll to position [2175, 0]
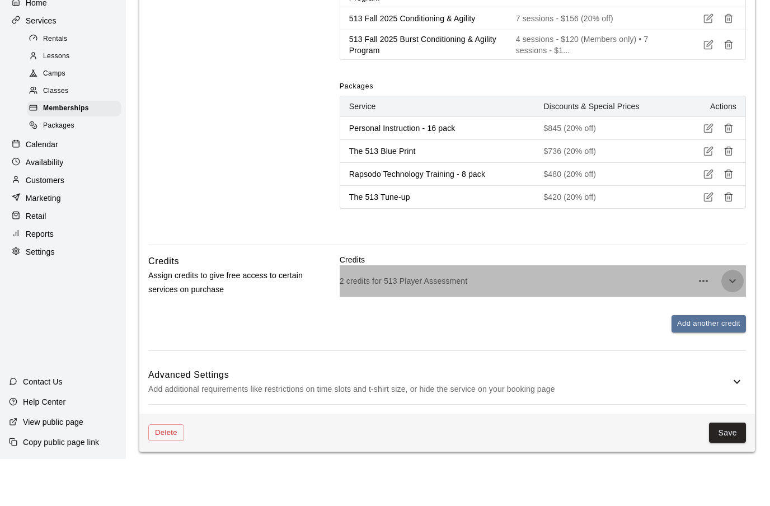
click at [734, 330] on icon "button" at bounding box center [732, 327] width 13 height 13
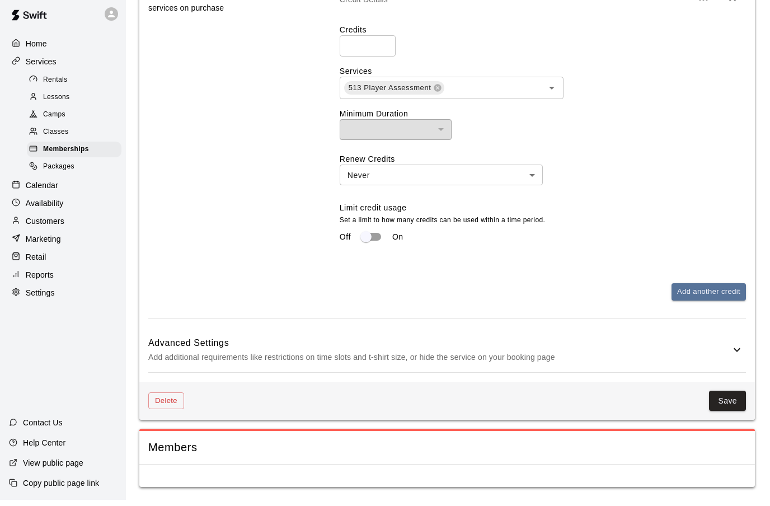
scroll to position [2544, 0]
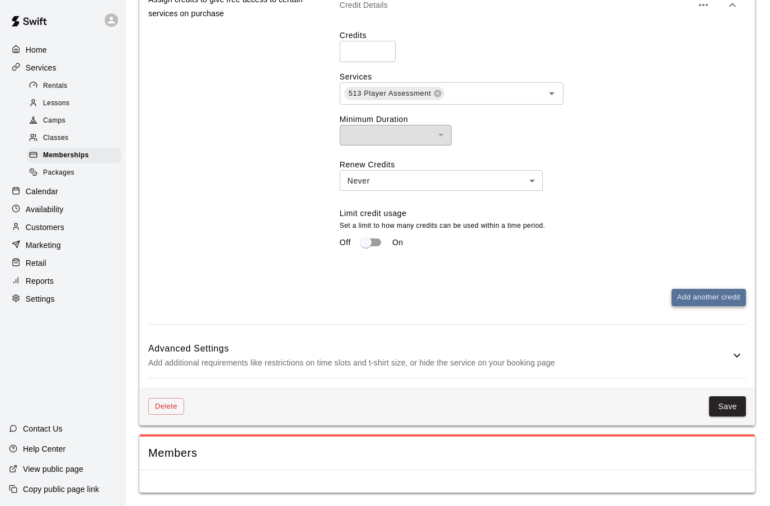
click at [714, 302] on button "Add another credit" at bounding box center [708, 297] width 74 height 17
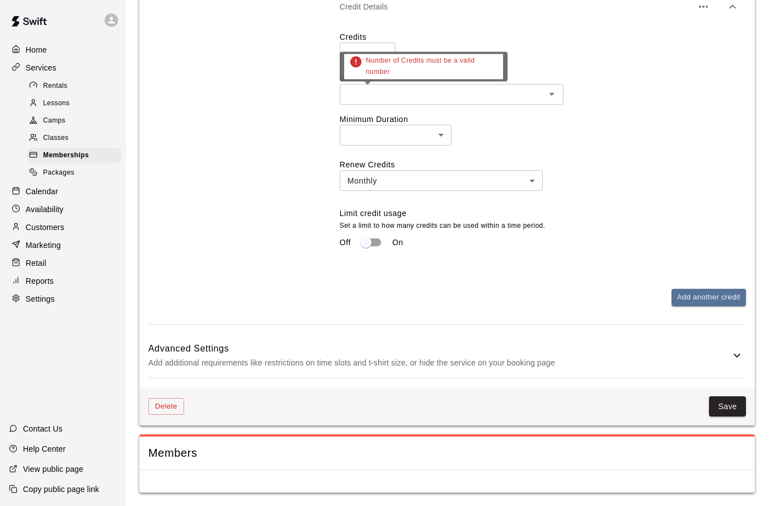
click at [354, 63] on input "number" at bounding box center [368, 53] width 56 height 21
type input "*"
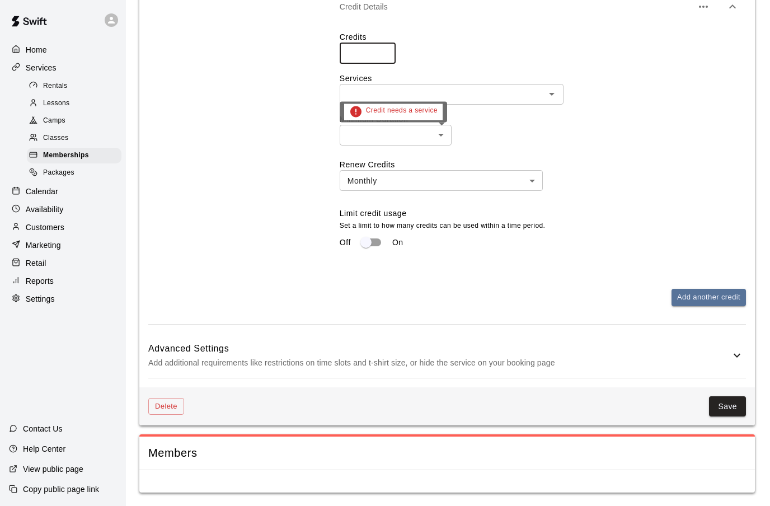
click at [413, 101] on input "text" at bounding box center [442, 94] width 199 height 14
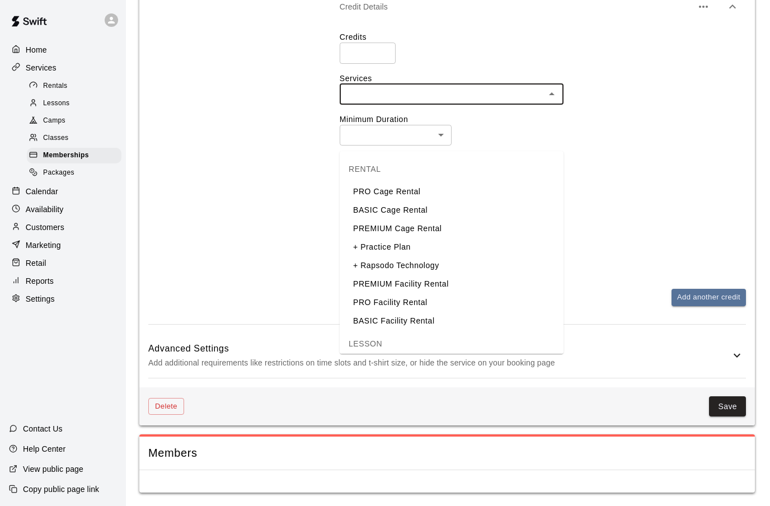
click at [384, 201] on li "BASIC Cage Rental" at bounding box center [452, 210] width 224 height 18
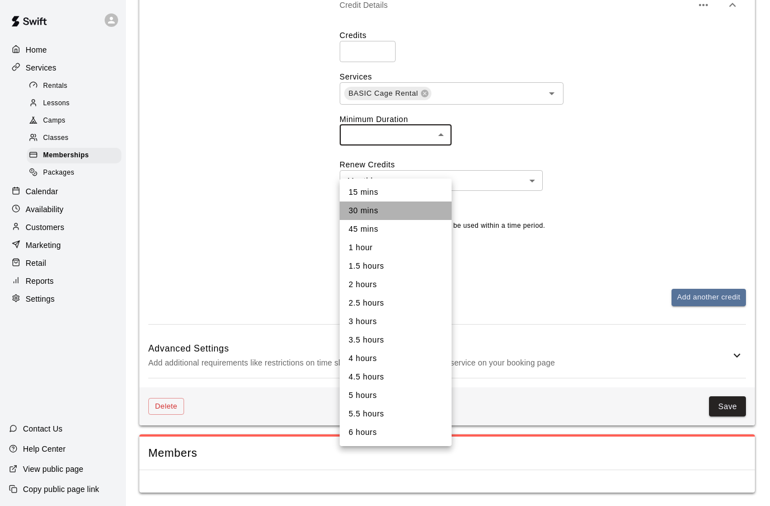
click at [381, 213] on li "30 mins" at bounding box center [396, 210] width 112 height 18
type input "**"
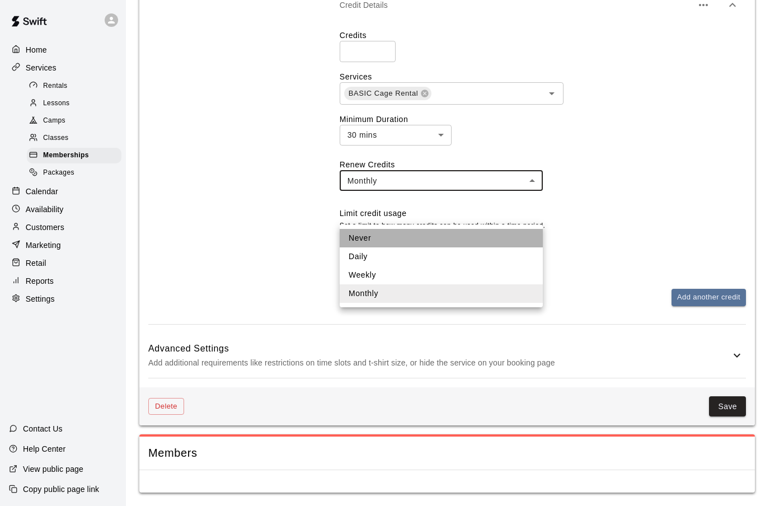
click at [384, 237] on li "Never" at bounding box center [441, 238] width 203 height 18
type input "*****"
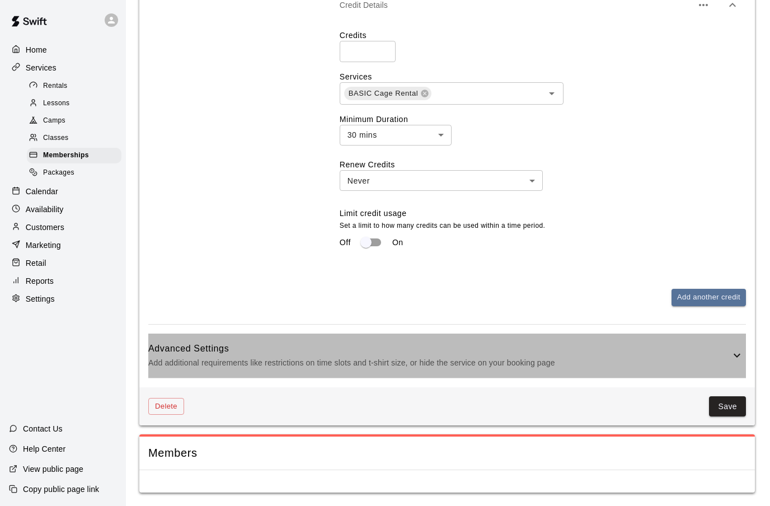
click at [738, 362] on icon at bounding box center [736, 355] width 13 height 13
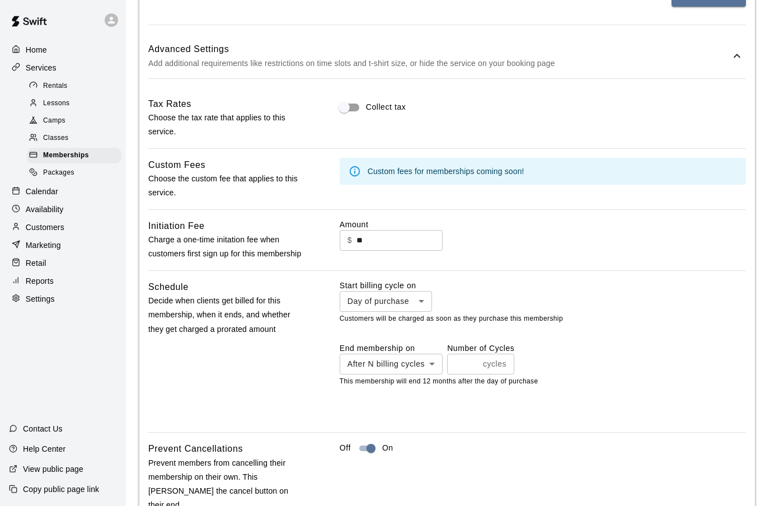
scroll to position [2846, 0]
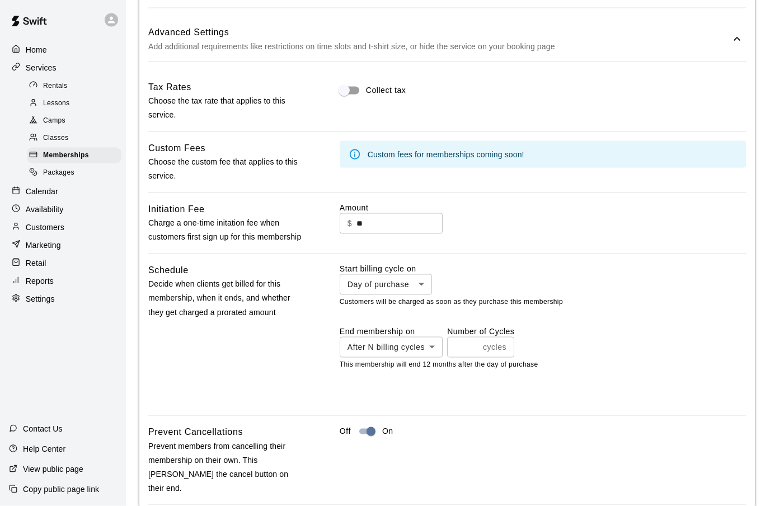
click at [379, 234] on input "**" at bounding box center [399, 223] width 86 height 21
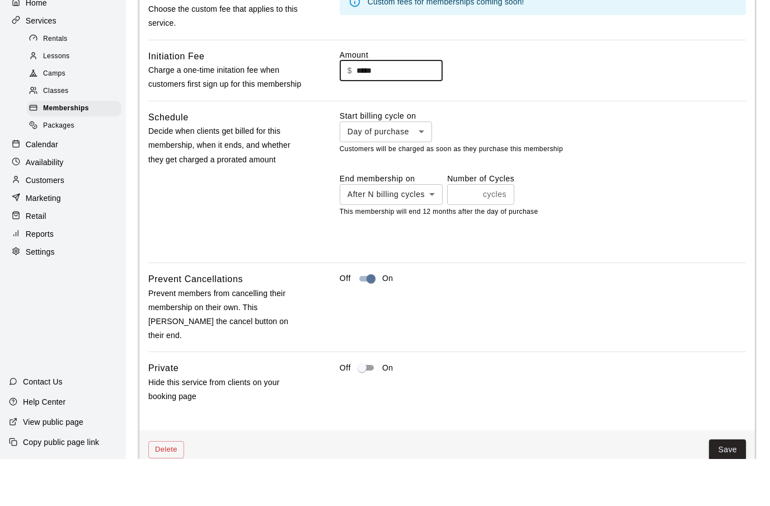
scroll to position [2975, 0]
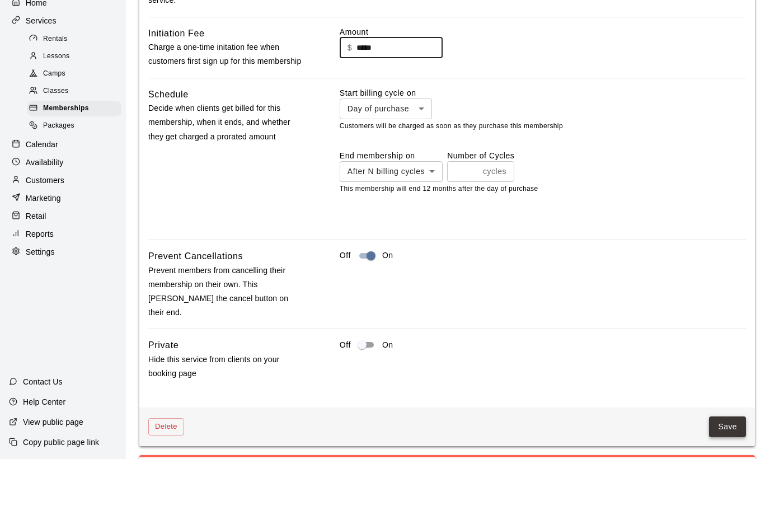
type input "*****"
click at [730, 463] on button "Save" at bounding box center [727, 473] width 37 height 21
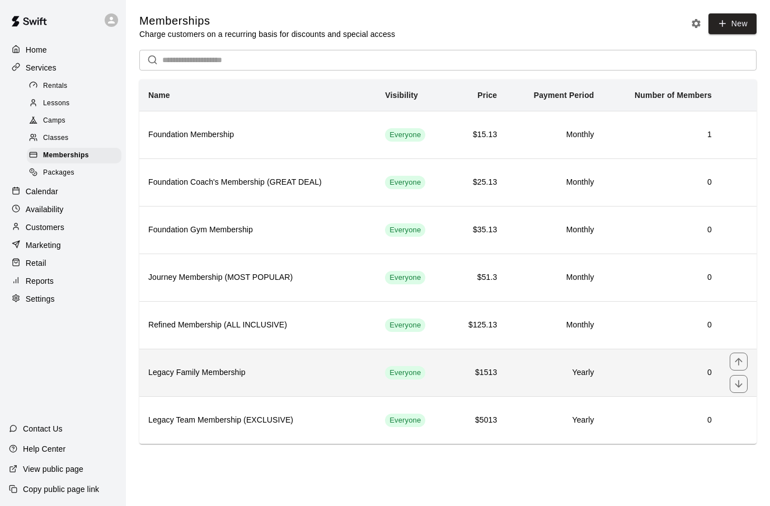
click at [357, 377] on h6 "Legacy Family Membership" at bounding box center [257, 372] width 219 height 12
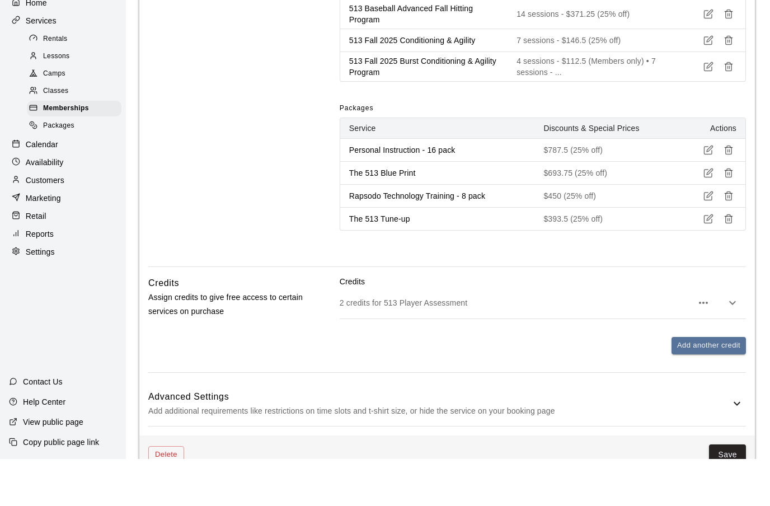
scroll to position [2081, 0]
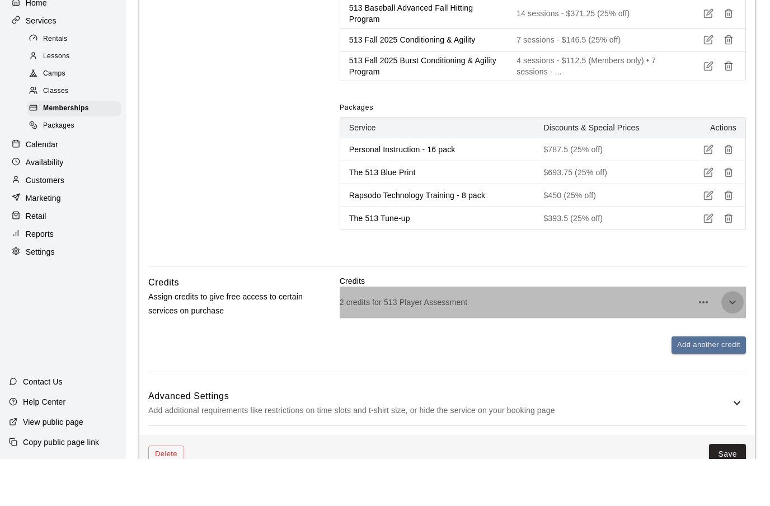
click at [732, 356] on icon "button" at bounding box center [732, 348] width 13 height 13
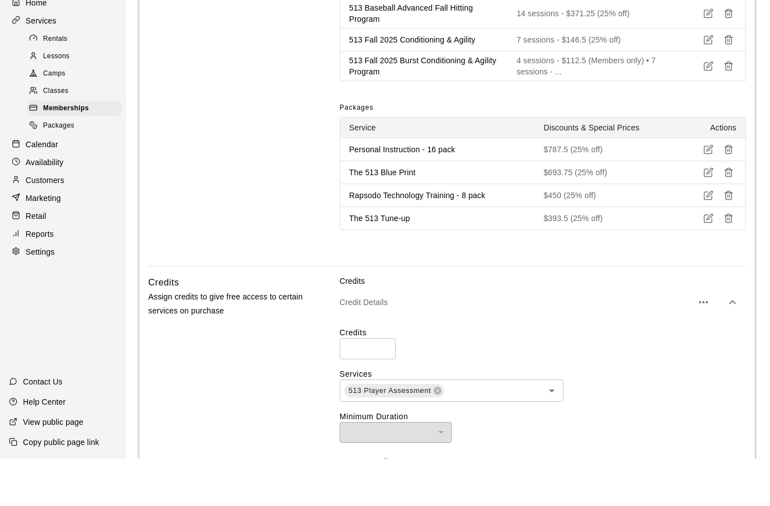
scroll to position [2129, 0]
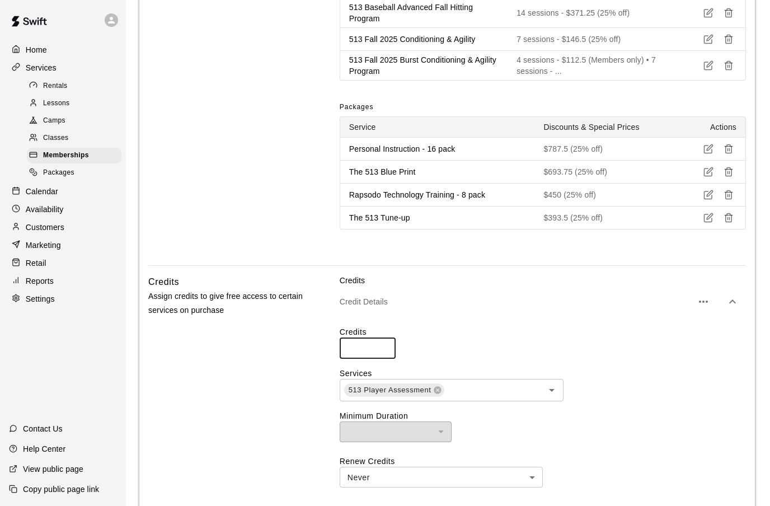
click at [359, 358] on input "*" at bounding box center [368, 347] width 56 height 21
type input "*"
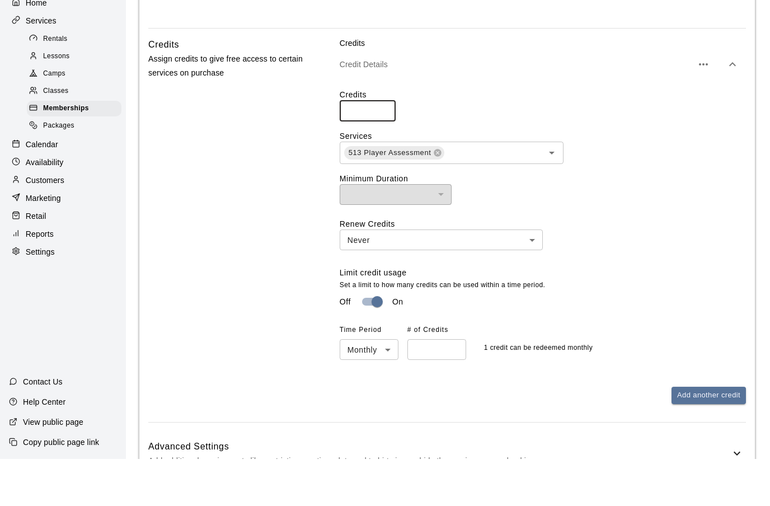
scroll to position [2327, 0]
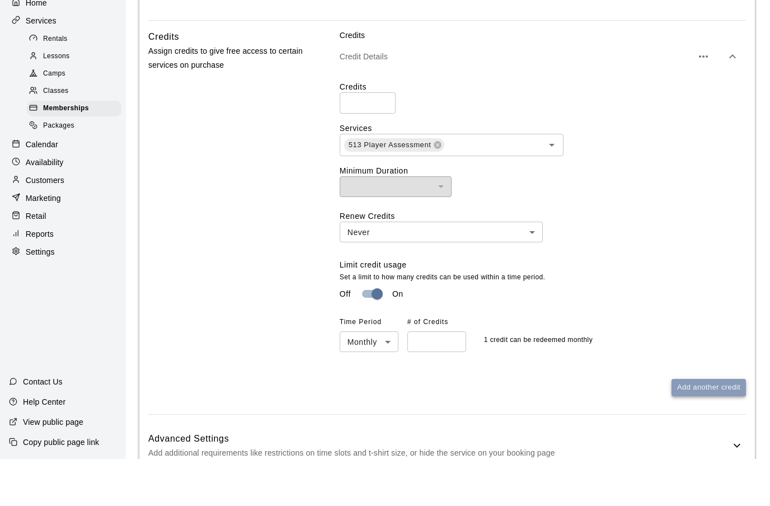
click at [713, 443] on button "Add another credit" at bounding box center [708, 434] width 74 height 17
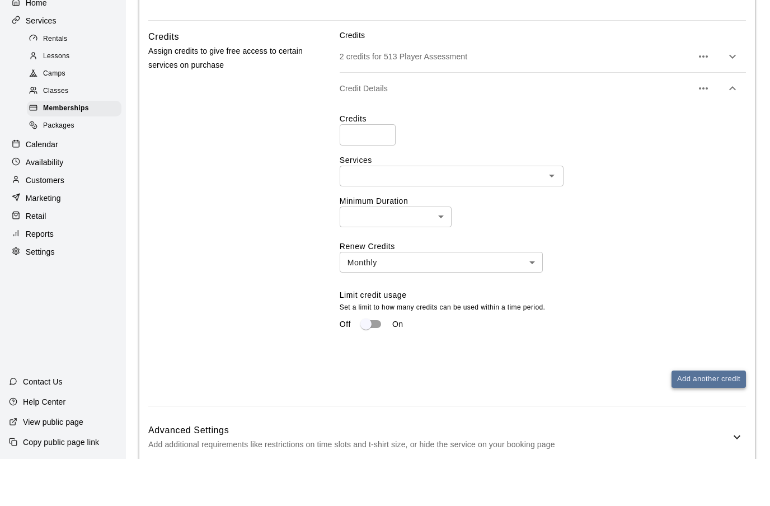
scroll to position [2374, 0]
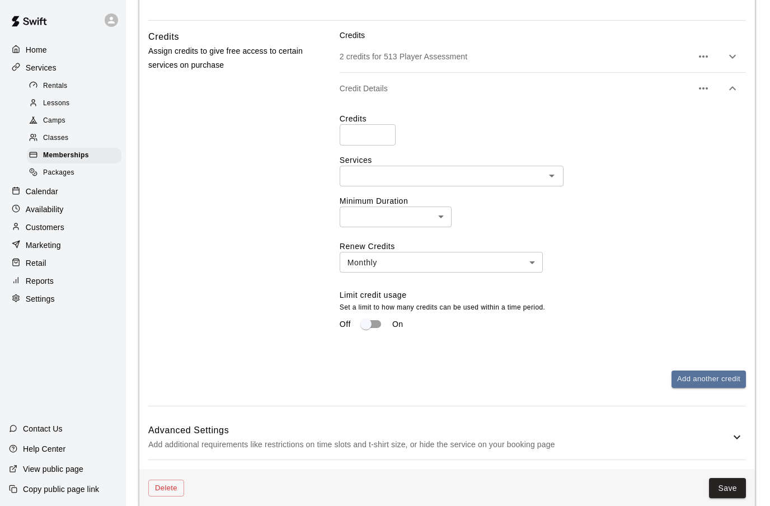
click at [502, 104] on div "Credit Details" at bounding box center [543, 88] width 406 height 31
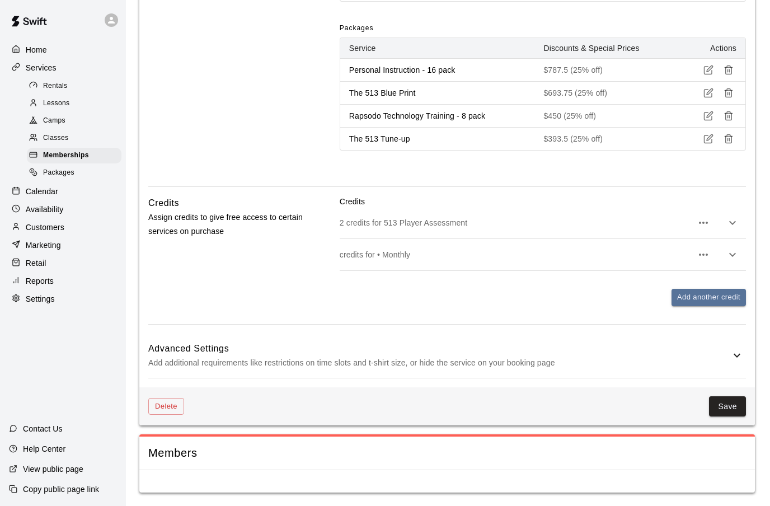
scroll to position [2230, 0]
click at [734, 229] on icon "button" at bounding box center [732, 222] width 13 height 13
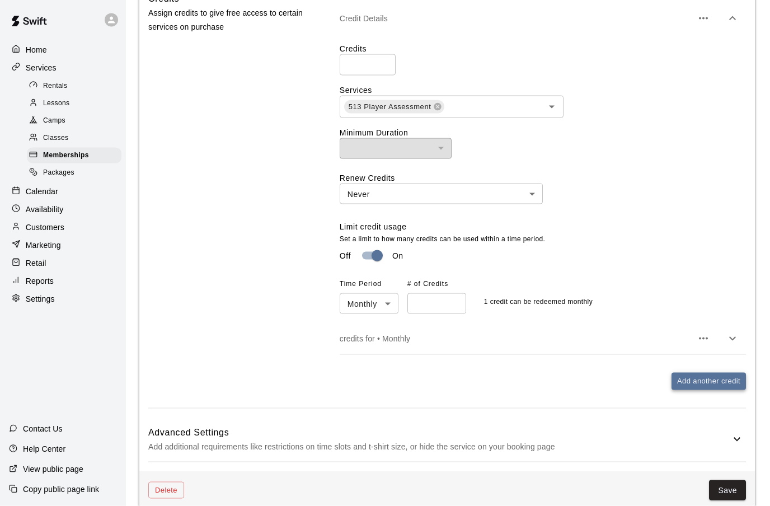
scroll to position [2413, 0]
click at [704, 389] on button "Add another credit" at bounding box center [708, 380] width 74 height 17
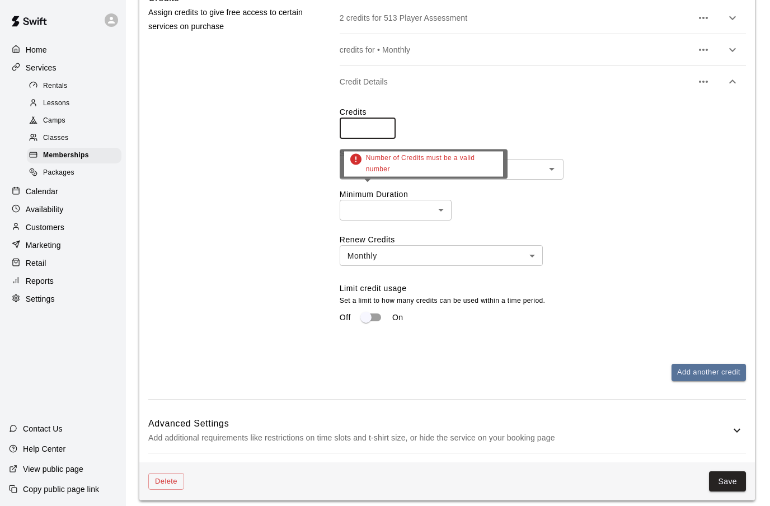
click at [353, 138] on input "number" at bounding box center [368, 127] width 56 height 21
type input "*"
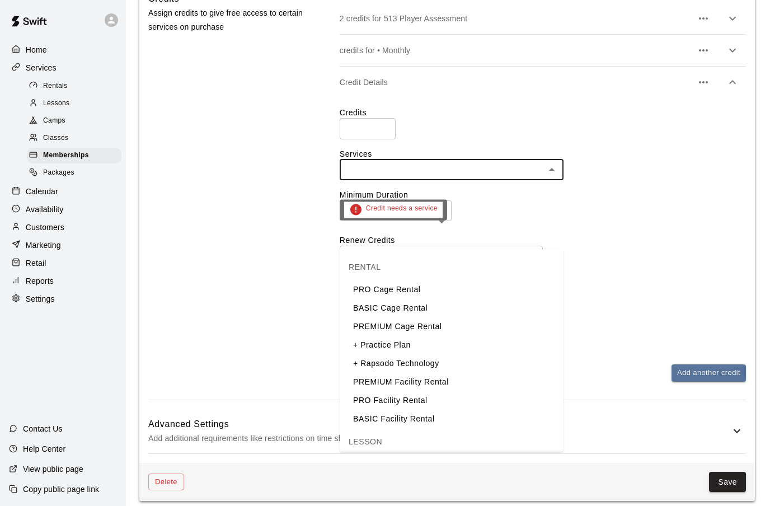
click at [398, 177] on input "text" at bounding box center [442, 170] width 199 height 14
click at [384, 307] on li "BASIC Cage Rental" at bounding box center [452, 308] width 224 height 18
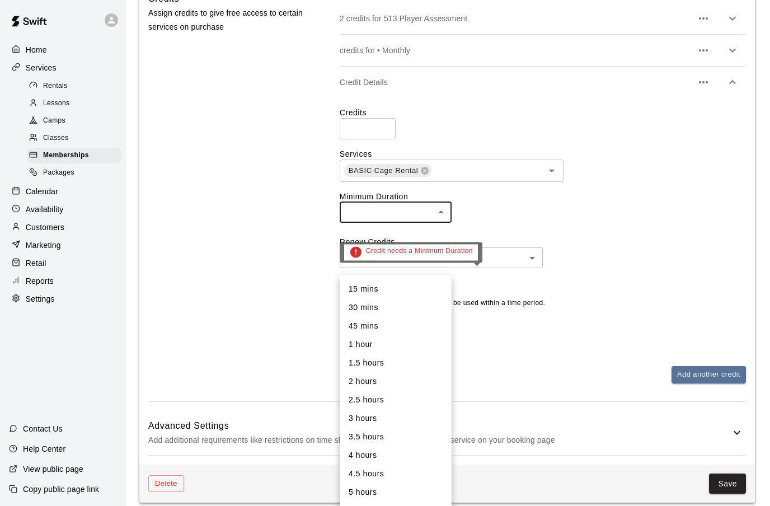
scroll to position [2413, 0]
click at [374, 308] on li "30 mins" at bounding box center [396, 307] width 112 height 18
type input "**"
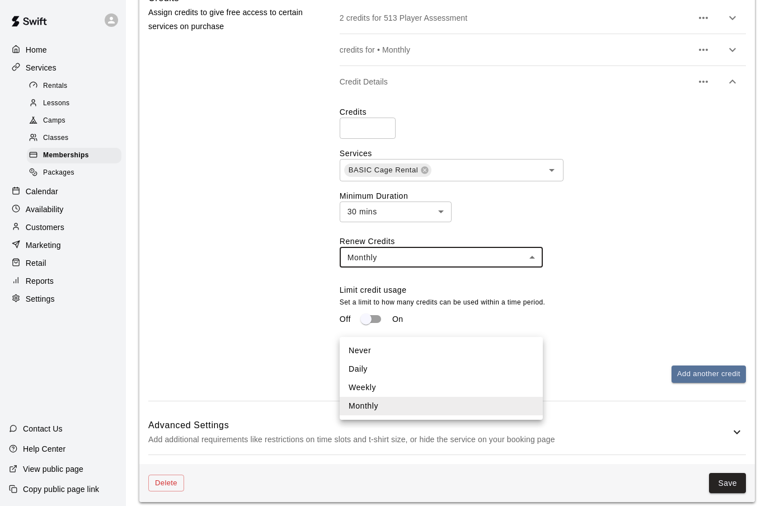
click at [383, 350] on li "Never" at bounding box center [441, 350] width 203 height 18
type input "*****"
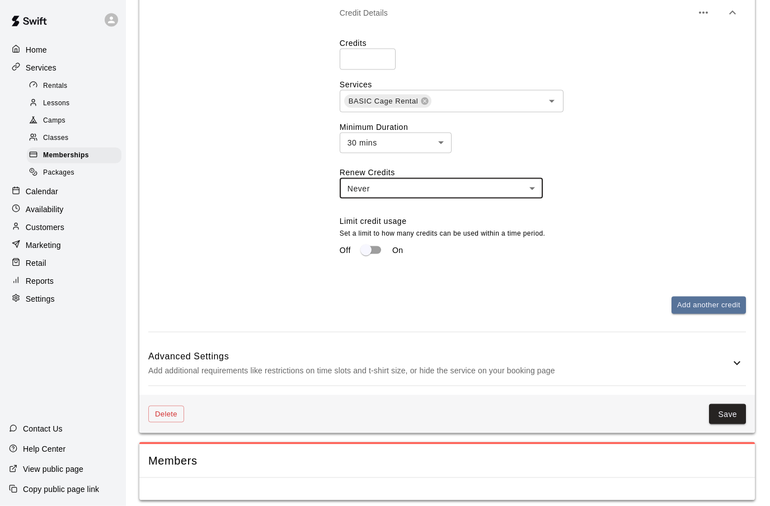
scroll to position [2483, 0]
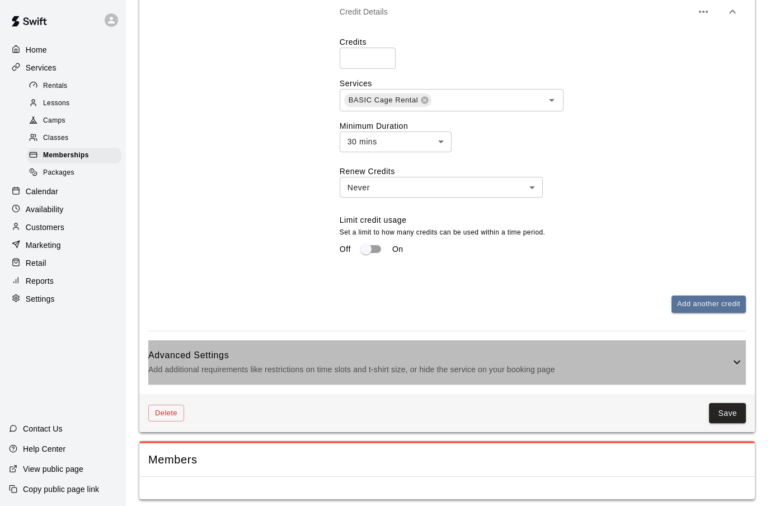
click at [734, 369] on icon at bounding box center [736, 361] width 13 height 13
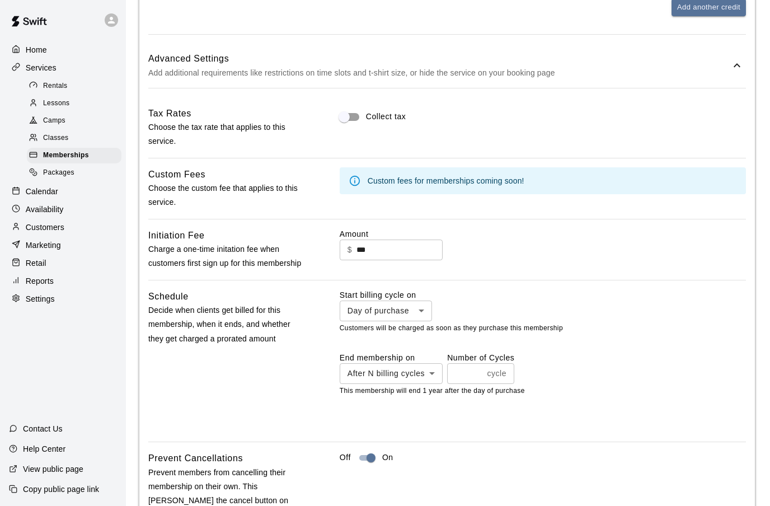
scroll to position [2793, 0]
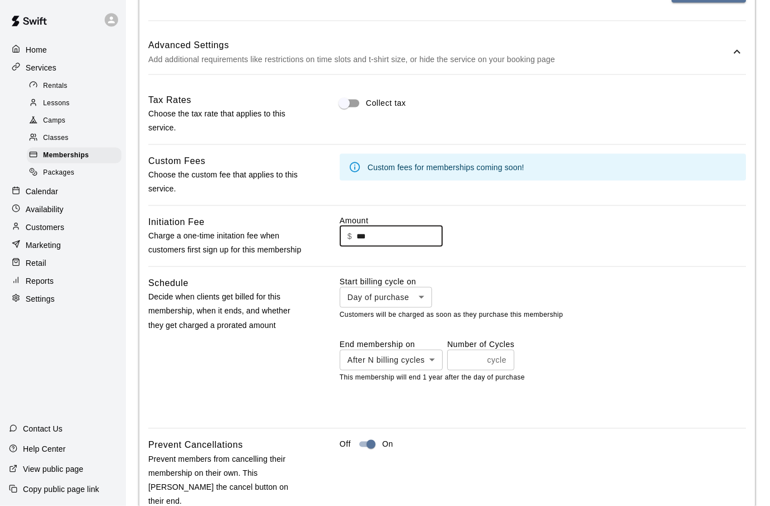
click at [373, 247] on input "***" at bounding box center [399, 236] width 86 height 21
type input "*"
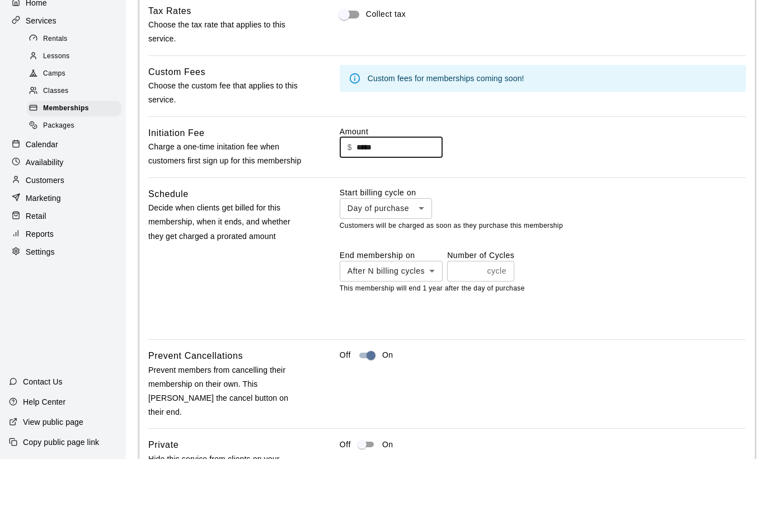
scroll to position [2843, 0]
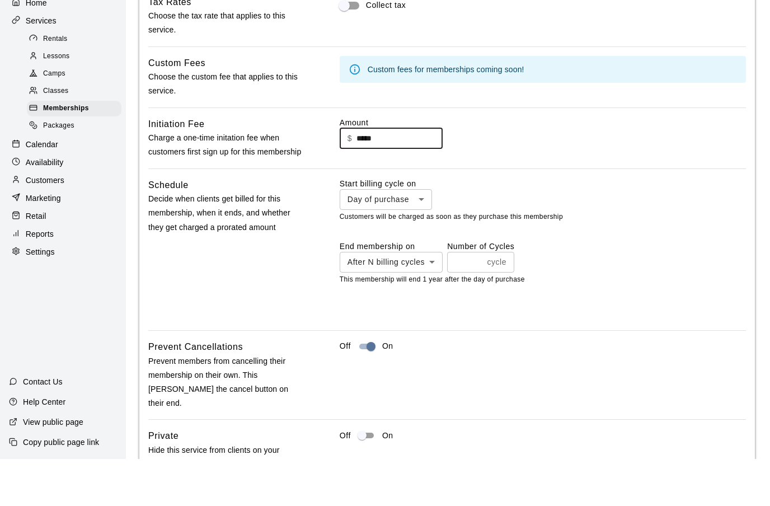
type input "*****"
click at [464, 319] on input "*" at bounding box center [464, 309] width 35 height 21
type input "*"
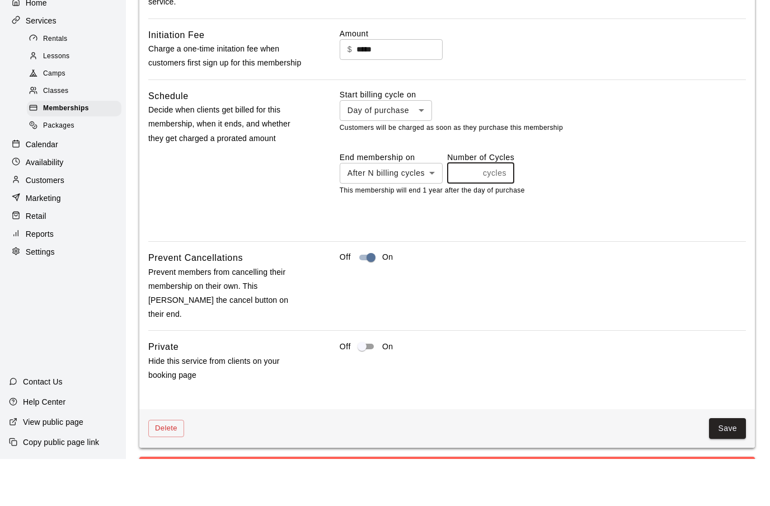
scroll to position [2988, 0]
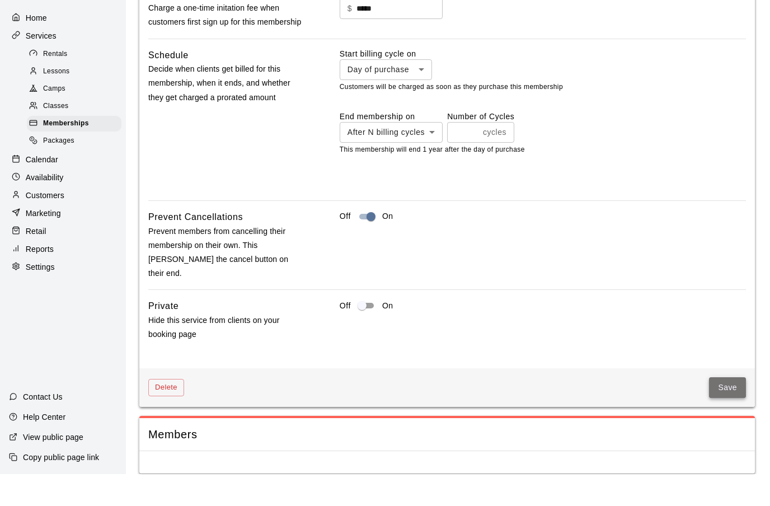
click at [719, 430] on button "Save" at bounding box center [727, 419] width 37 height 21
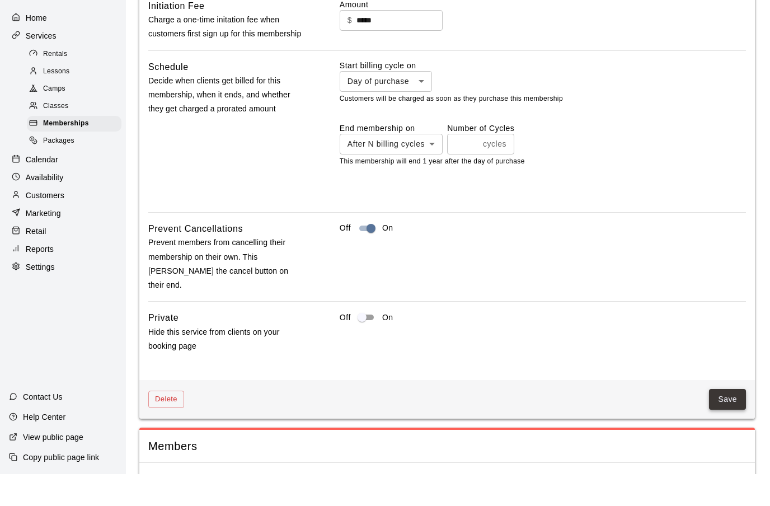
scroll to position [3017, 0]
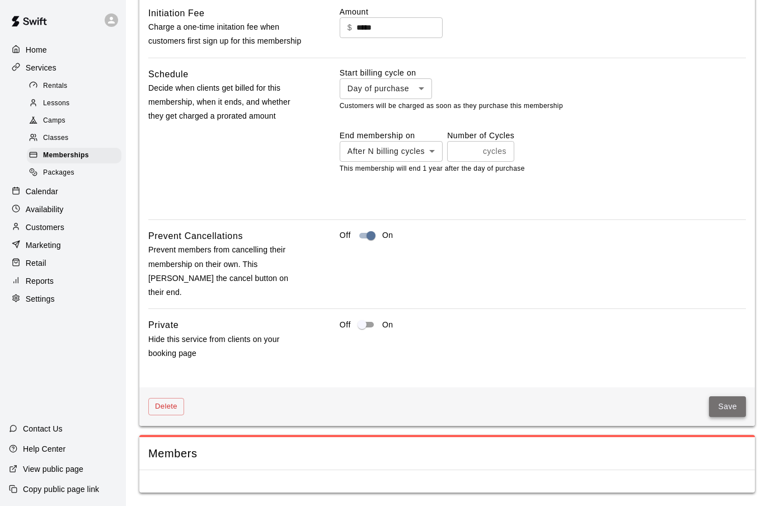
click at [727, 417] on button "Save" at bounding box center [727, 406] width 37 height 21
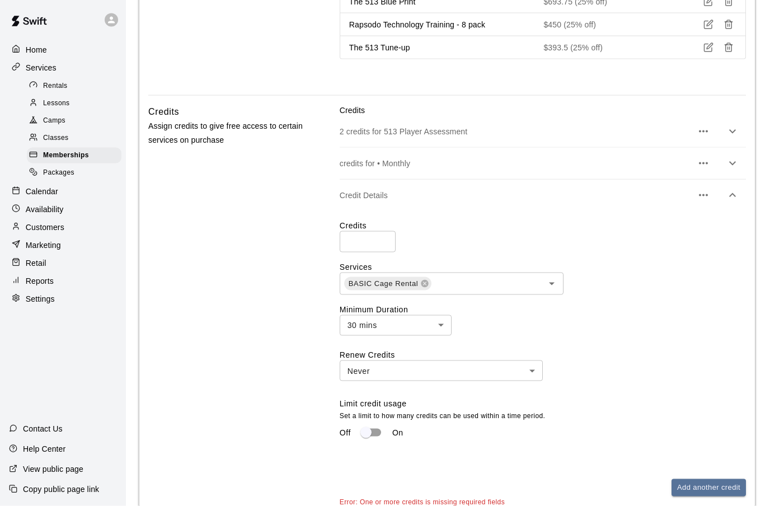
scroll to position [2300, 0]
click at [701, 170] on icon "button" at bounding box center [703, 162] width 13 height 13
click at [667, 265] on li "Delete credit" at bounding box center [655, 266] width 84 height 18
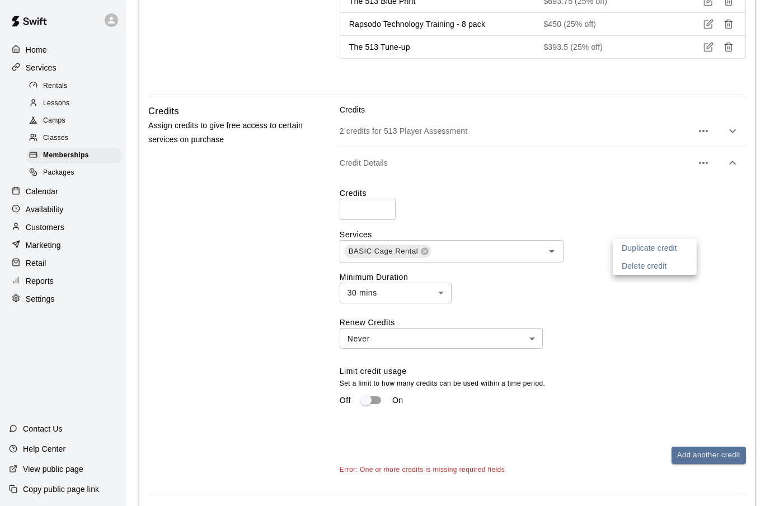
scroll to position [2299, 0]
click at [201, 304] on div at bounding box center [385, 253] width 770 height 506
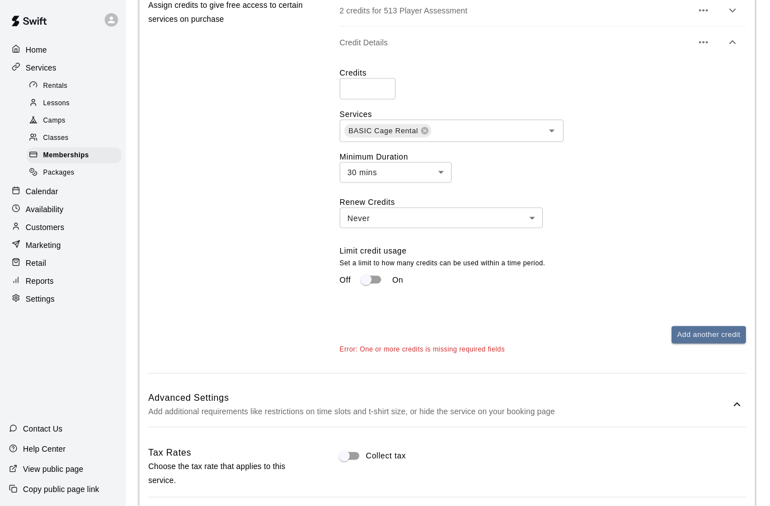
scroll to position [2420, 0]
click at [703, 43] on icon "button" at bounding box center [703, 42] width 9 height 2
click at [657, 145] on li "Delete credit" at bounding box center [657, 139] width 84 height 18
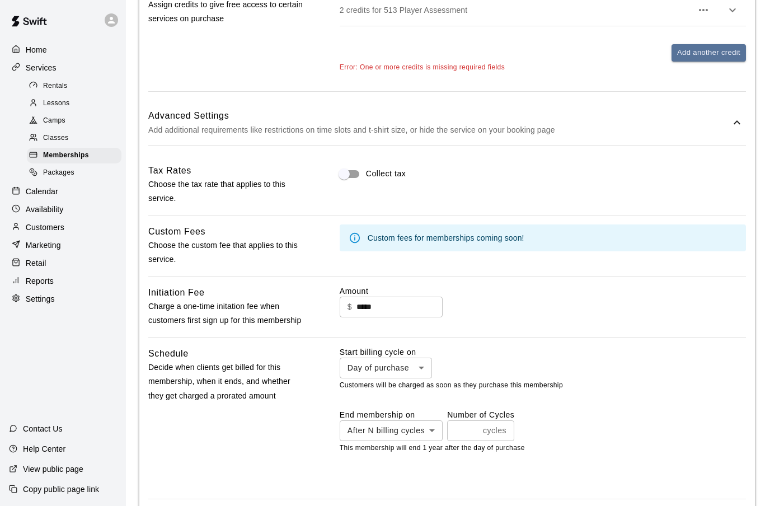
click at [605, 16] on p "2 credits for 513 Player Assessment" at bounding box center [516, 9] width 352 height 11
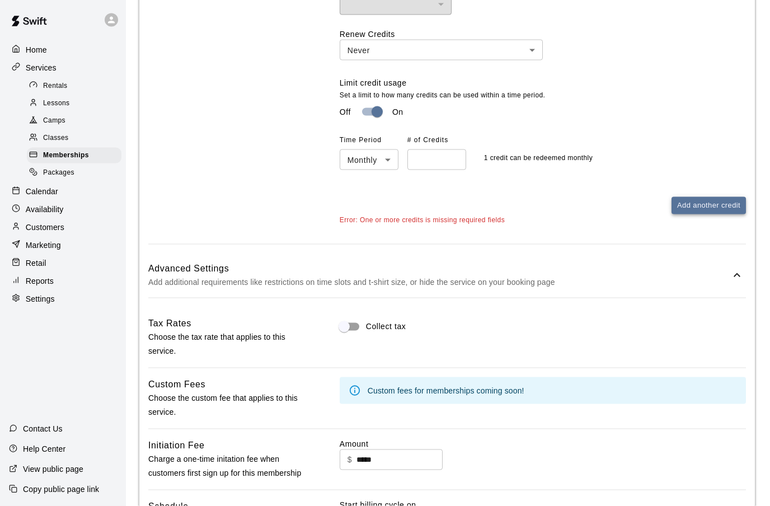
scroll to position [2556, 0]
click at [702, 214] on button "Add another credit" at bounding box center [708, 204] width 74 height 17
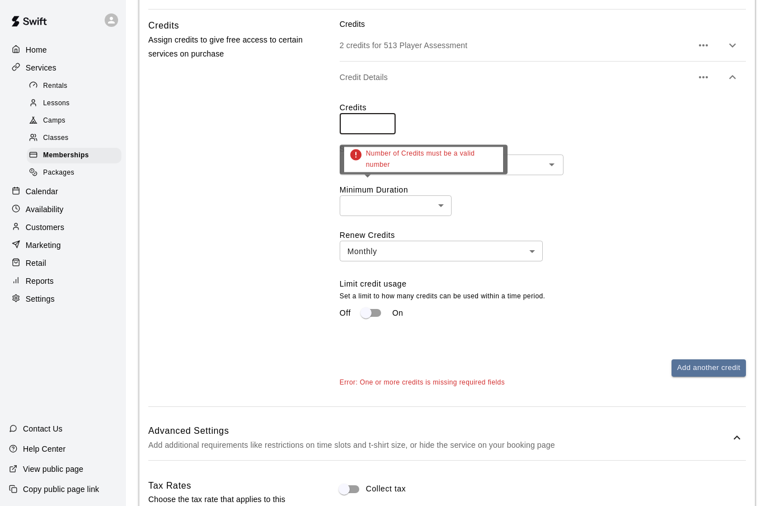
click at [368, 134] on input "number" at bounding box center [368, 123] width 56 height 21
type input "*"
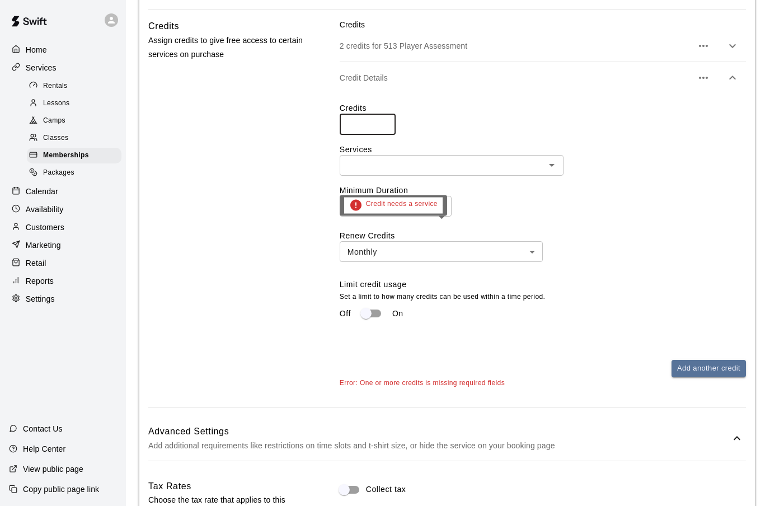
click at [371, 172] on input "text" at bounding box center [442, 165] width 199 height 14
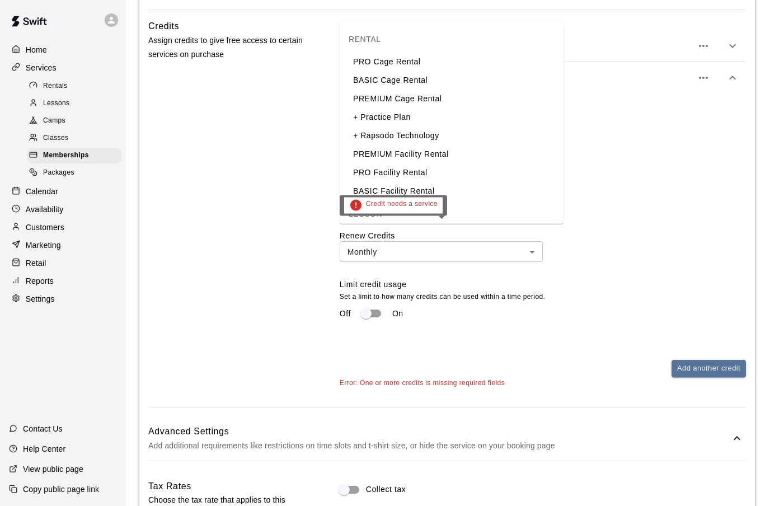
click at [373, 172] on input "text" at bounding box center [442, 165] width 199 height 14
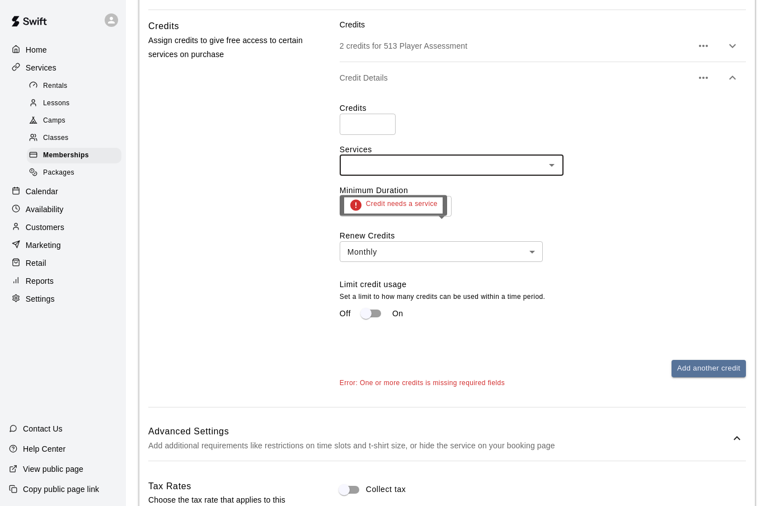
click at [553, 172] on icon "Open" at bounding box center [551, 164] width 13 height 13
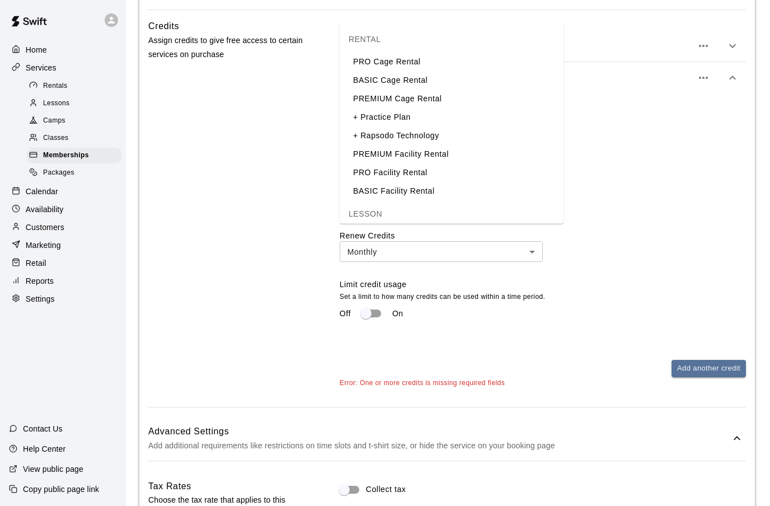
click at [406, 71] on li "BASIC Cage Rental" at bounding box center [452, 80] width 224 height 18
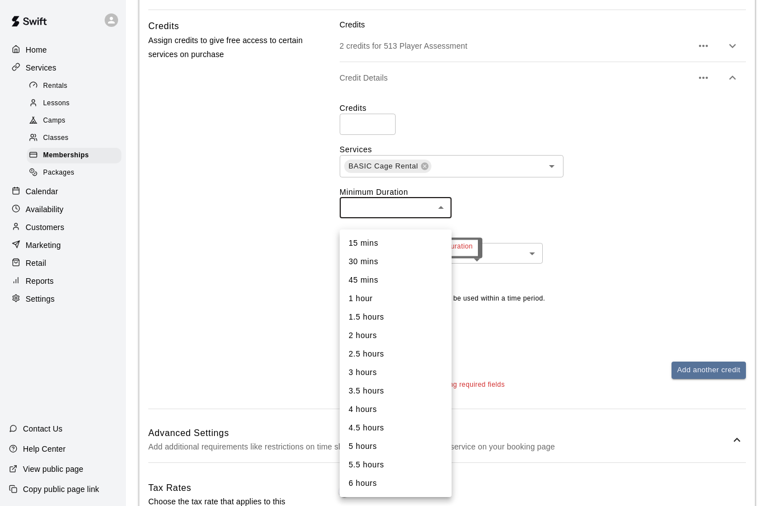
click at [377, 260] on li "30 mins" at bounding box center [396, 261] width 112 height 18
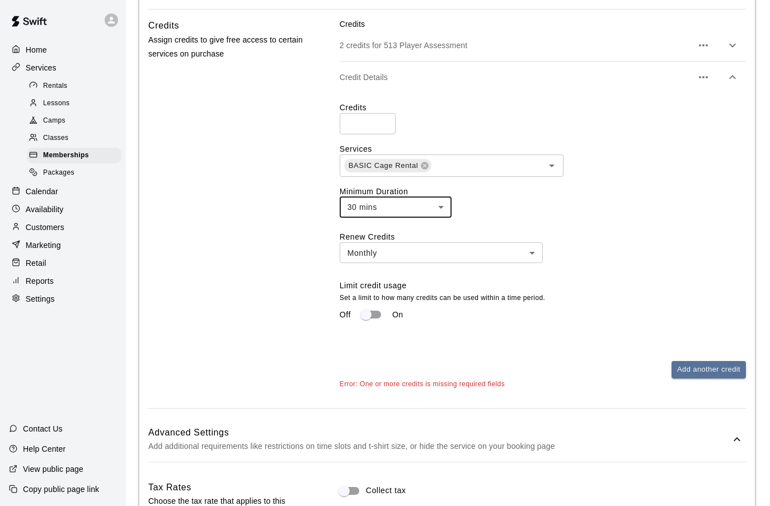
type input "**"
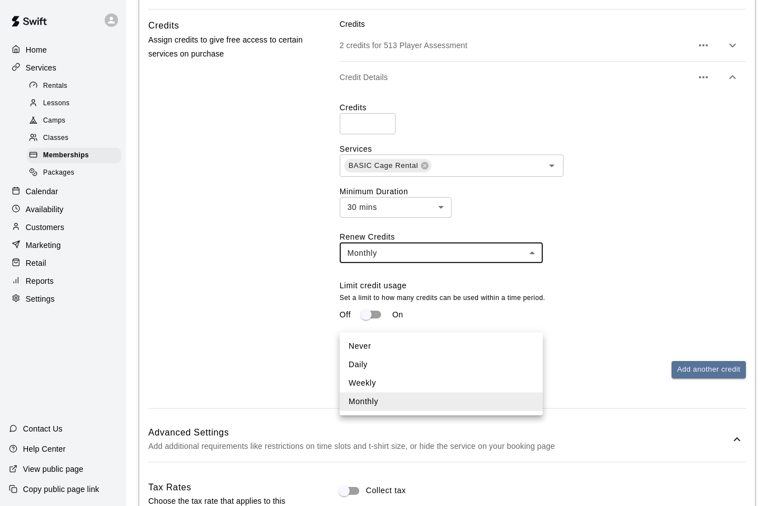
click at [388, 346] on li "Never" at bounding box center [441, 346] width 203 height 18
type input "*****"
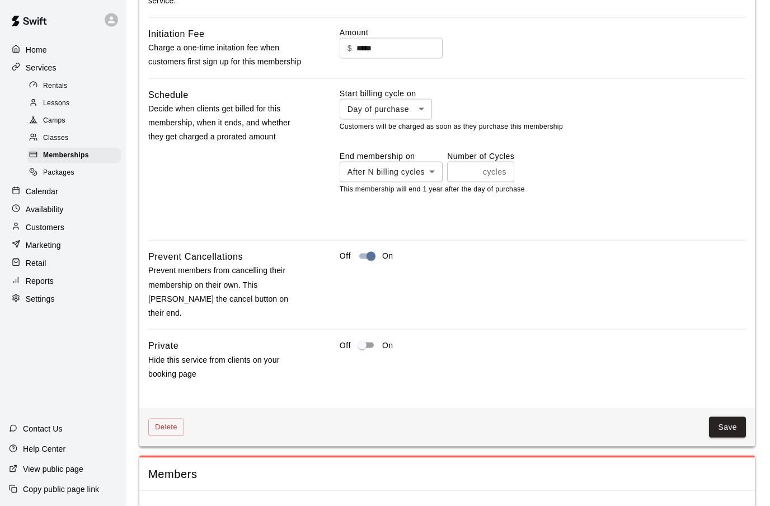
scroll to position [2985, 0]
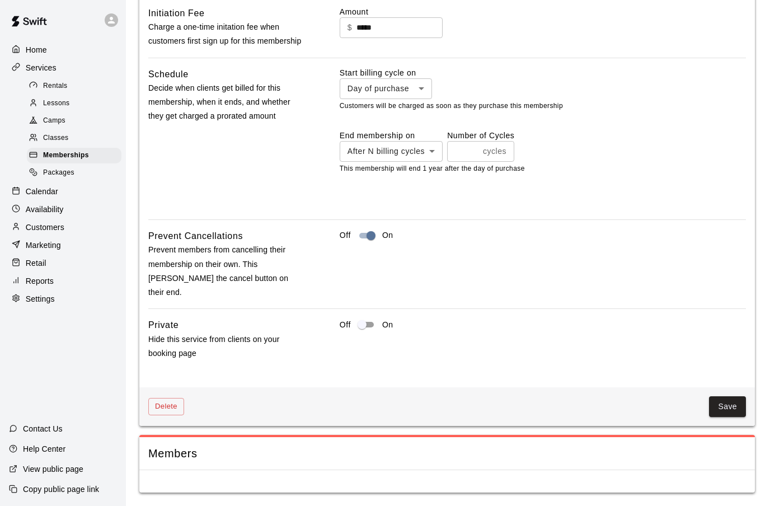
drag, startPoint x: 736, startPoint y: 458, endPoint x: 736, endPoint y: 446, distance: 11.7
click at [736, 417] on button "Save" at bounding box center [727, 406] width 37 height 21
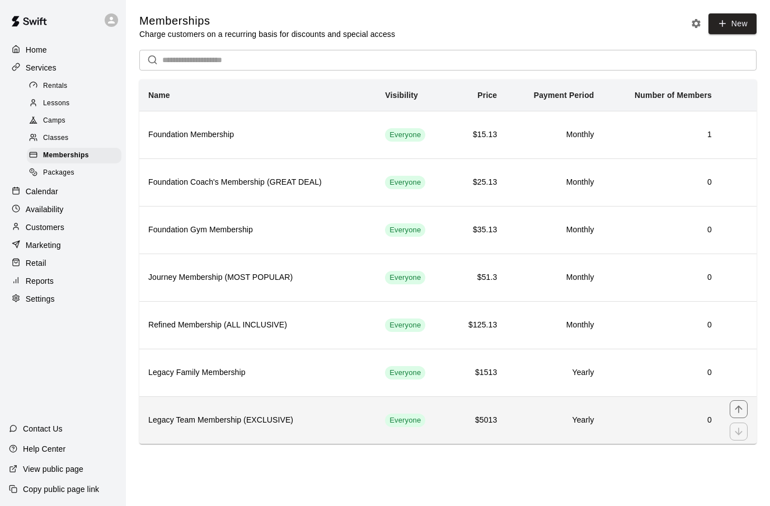
click at [303, 434] on th "Legacy Team Membership (EXCLUSIVE)" at bounding box center [257, 420] width 237 height 48
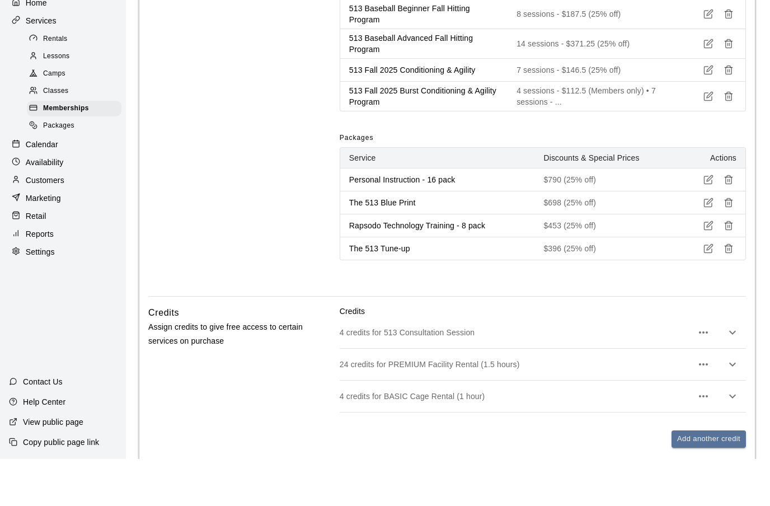
scroll to position [2067, 0]
click at [735, 449] on icon "button" at bounding box center [732, 442] width 13 height 13
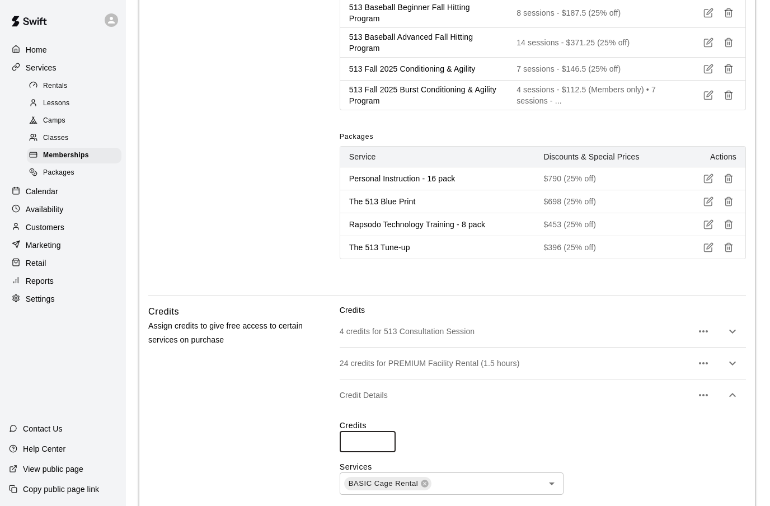
click at [367, 452] on input "*" at bounding box center [368, 441] width 56 height 21
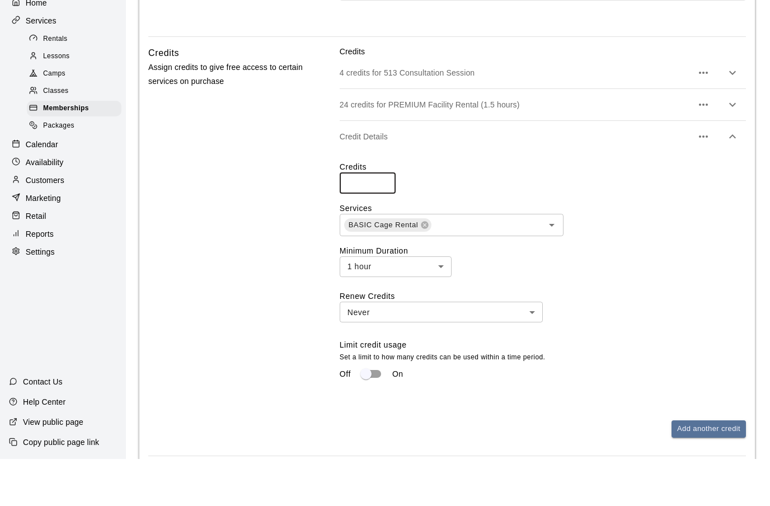
type input "*"
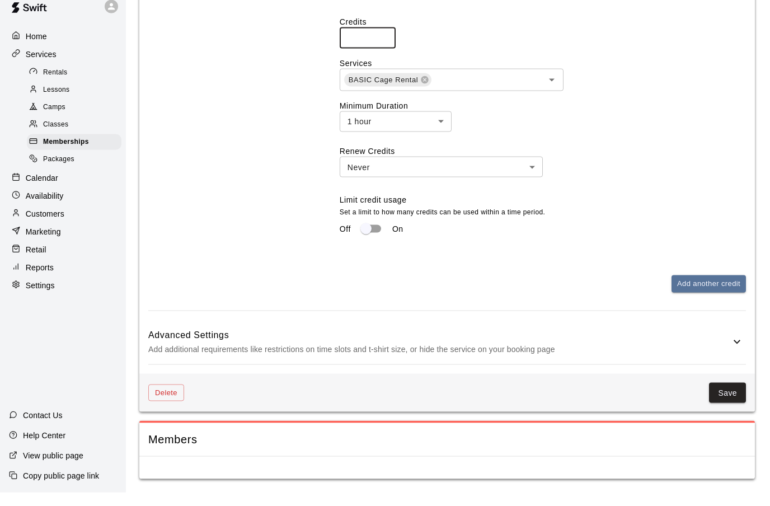
scroll to position [2551, 0]
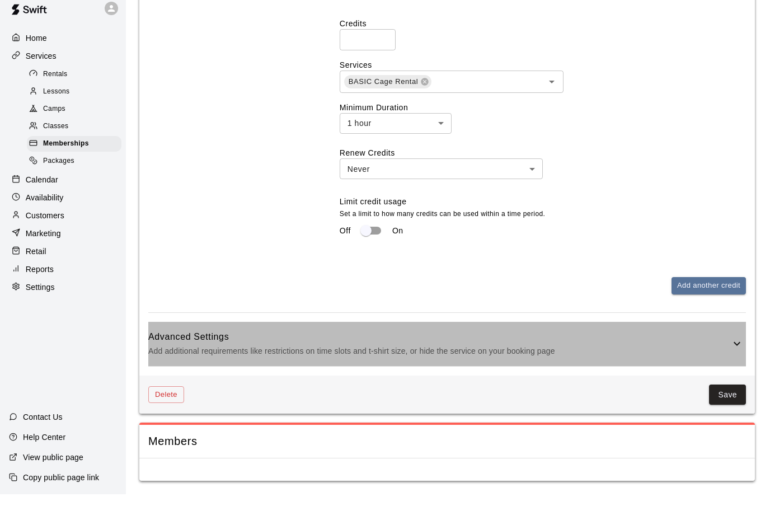
click at [737, 362] on icon at bounding box center [736, 355] width 13 height 13
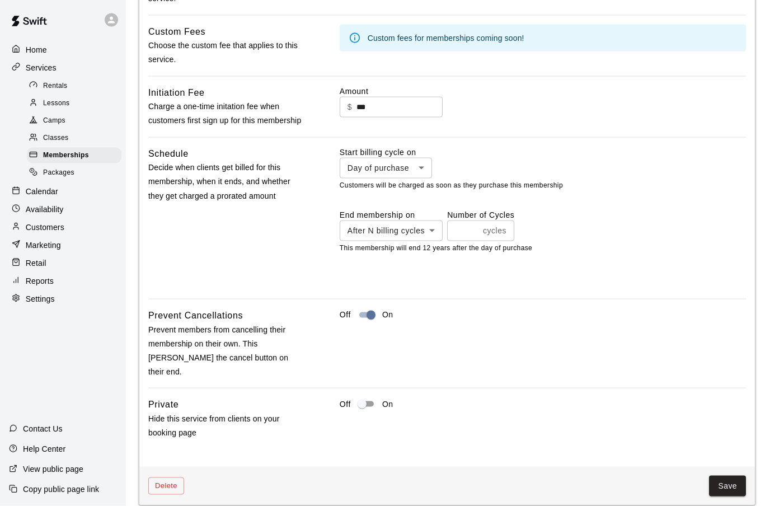
scroll to position [2957, 0]
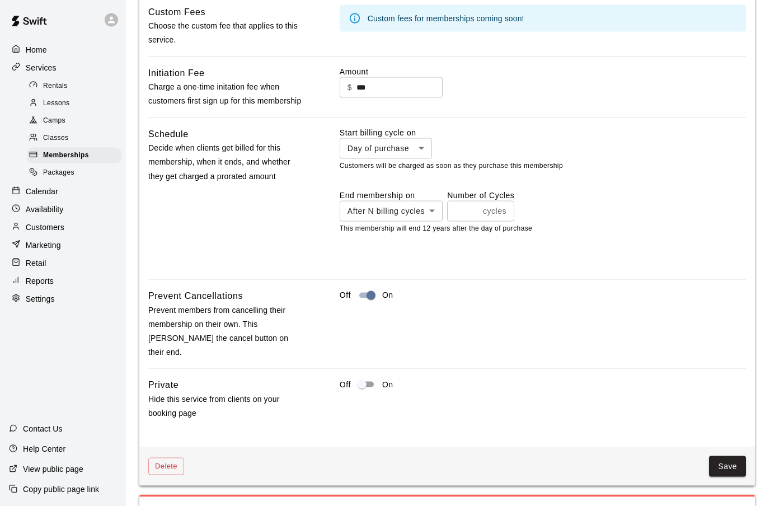
click at [374, 98] on input "***" at bounding box center [399, 87] width 86 height 21
type input "*"
type input "******"
click at [472, 222] on input "**" at bounding box center [462, 211] width 31 height 21
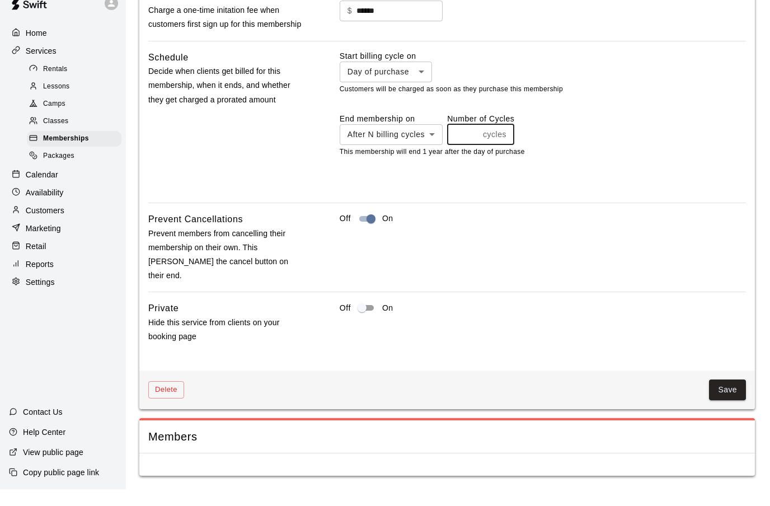
scroll to position [3067, 0]
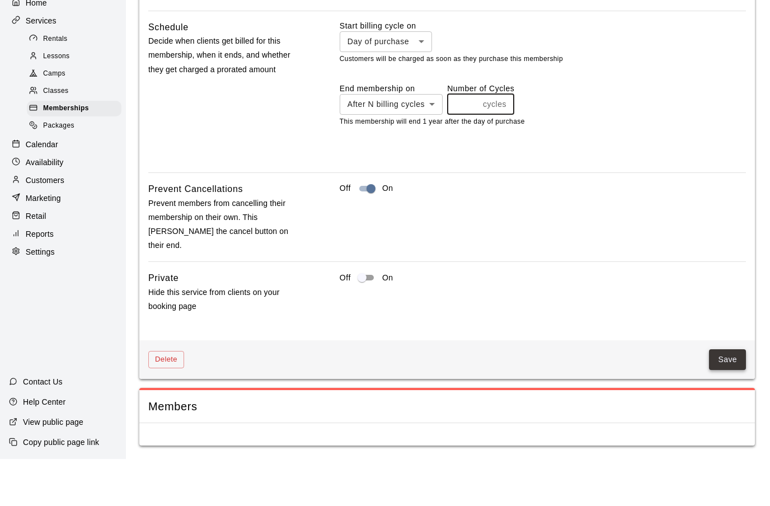
type input "*"
click at [728, 396] on button "Save" at bounding box center [727, 406] width 37 height 21
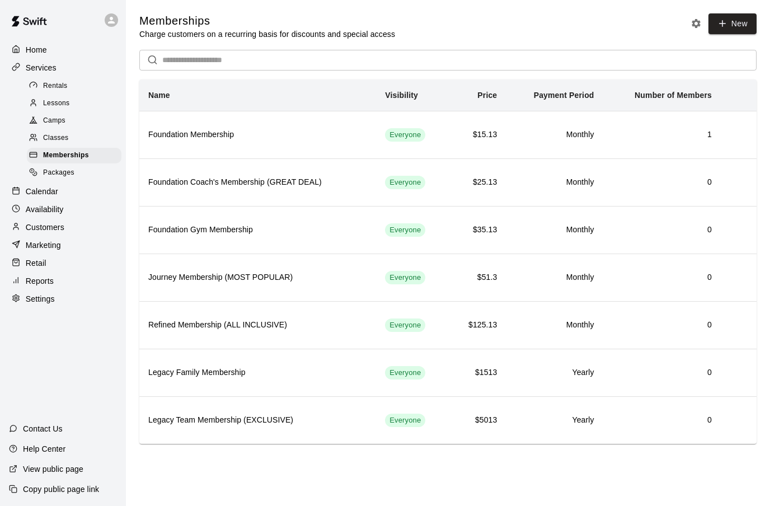
click at [58, 143] on span "Classes" at bounding box center [55, 138] width 25 height 11
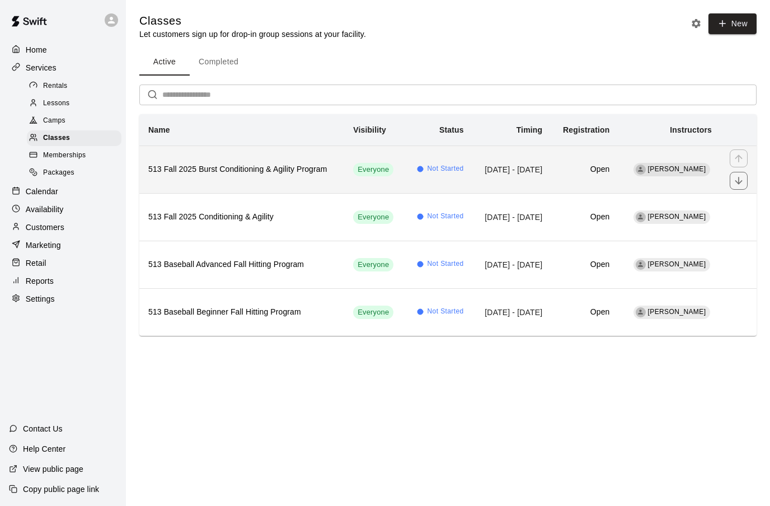
click at [552, 168] on td "[DATE] - [DATE]" at bounding box center [512, 169] width 79 height 48
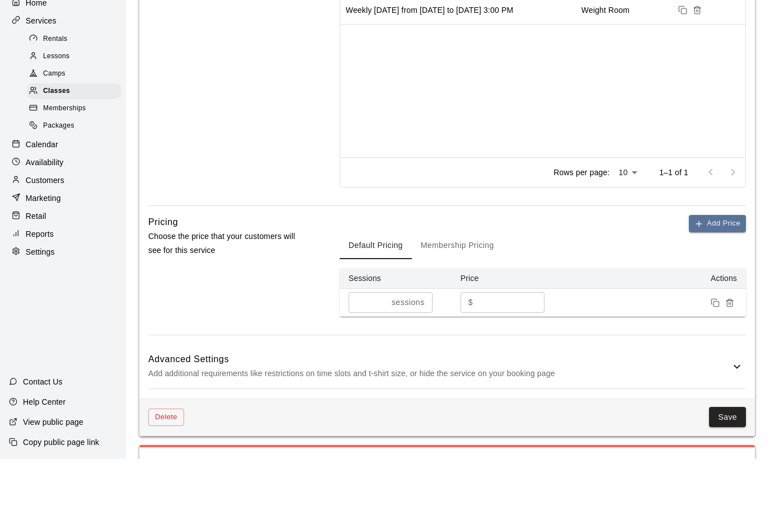
scroll to position [820, 0]
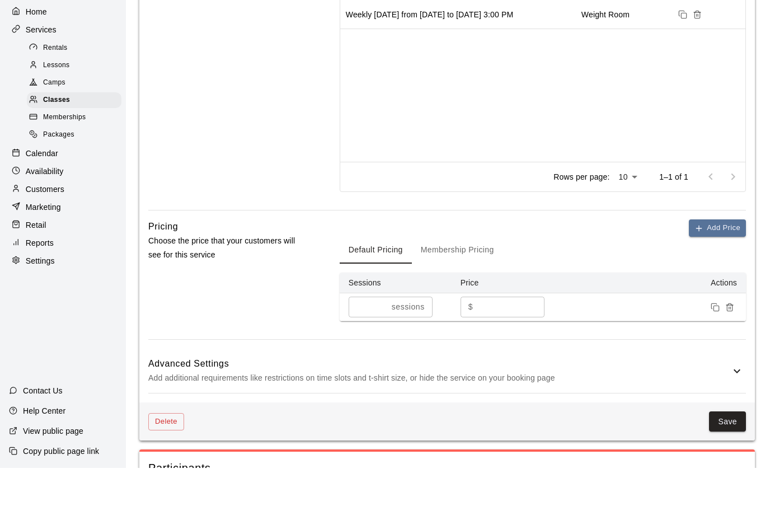
click at [436, 275] on button "Membership Pricing" at bounding box center [457, 288] width 91 height 27
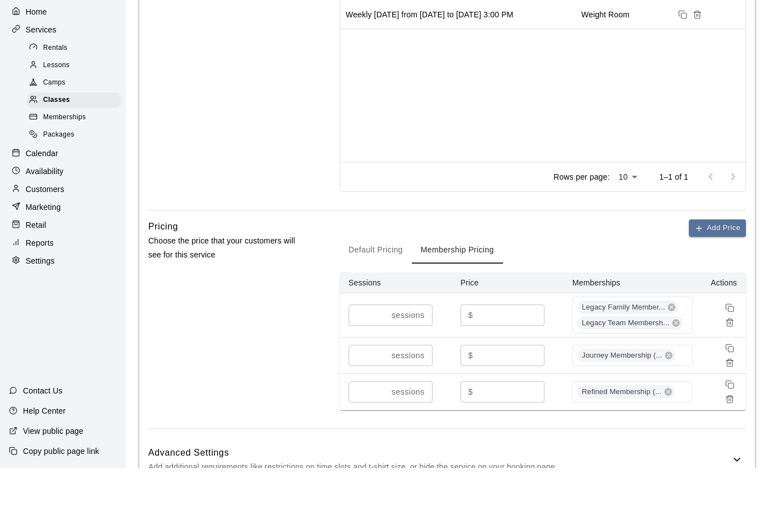
scroll to position [858, 0]
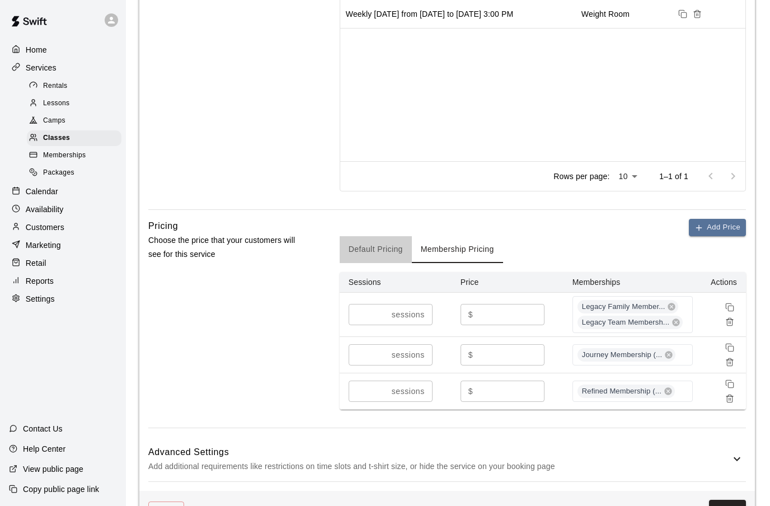
click at [389, 263] on button "Default Pricing" at bounding box center [376, 249] width 72 height 27
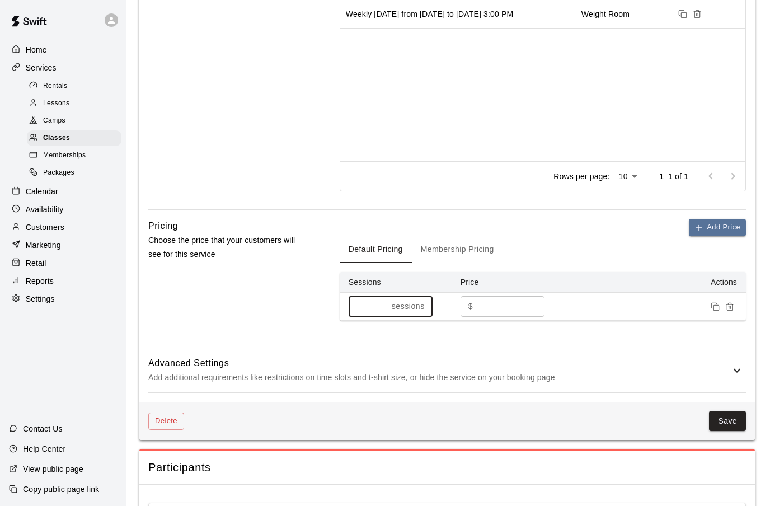
click at [367, 317] on input "*" at bounding box center [368, 306] width 39 height 21
type input "*"
click at [445, 264] on button "Membership Pricing" at bounding box center [457, 250] width 91 height 27
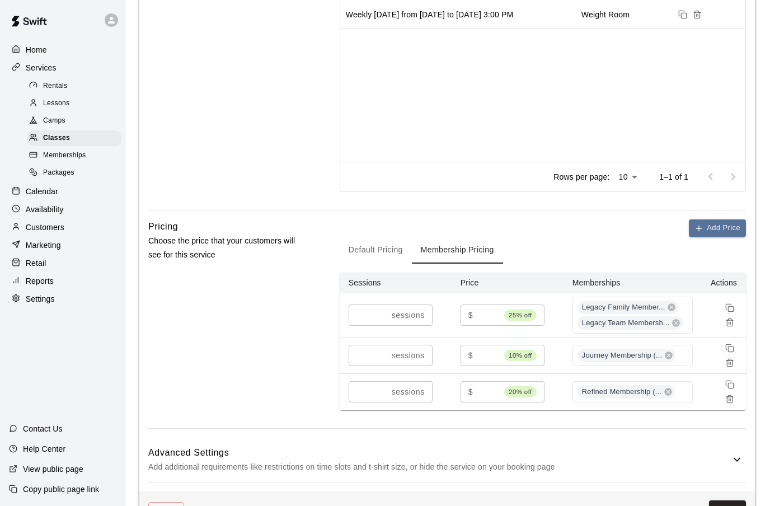
scroll to position [858, 0]
click at [381, 263] on button "Default Pricing" at bounding box center [376, 249] width 72 height 27
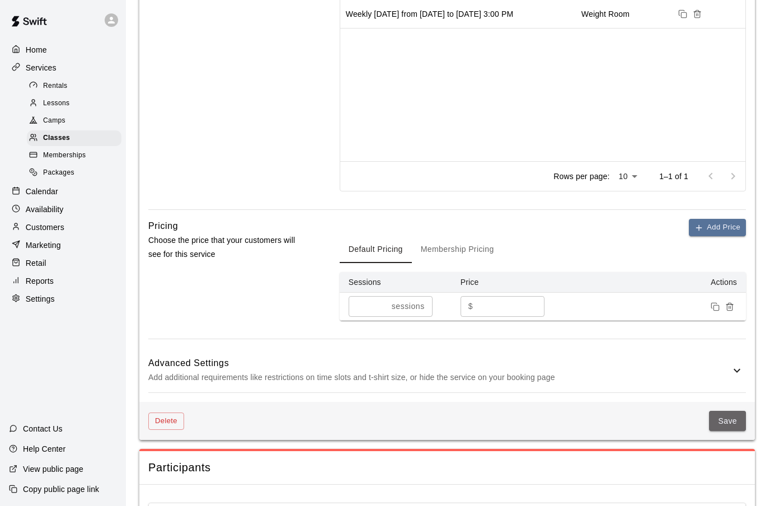
click at [727, 431] on button "Save" at bounding box center [727, 421] width 37 height 21
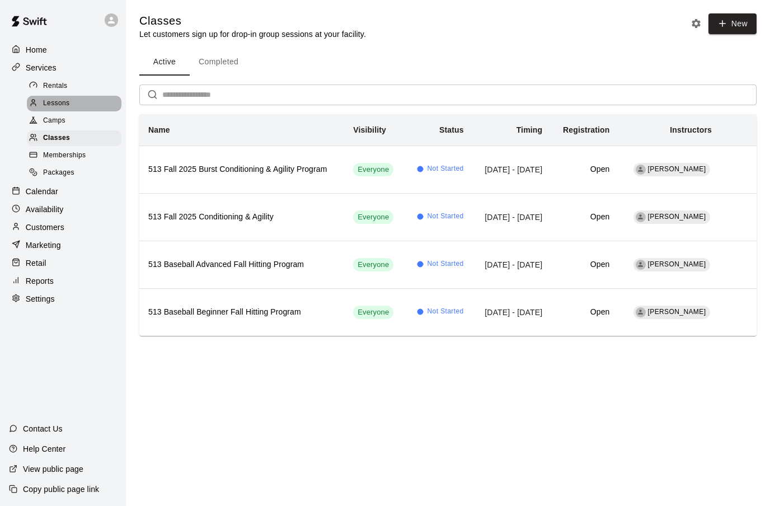
click at [60, 105] on span "Lessons" at bounding box center [56, 103] width 27 height 11
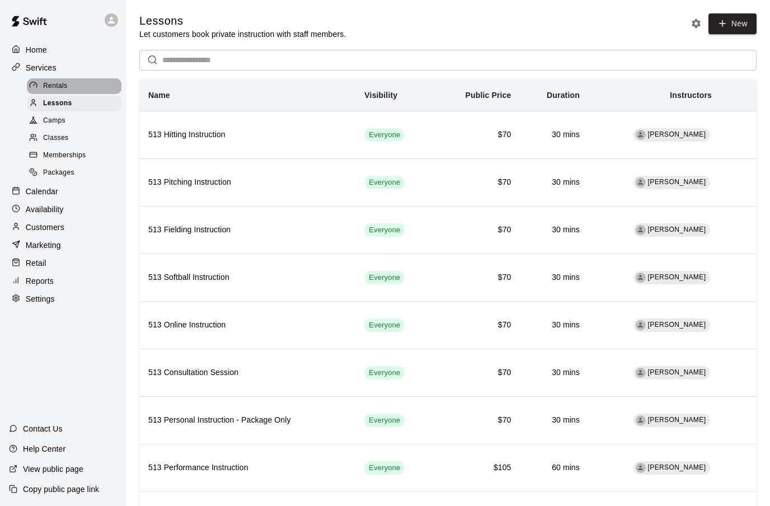
click at [60, 88] on span "Rentals" at bounding box center [55, 86] width 25 height 11
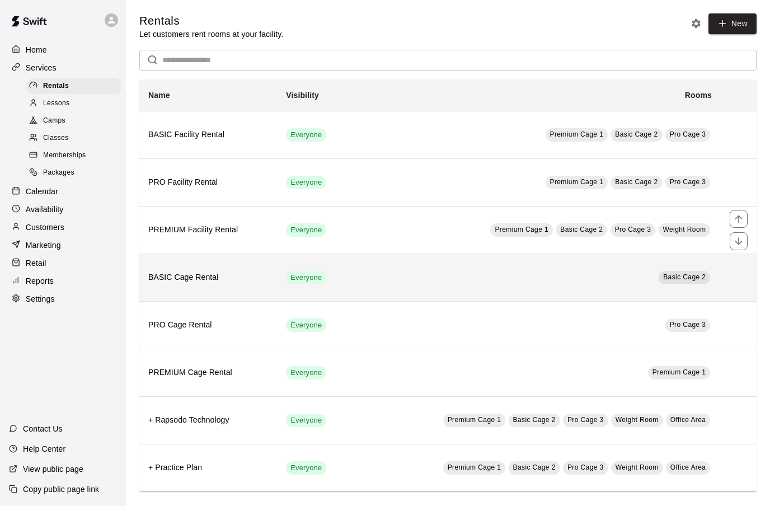
scroll to position [8, 0]
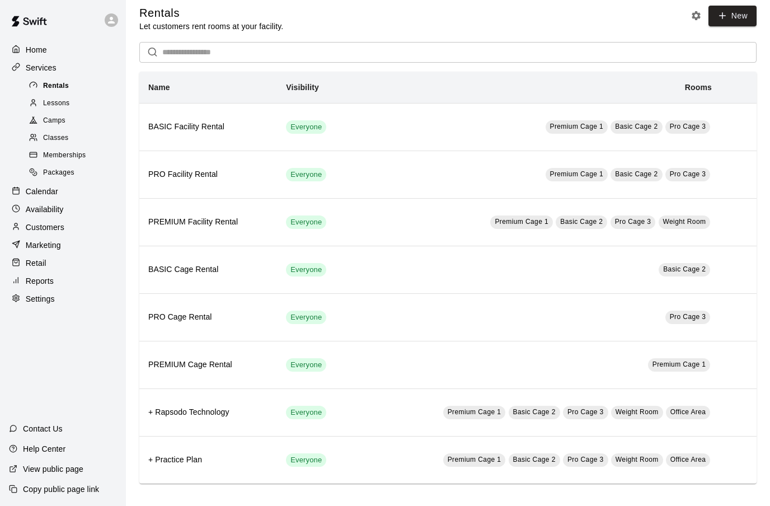
click at [64, 81] on span "Rentals" at bounding box center [56, 86] width 26 height 11
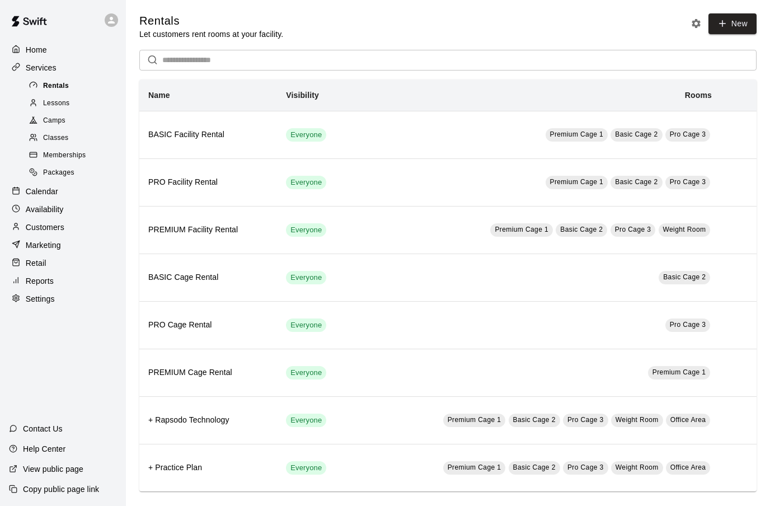
scroll to position [0, 0]
click at [54, 127] on div "Camps" at bounding box center [74, 121] width 95 height 16
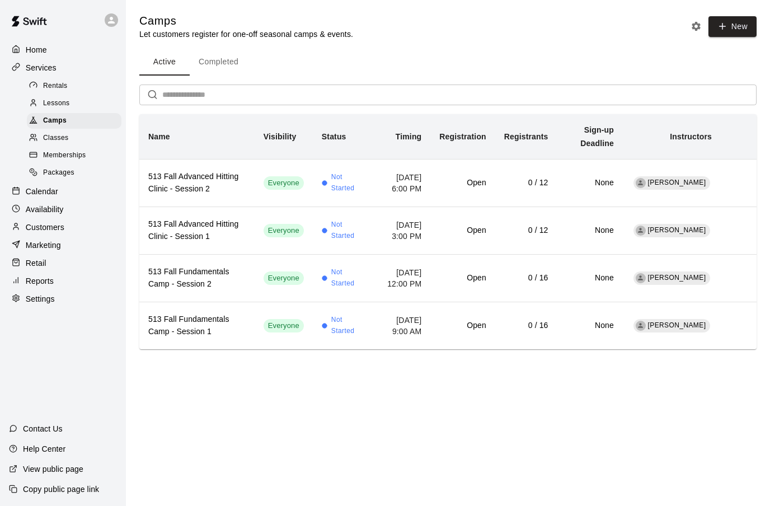
click at [59, 143] on span "Classes" at bounding box center [55, 138] width 25 height 11
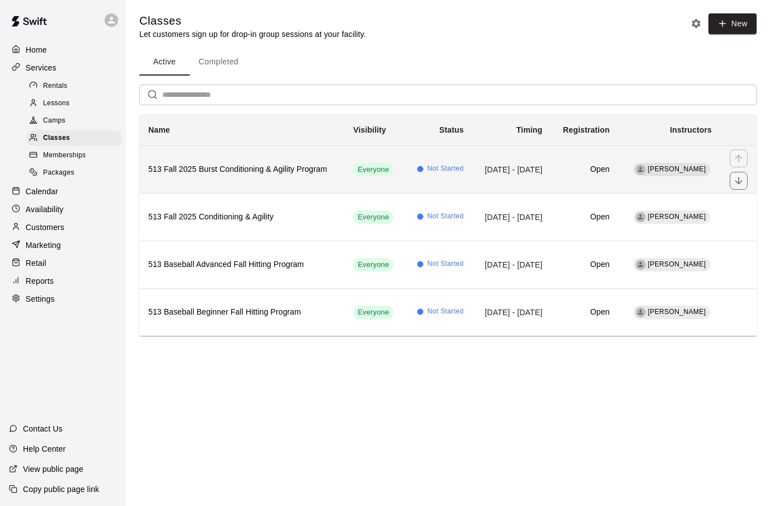
click at [305, 176] on h6 "513 Fall 2025 Burst Conditioning & Agility Program" at bounding box center [241, 169] width 187 height 12
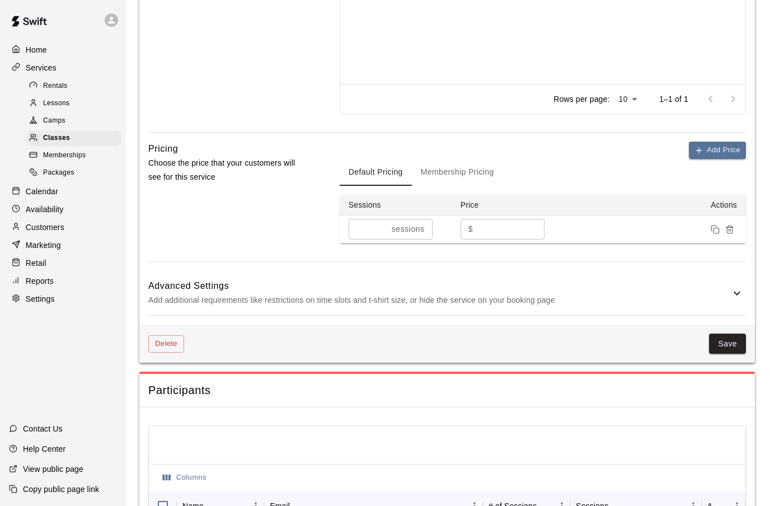
scroll to position [991, 0]
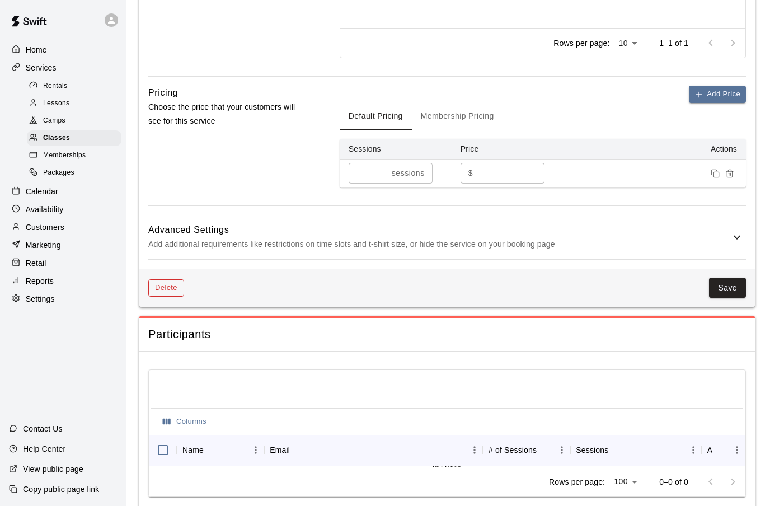
click at [163, 297] on button "Delete" at bounding box center [166, 287] width 36 height 17
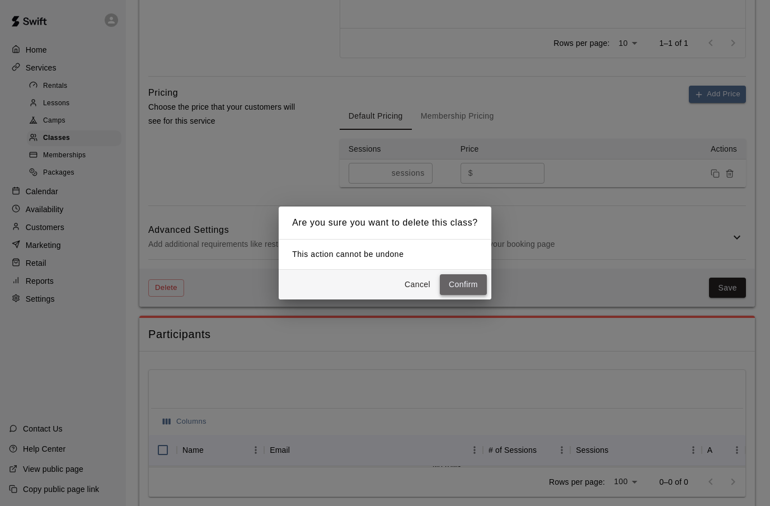
click at [465, 295] on button "Confirm" at bounding box center [463, 284] width 47 height 21
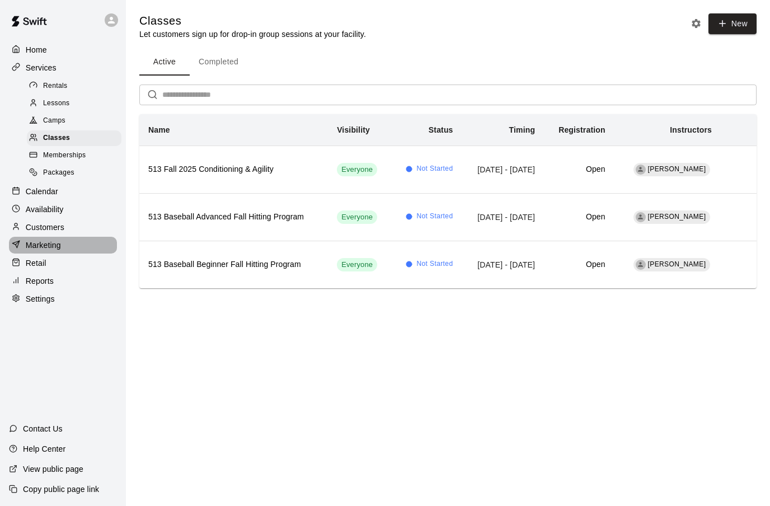
click at [49, 250] on p "Marketing" at bounding box center [43, 244] width 35 height 11
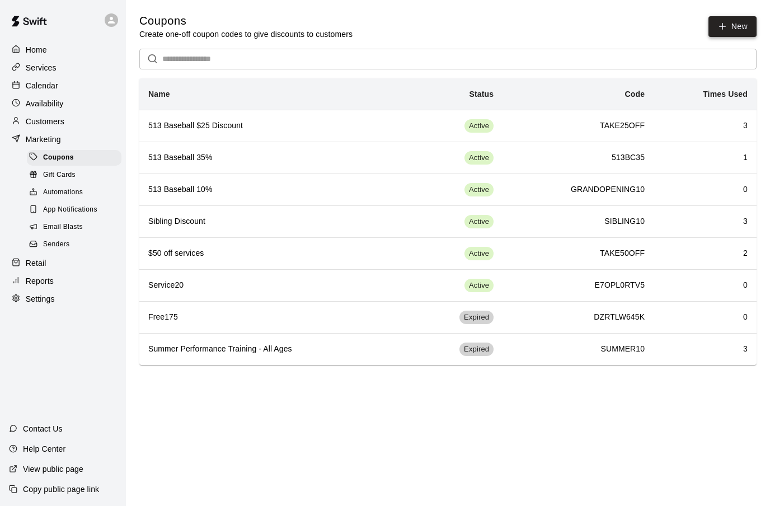
click at [728, 25] on button "New" at bounding box center [732, 26] width 48 height 21
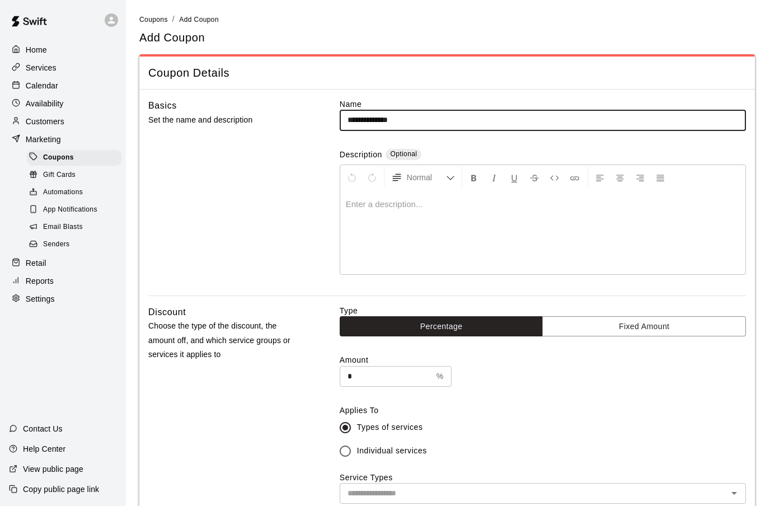
type input "**********"
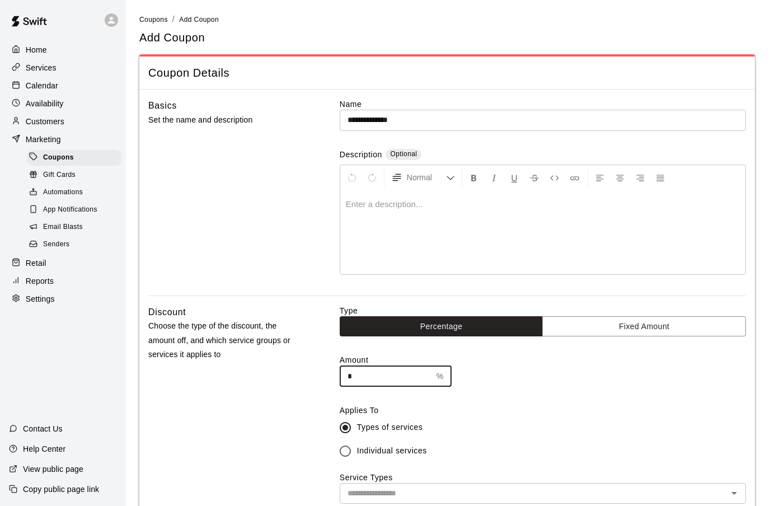
click at [372, 373] on input "*" at bounding box center [386, 376] width 92 height 21
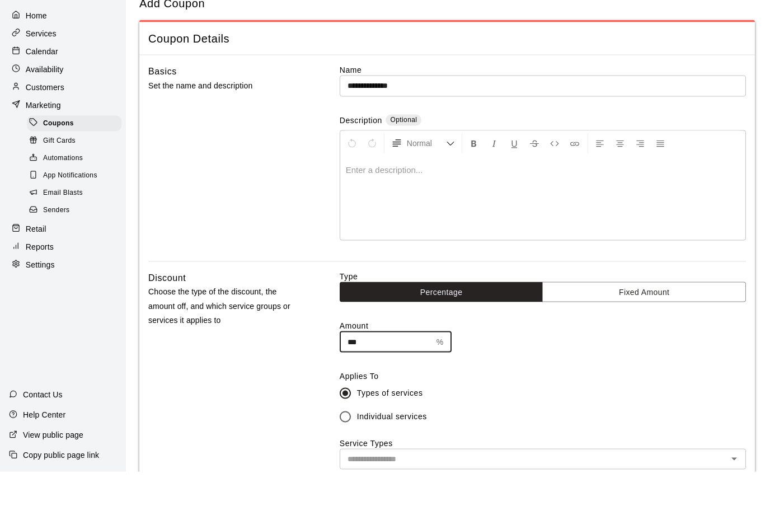
type input "***"
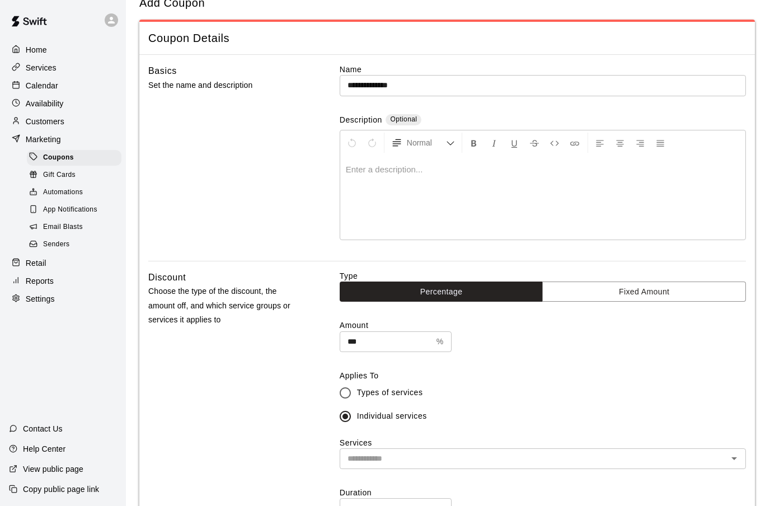
click at [391, 455] on input "text" at bounding box center [533, 459] width 381 height 14
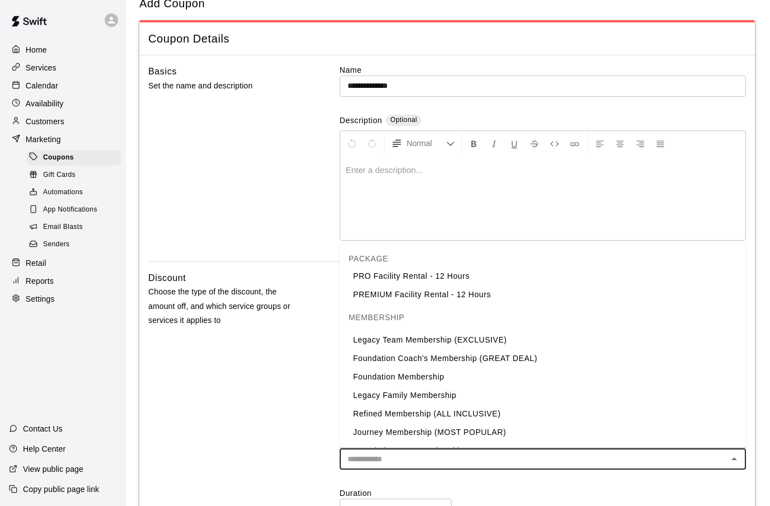
scroll to position [910, 0]
click at [426, 369] on li "Foundation Membership" at bounding box center [543, 378] width 406 height 18
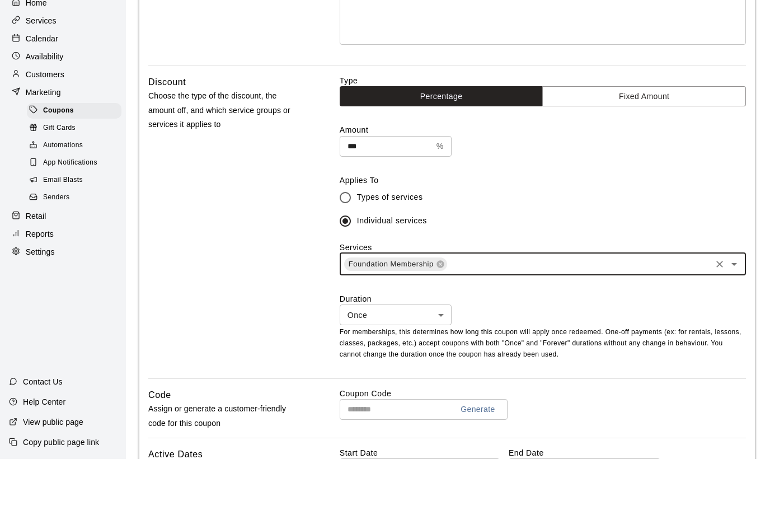
scroll to position [196, 0]
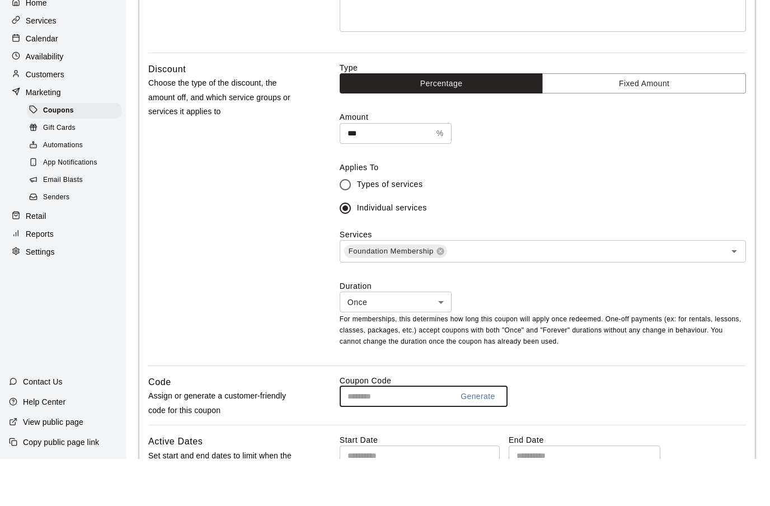
click at [362, 433] on input "text" at bounding box center [392, 443] width 104 height 21
type input "*"
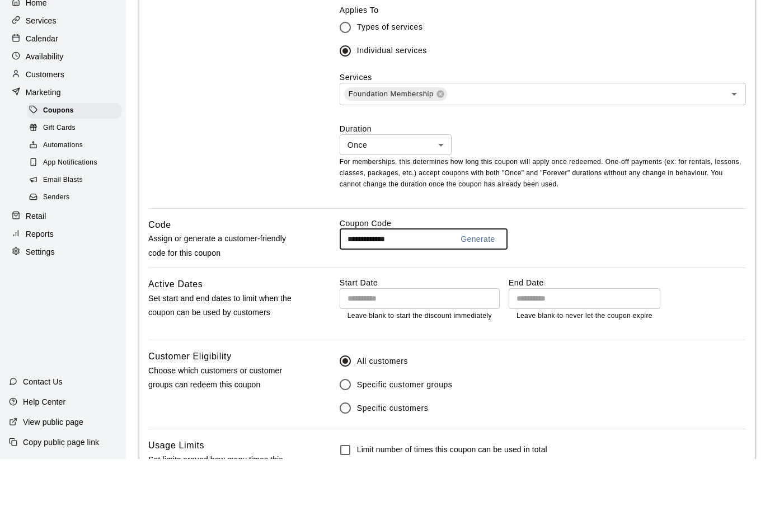
scroll to position [355, 0]
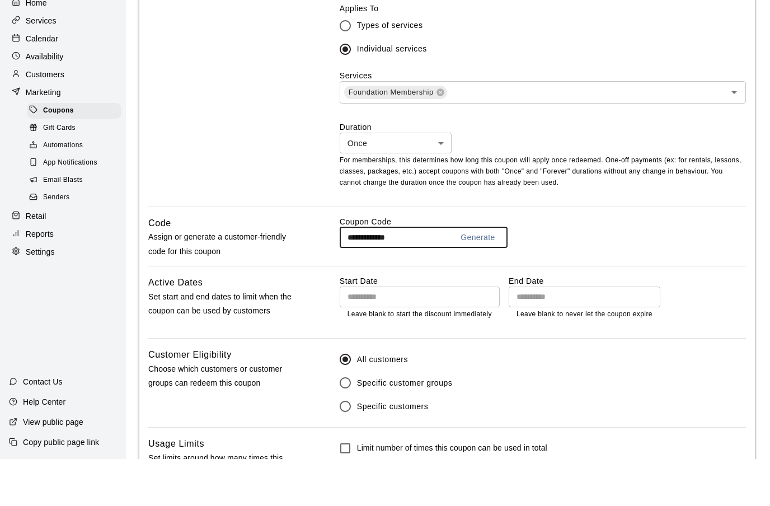
type input "**********"
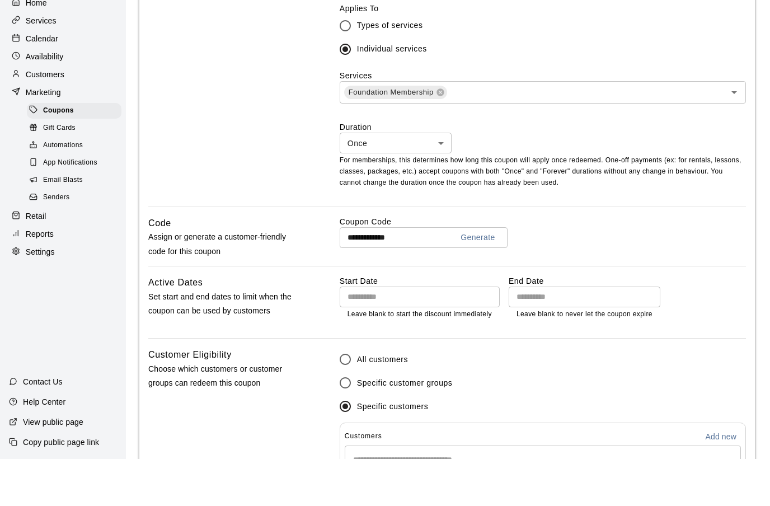
scroll to position [402, 0]
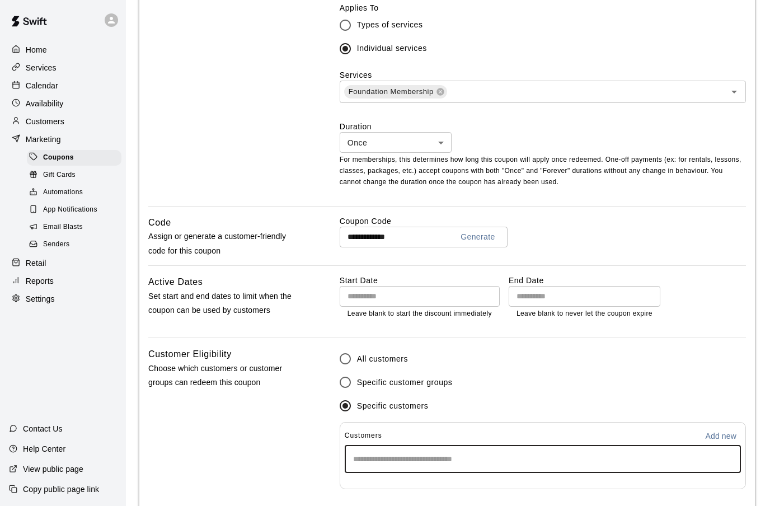
click at [370, 457] on input "Start typing to search customers..." at bounding box center [543, 458] width 386 height 11
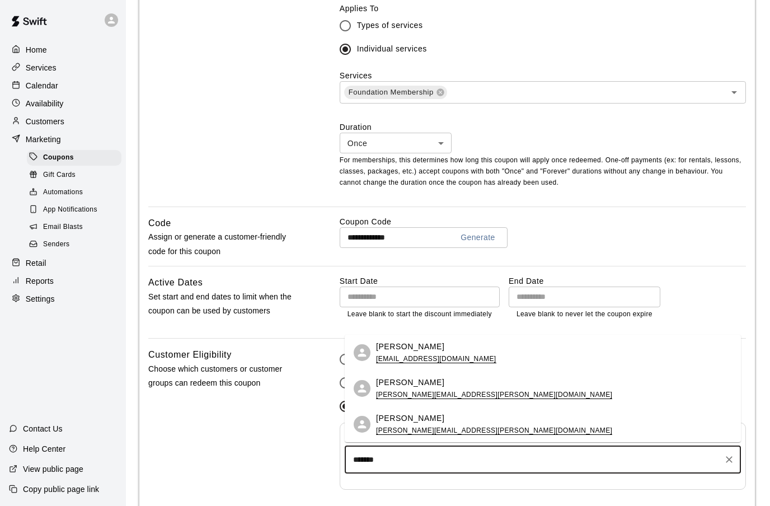
type input "*******"
drag, startPoint x: 370, startPoint y: 455, endPoint x: 408, endPoint y: 351, distance: 110.3
click at [0, 0] on html "**********" at bounding box center [385, 125] width 770 height 1054
click at [408, 351] on label "All customers" at bounding box center [401, 358] width 137 height 23
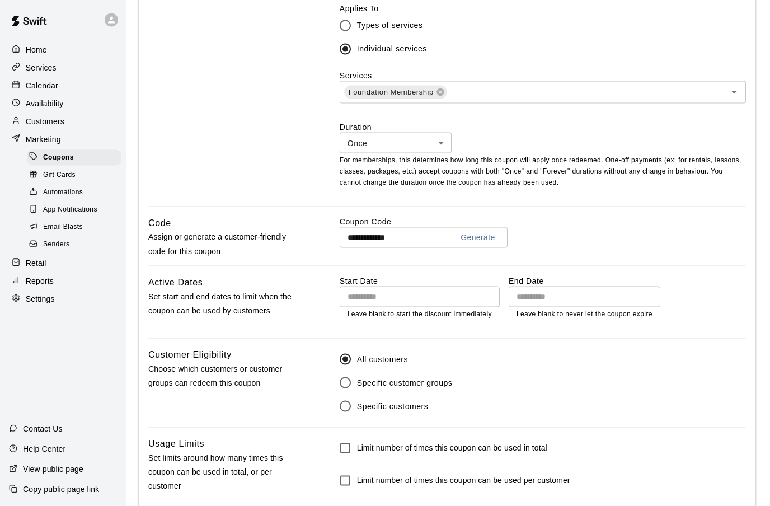
scroll to position [417, 0]
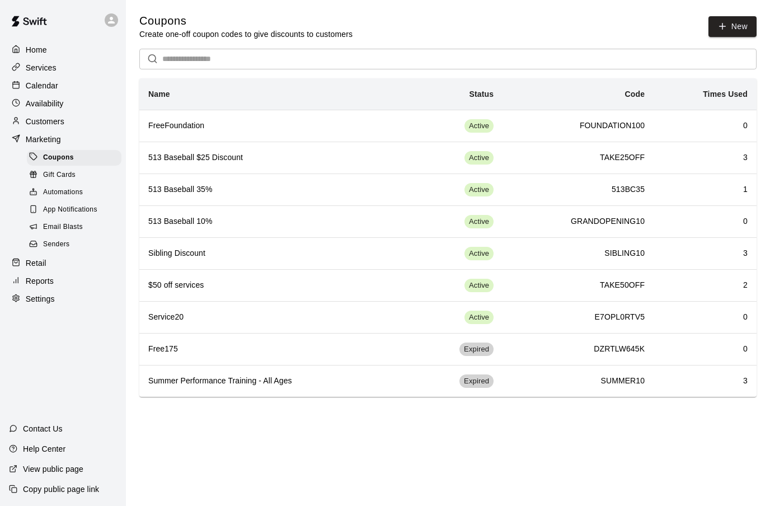
click at [46, 68] on p "Services" at bounding box center [41, 67] width 31 height 11
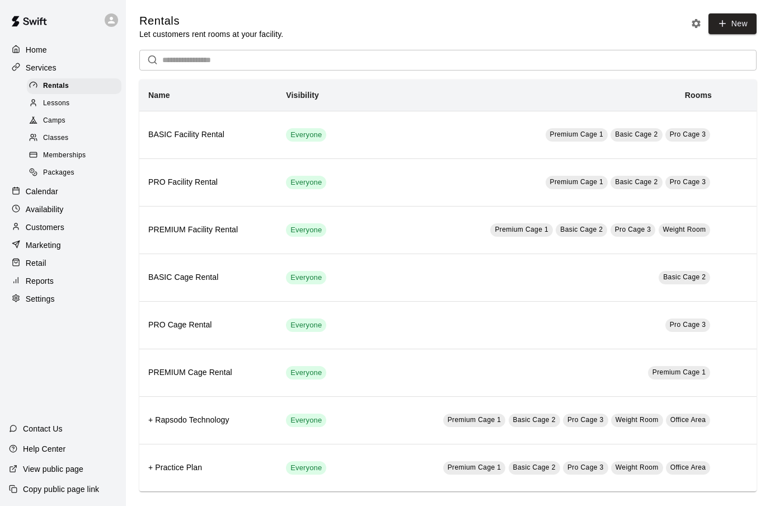
click at [66, 158] on span "Memberships" at bounding box center [64, 155] width 43 height 11
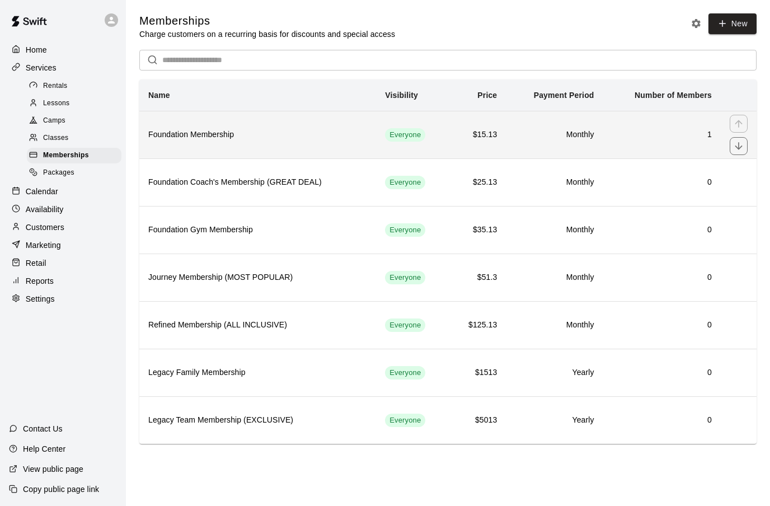
click at [246, 140] on h6 "Foundation Membership" at bounding box center [257, 135] width 219 height 12
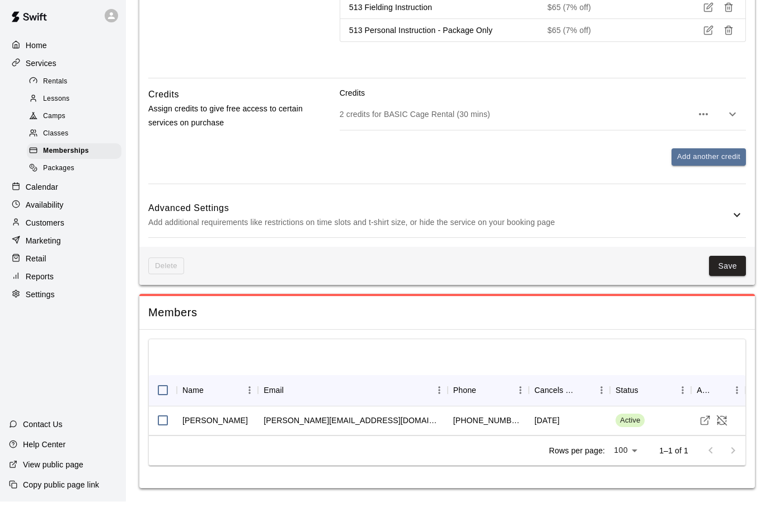
scroll to position [1922, 0]
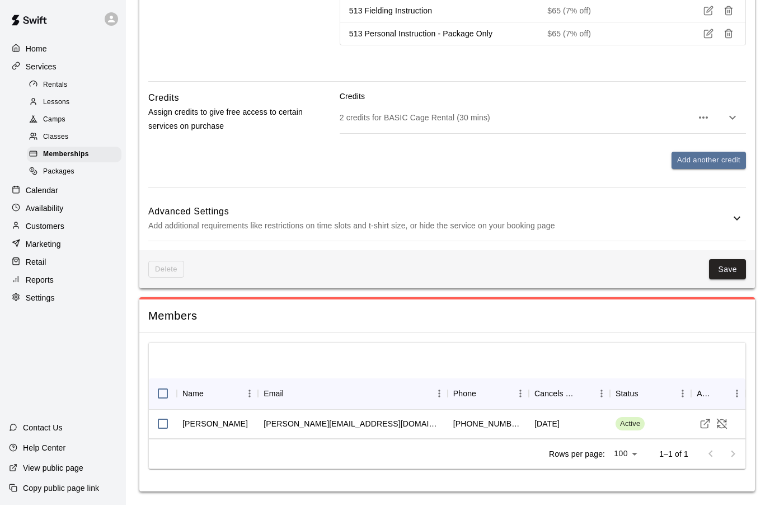
click at [740, 221] on icon at bounding box center [736, 219] width 13 height 13
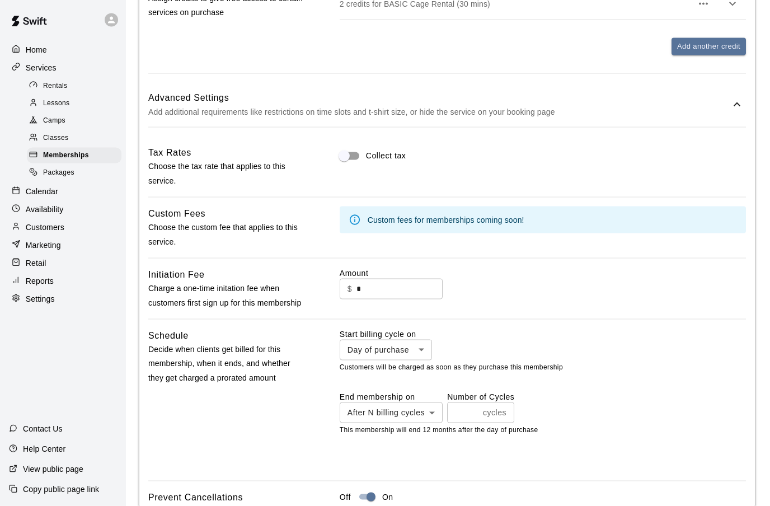
scroll to position [2000, 0]
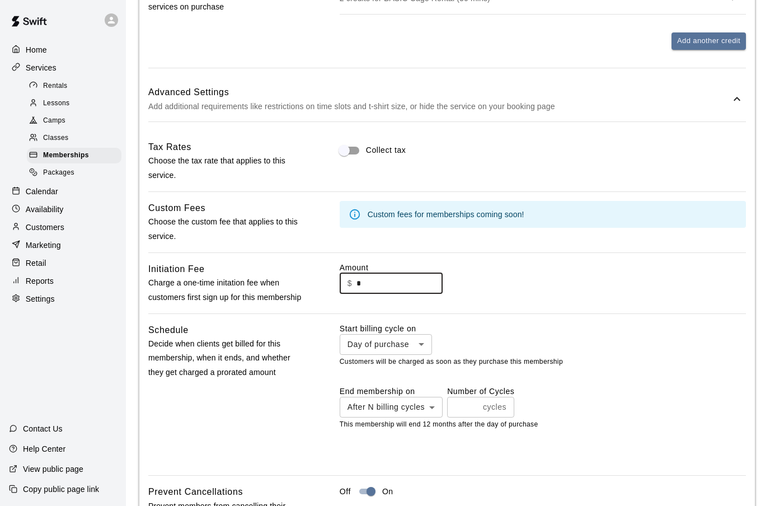
click at [370, 294] on input "*" at bounding box center [399, 283] width 86 height 21
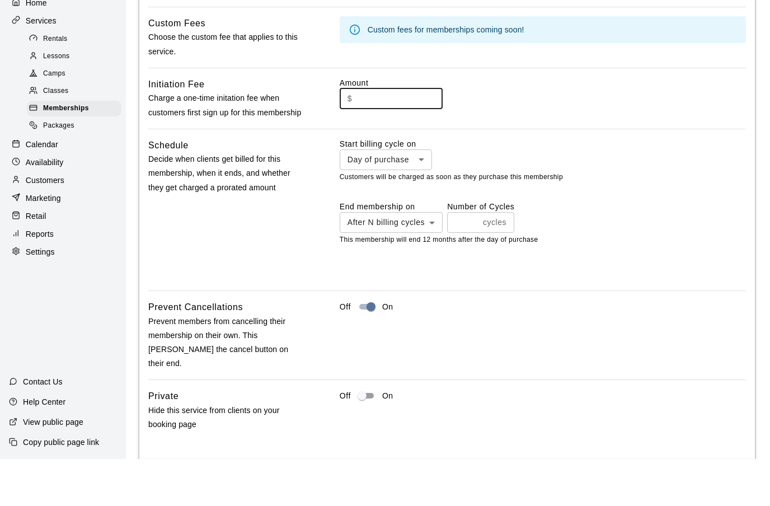
scroll to position [2417, 0]
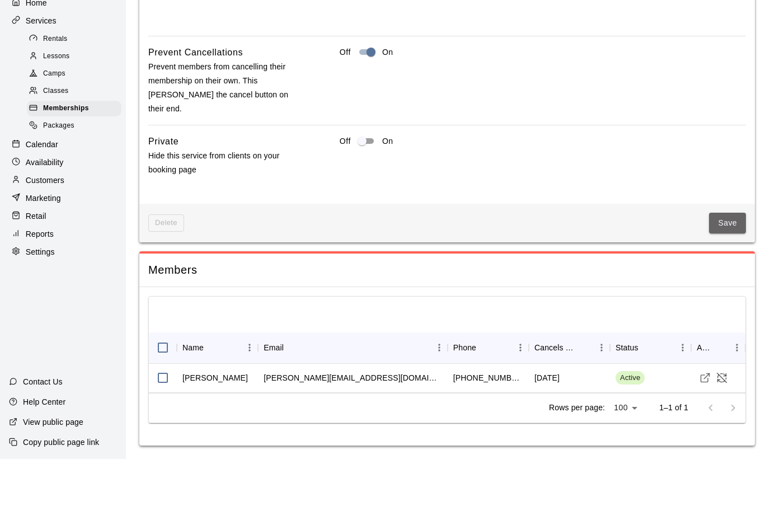
click at [739, 260] on button "Save" at bounding box center [727, 270] width 37 height 21
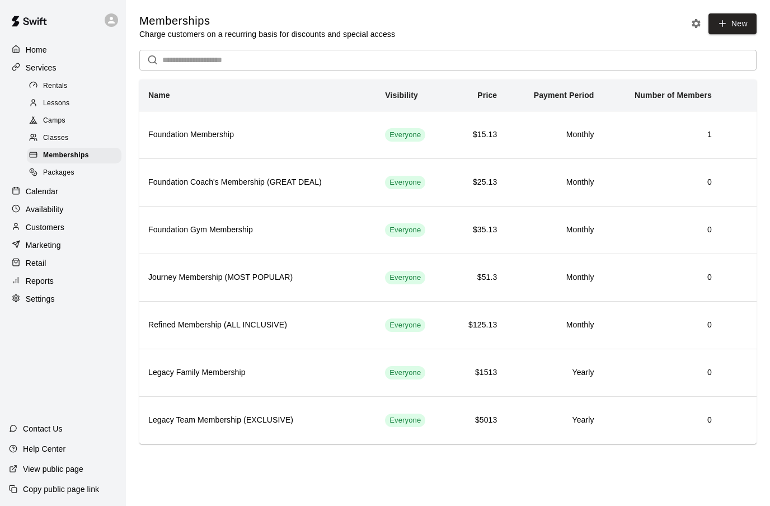
click at [45, 231] on p "Customers" at bounding box center [45, 227] width 39 height 11
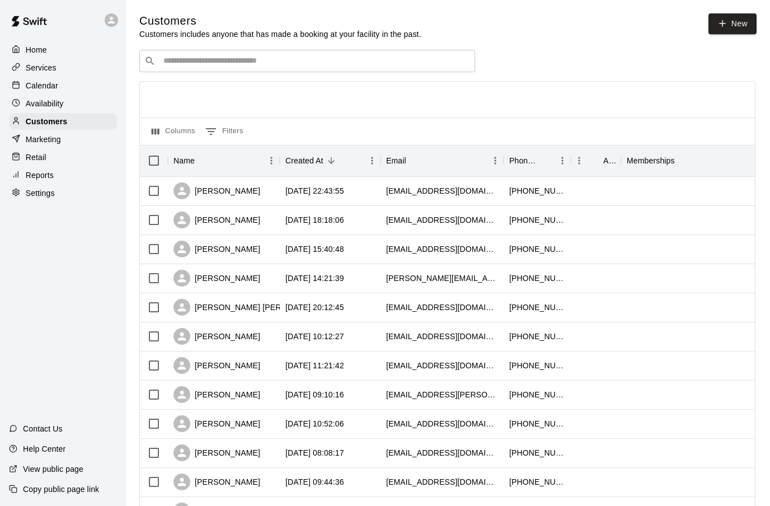
click at [208, 63] on input "Search customers by name or email" at bounding box center [315, 60] width 310 height 11
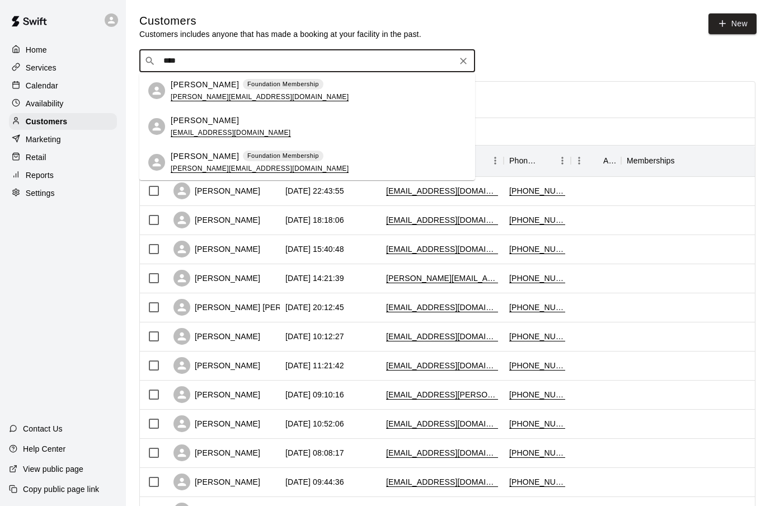
drag, startPoint x: 208, startPoint y: 62, endPoint x: 228, endPoint y: 97, distance: 41.1
click at [228, 97] on div at bounding box center [447, 100] width 615 height 36
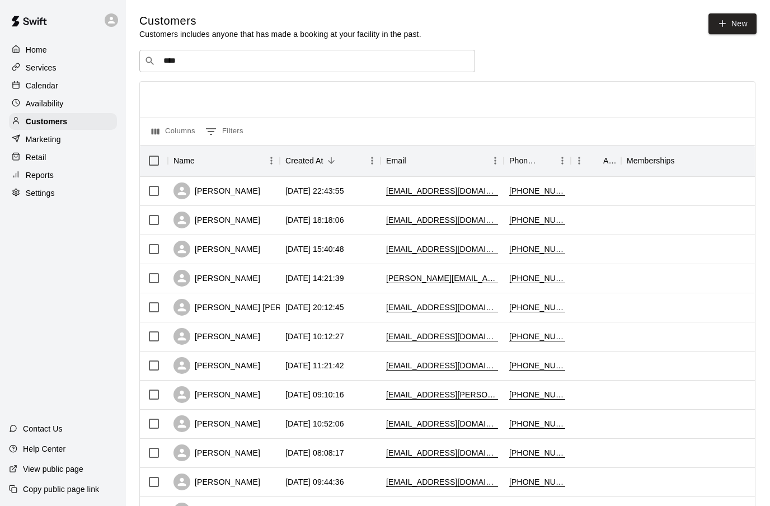
type input "****"
click at [191, 60] on input "****" at bounding box center [306, 60] width 293 height 11
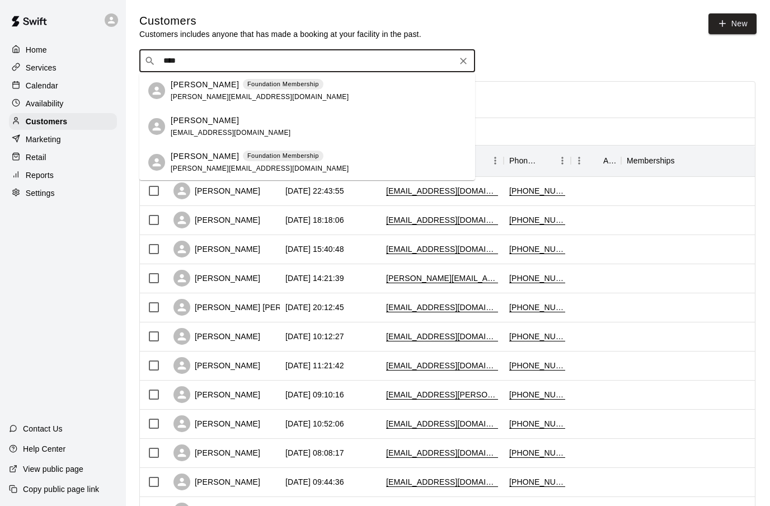
click at [184, 88] on p "[PERSON_NAME]" at bounding box center [205, 85] width 68 height 12
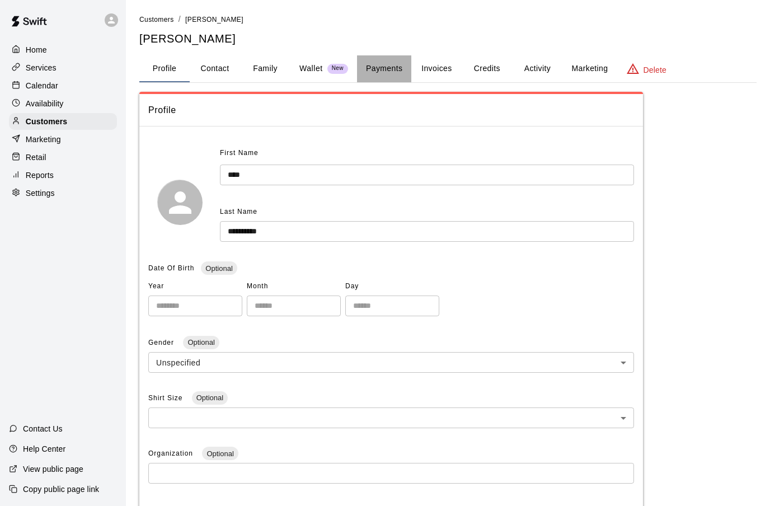
click at [386, 69] on button "Payments" at bounding box center [384, 68] width 54 height 27
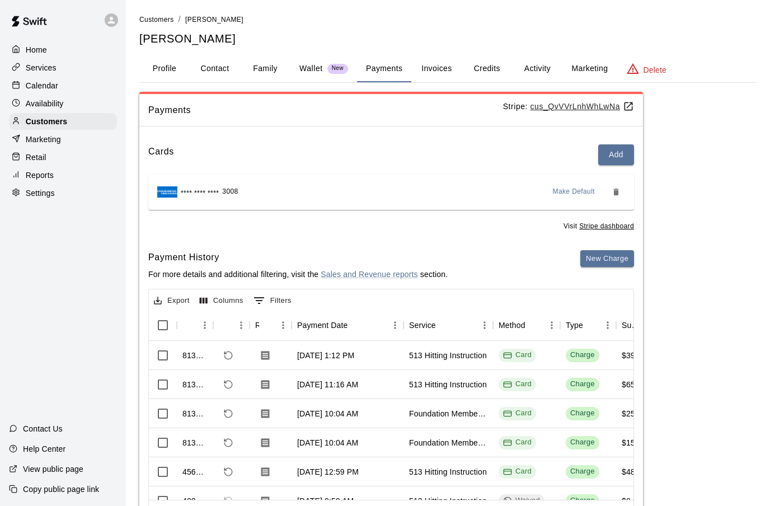
click at [266, 69] on button "Family" at bounding box center [265, 68] width 50 height 27
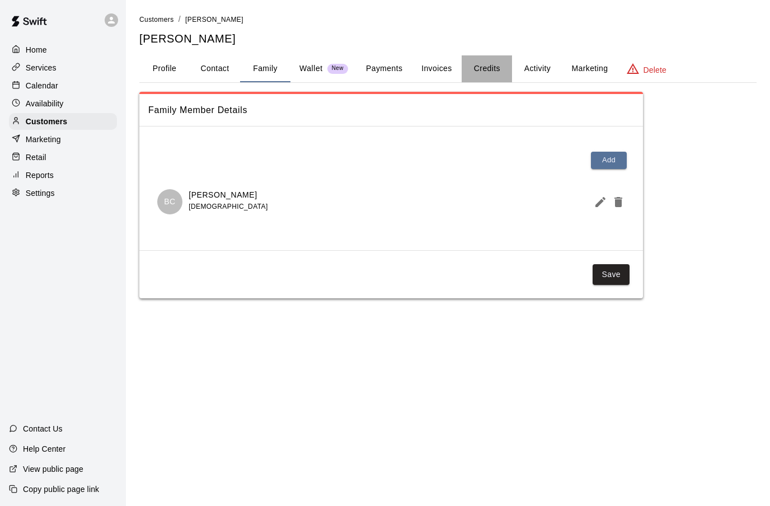
click at [486, 68] on button "Credits" at bounding box center [487, 68] width 50 height 27
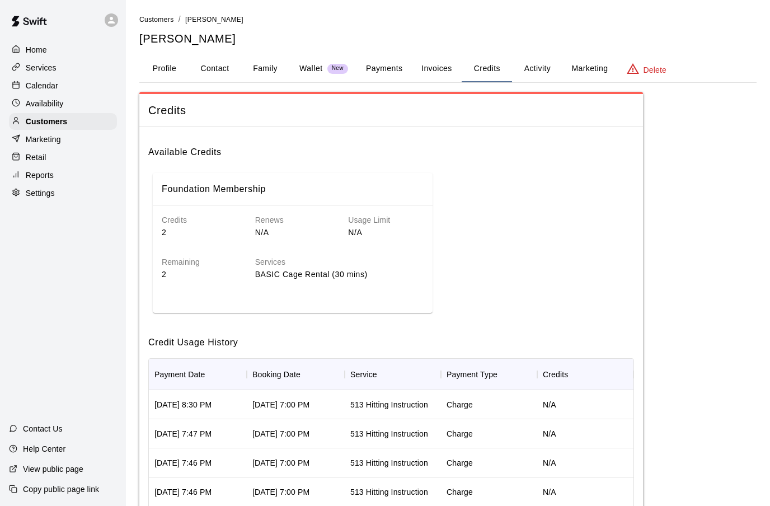
click at [534, 68] on button "Activity" at bounding box center [537, 68] width 50 height 27
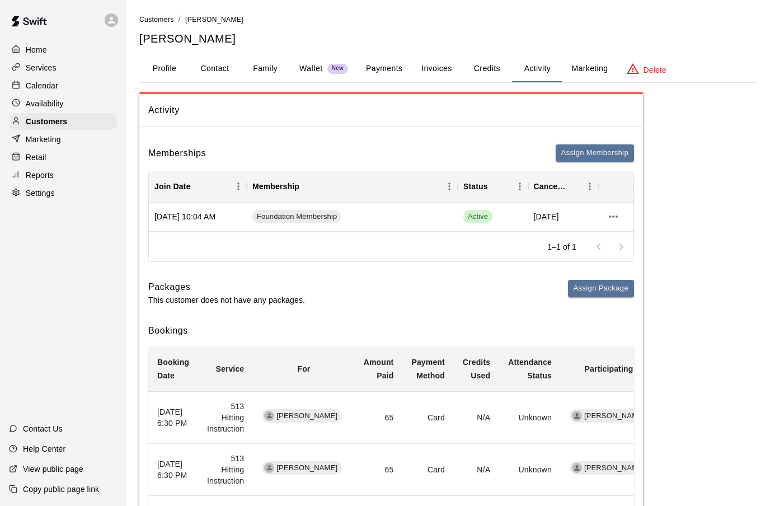
click at [171, 69] on button "Profile" at bounding box center [164, 68] width 50 height 27
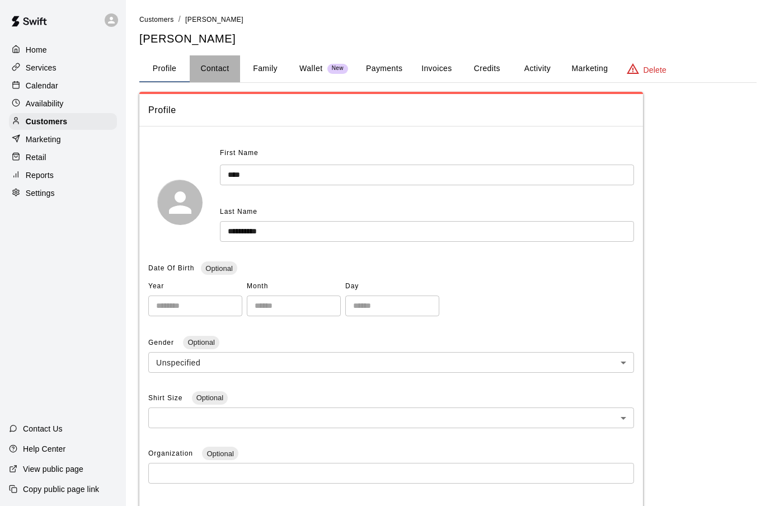
click at [225, 68] on button "Contact" at bounding box center [215, 68] width 50 height 27
select select "**"
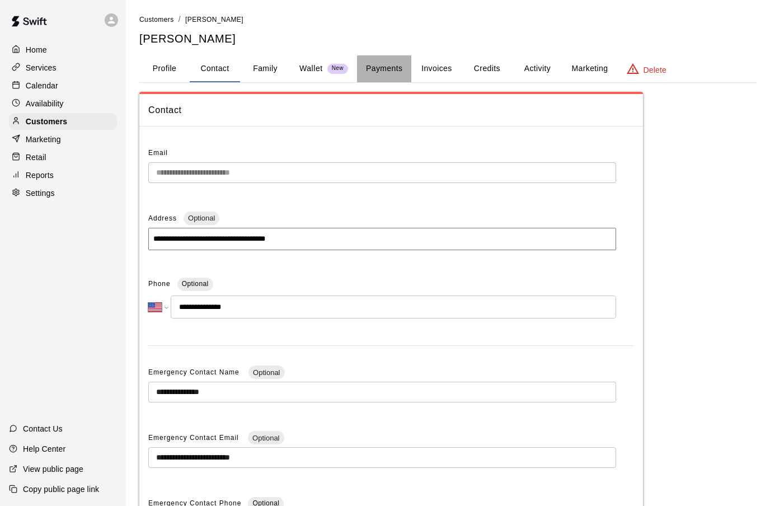
click at [380, 69] on button "Payments" at bounding box center [384, 68] width 54 height 27
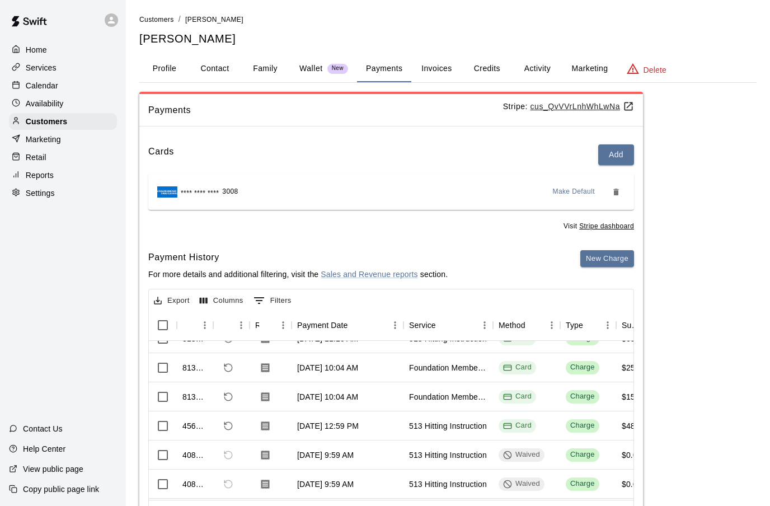
scroll to position [45, 0]
click at [256, 68] on button "Family" at bounding box center [265, 68] width 50 height 27
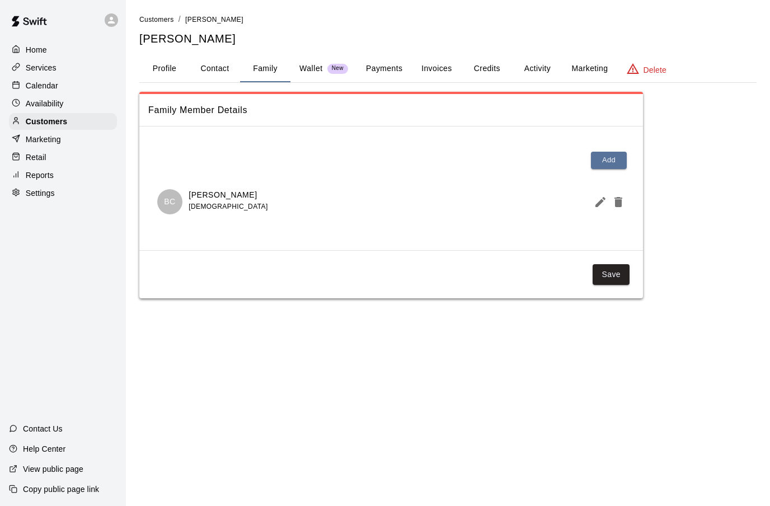
click at [213, 195] on p "[PERSON_NAME]" at bounding box center [228, 195] width 79 height 12
click at [46, 120] on p "Customers" at bounding box center [46, 121] width 41 height 11
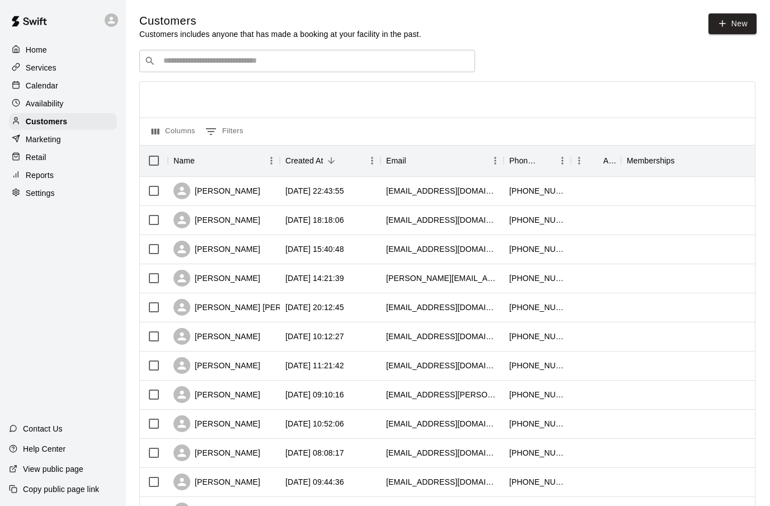
click at [182, 67] on input "Search customers by name or email" at bounding box center [315, 60] width 310 height 11
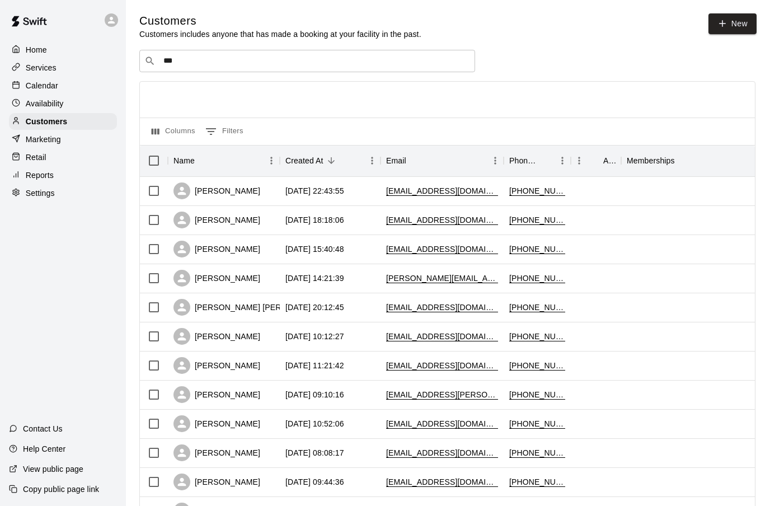
drag, startPoint x: 182, startPoint y: 67, endPoint x: 200, endPoint y: 158, distance: 92.4
click at [200, 158] on icon "Sort" at bounding box center [203, 161] width 10 height 10
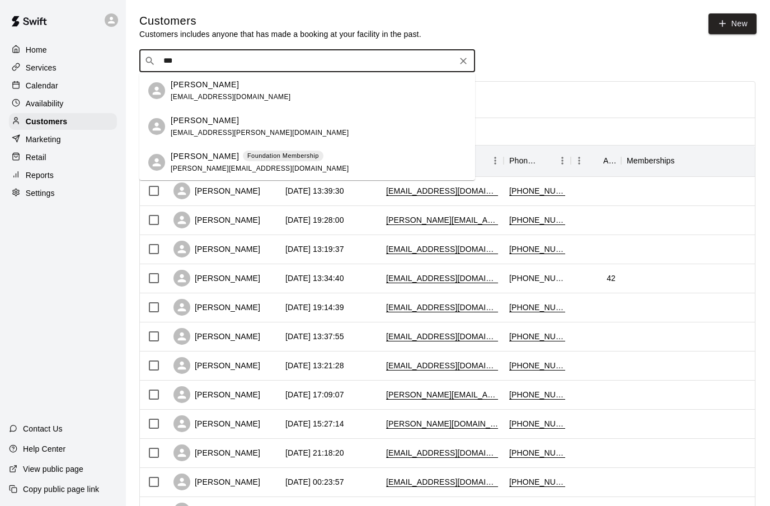
type input "***"
click at [181, 61] on input "***" at bounding box center [306, 60] width 293 height 11
click at [159, 166] on icon at bounding box center [157, 162] width 8 height 8
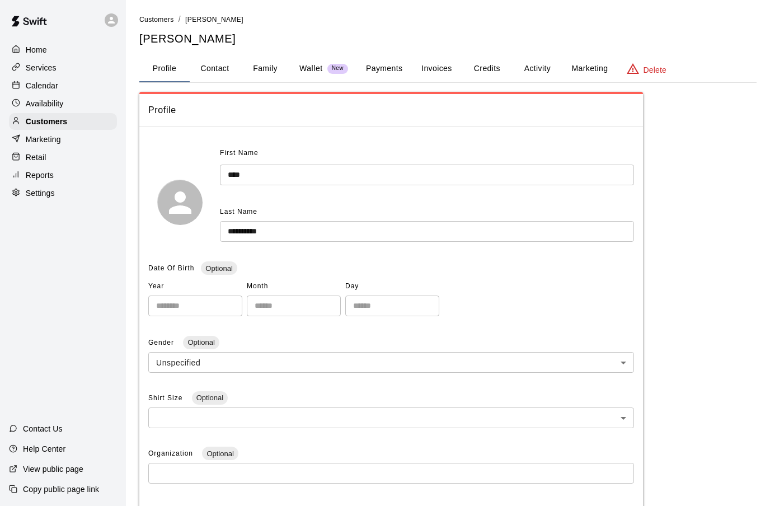
click at [483, 67] on button "Credits" at bounding box center [487, 68] width 50 height 27
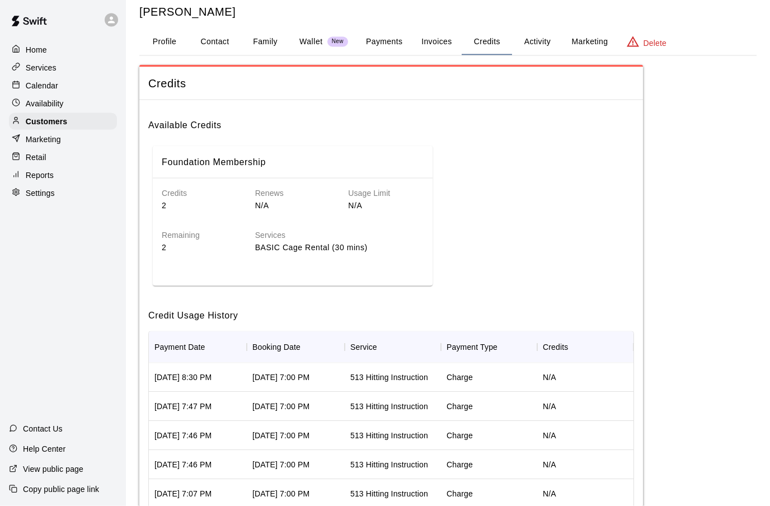
scroll to position [27, 0]
click at [157, 40] on button "Profile" at bounding box center [164, 41] width 50 height 27
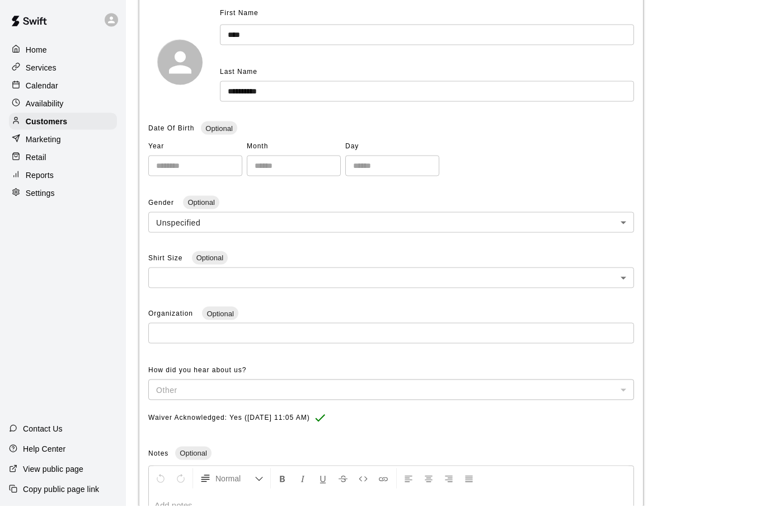
scroll to position [0, 0]
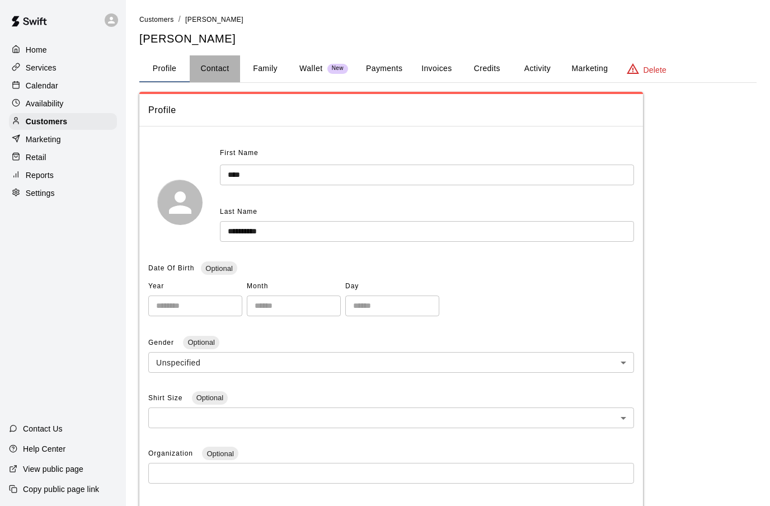
click at [220, 72] on button "Contact" at bounding box center [215, 68] width 50 height 27
select select "**"
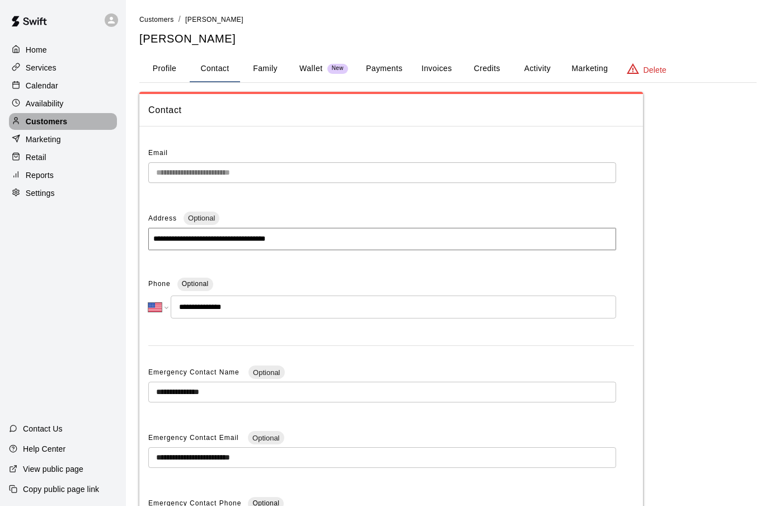
click at [48, 123] on p "Customers" at bounding box center [46, 121] width 41 height 11
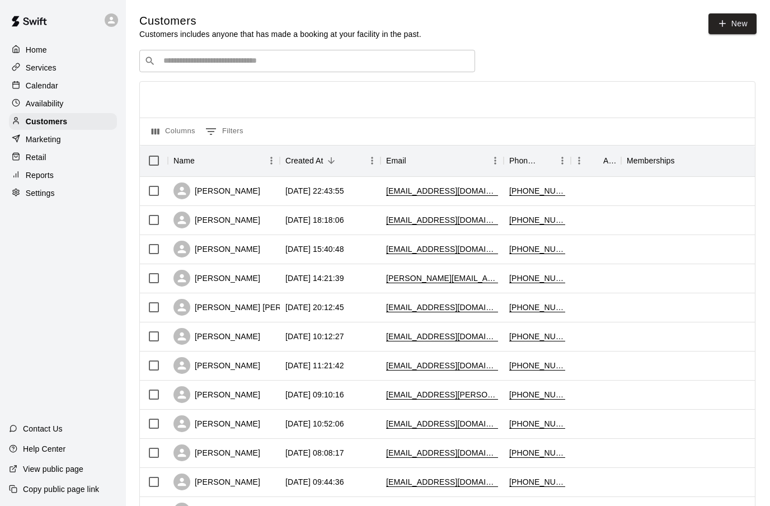
click at [182, 62] on input "Search customers by name or email" at bounding box center [315, 60] width 310 height 11
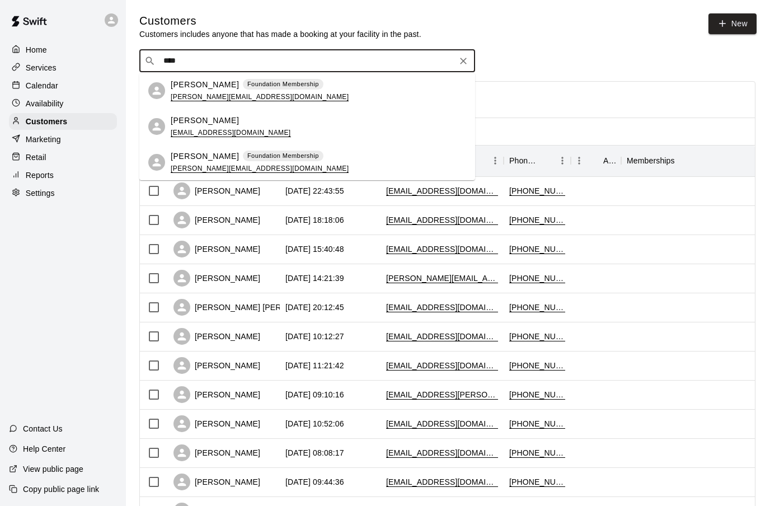
drag, startPoint x: 182, startPoint y: 62, endPoint x: 189, endPoint y: 89, distance: 28.2
click at [0, 0] on html "Home Services Calendar Availability Customers Marketing Retail Reports Settings…" at bounding box center [385, 483] width 770 height 966
click at [189, 89] on div at bounding box center [447, 100] width 615 height 36
type input "****"
click at [185, 62] on input "****" at bounding box center [306, 60] width 293 height 11
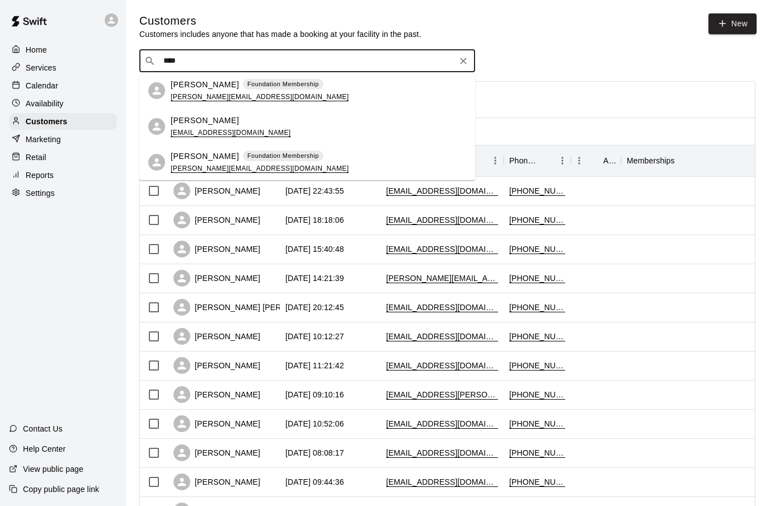
click at [162, 92] on icon at bounding box center [157, 90] width 13 height 13
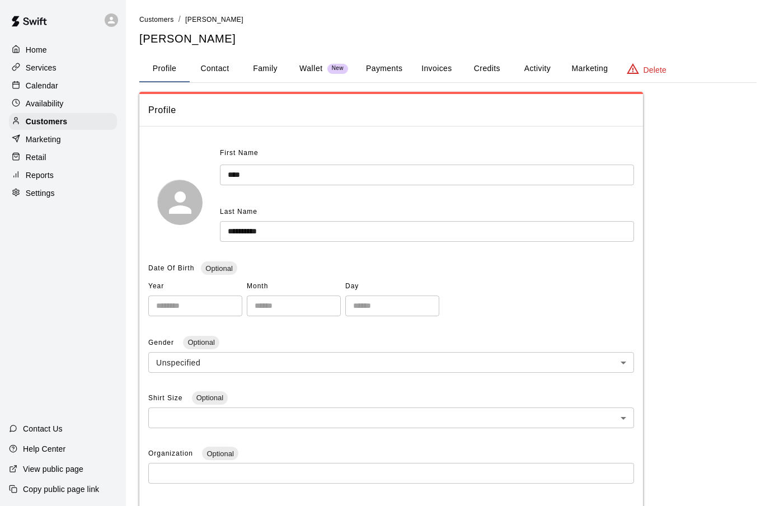
click at [490, 68] on button "Credits" at bounding box center [487, 68] width 50 height 27
